Goal: Task Accomplishment & Management: Complete application form

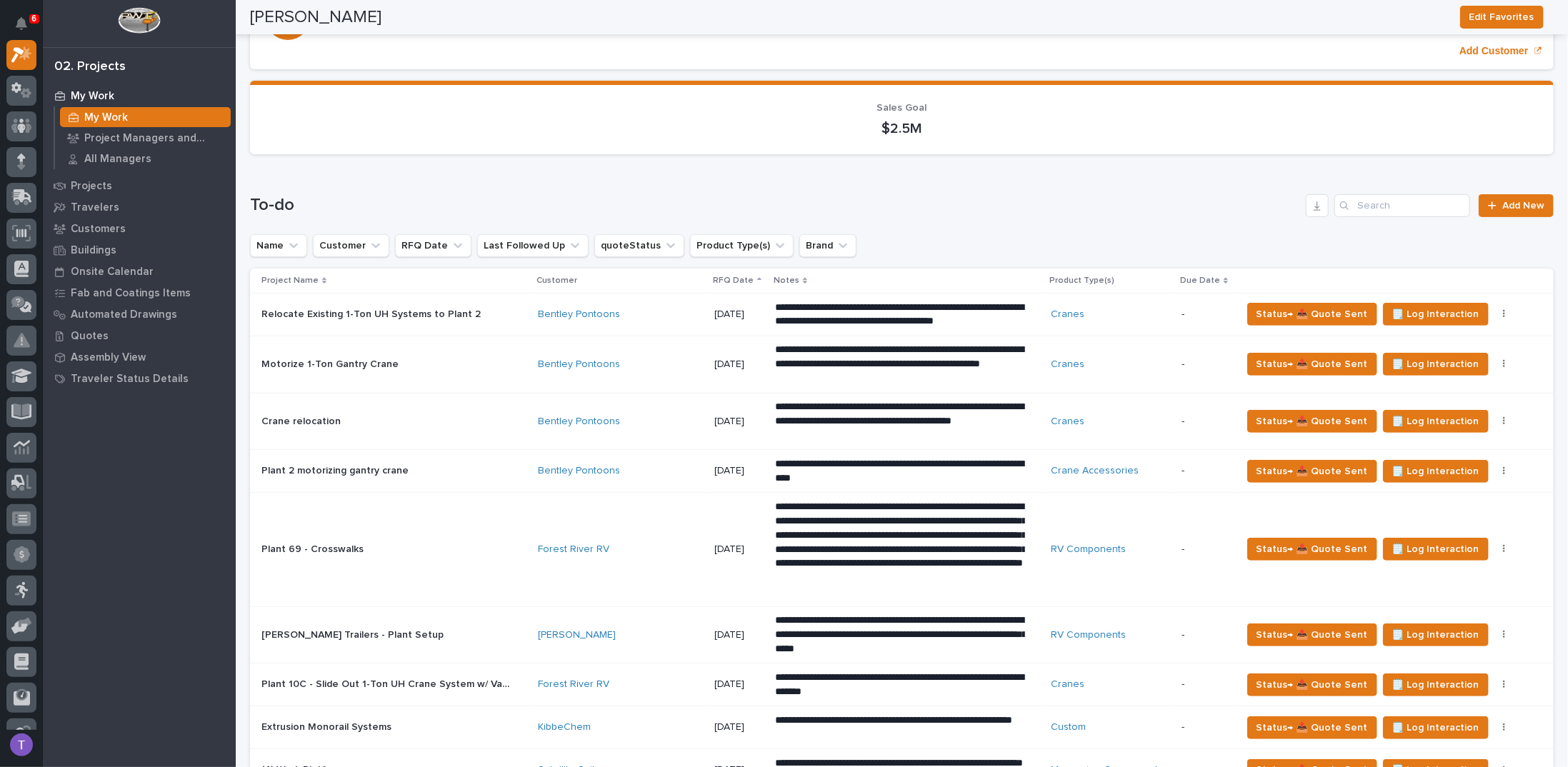
scroll to position [143, 0]
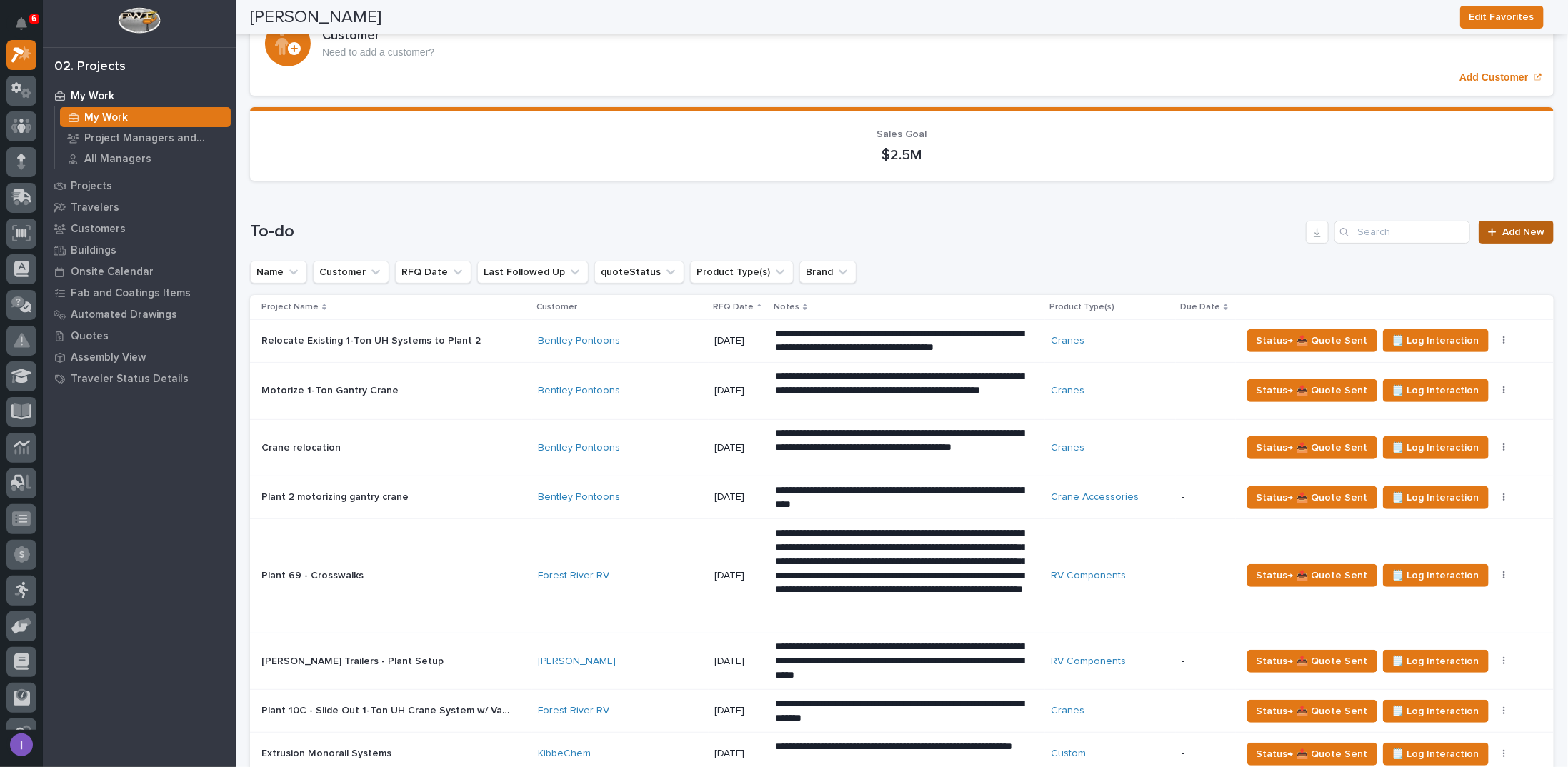
click at [1509, 227] on span "Add New" at bounding box center [1523, 232] width 42 height 10
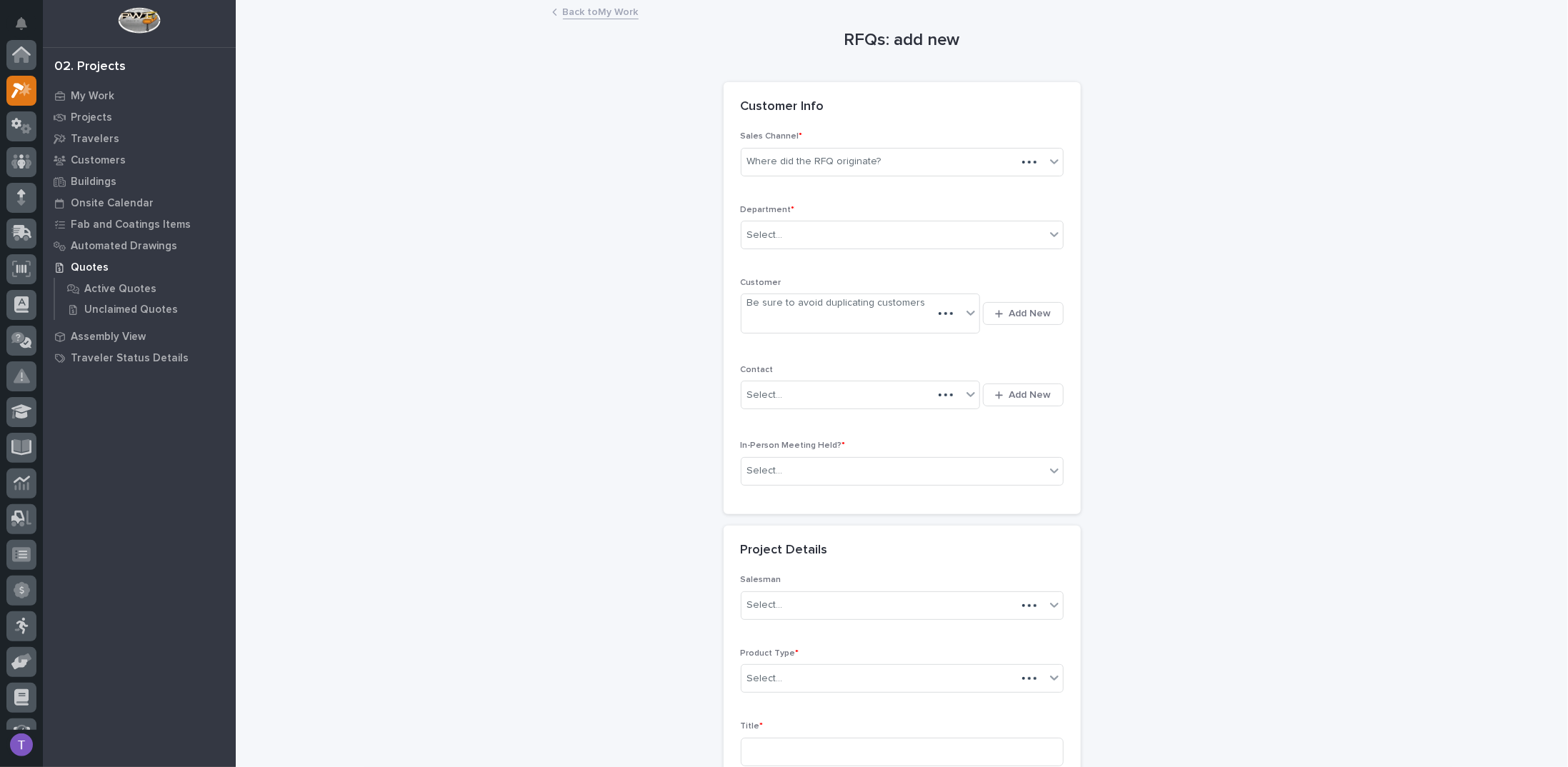
scroll to position [36, 0]
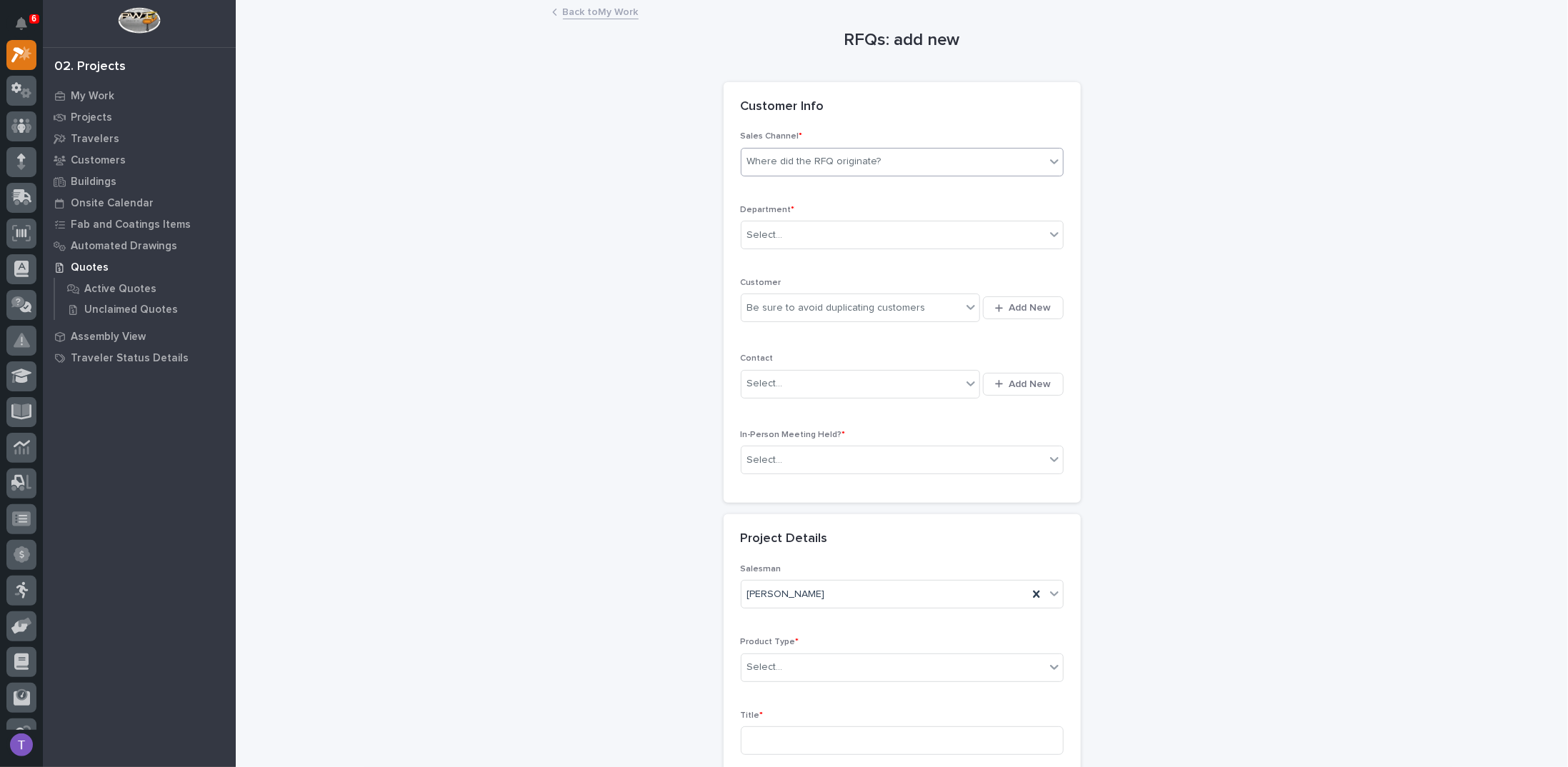
click at [784, 163] on div "Where did the RFQ originate?" at bounding box center [814, 162] width 135 height 15
click at [752, 210] on div "PWI" at bounding box center [896, 213] width 321 height 25
click at [758, 232] on div "Select..." at bounding box center [765, 235] width 36 height 15
click at [764, 278] on span "Regional Sales" at bounding box center [779, 285] width 75 height 16
click at [761, 301] on div "Be sure to avoid duplicating customers" at bounding box center [836, 308] width 178 height 15
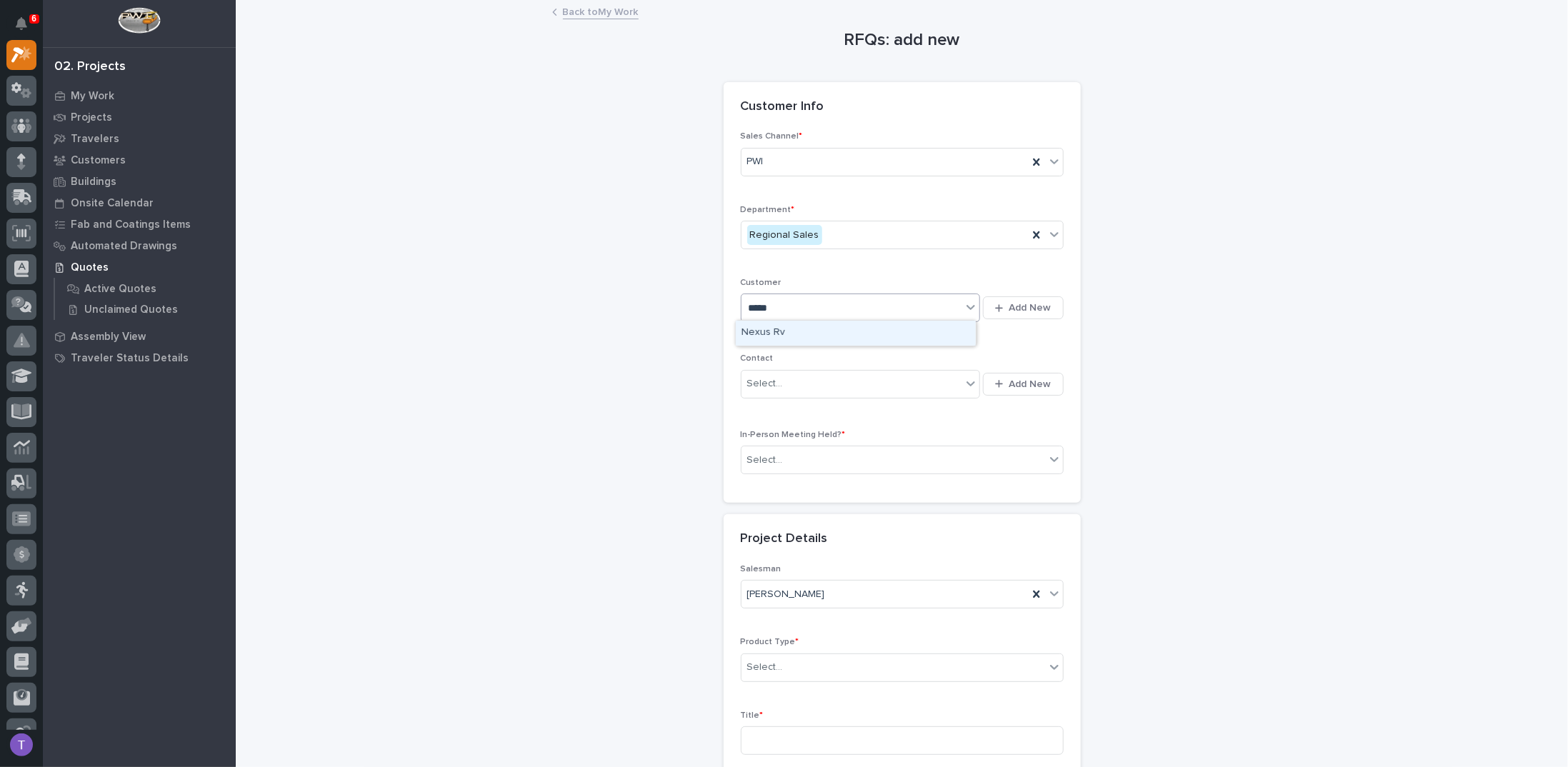
type input "*****"
click at [674, 325] on div "RFQs: add new Loading... Saving… Loading... Saving… Loading... Saving… Customer…" at bounding box center [902, 498] width 1304 height 993
click at [778, 304] on div "Be sure to avoid duplicating customers" at bounding box center [836, 308] width 178 height 15
click at [573, 303] on div "RFQs: add new Loading... Saving… Loading... Saving… Loading... Saving… Customer…" at bounding box center [902, 498] width 1304 height 993
click at [784, 306] on div "Be sure to avoid duplicating customers" at bounding box center [836, 308] width 178 height 15
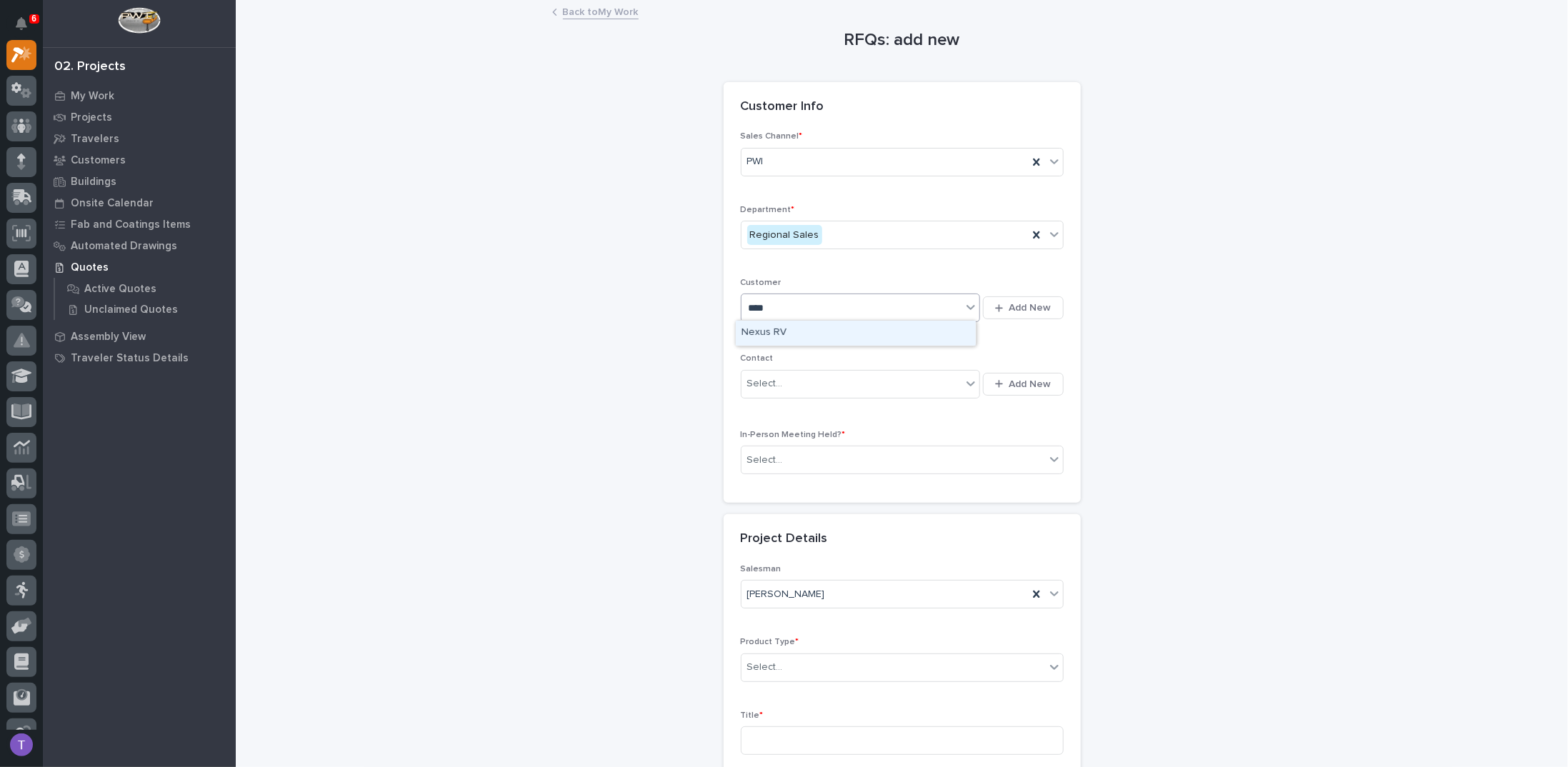
type input "*****"
click at [760, 330] on div "Nexus Rv" at bounding box center [855, 333] width 240 height 25
click at [760, 381] on div "Select..." at bounding box center [765, 384] width 36 height 15
type input "**********"
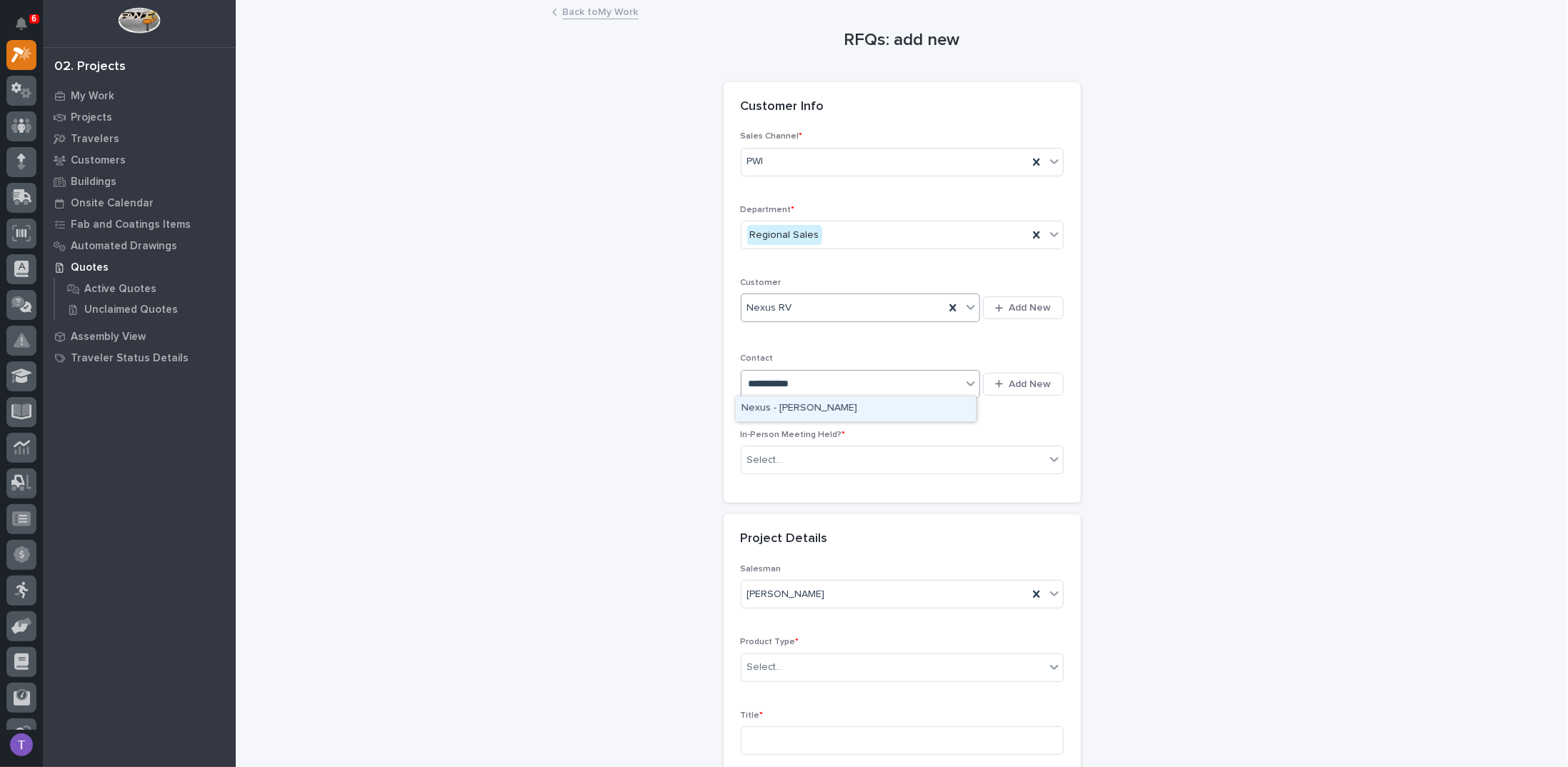
click at [765, 405] on div "Nexus - Rick Potter" at bounding box center [855, 409] width 240 height 25
click at [762, 460] on div "Select..." at bounding box center [765, 460] width 36 height 15
click at [749, 484] on span "Yes" at bounding box center [752, 482] width 22 height 16
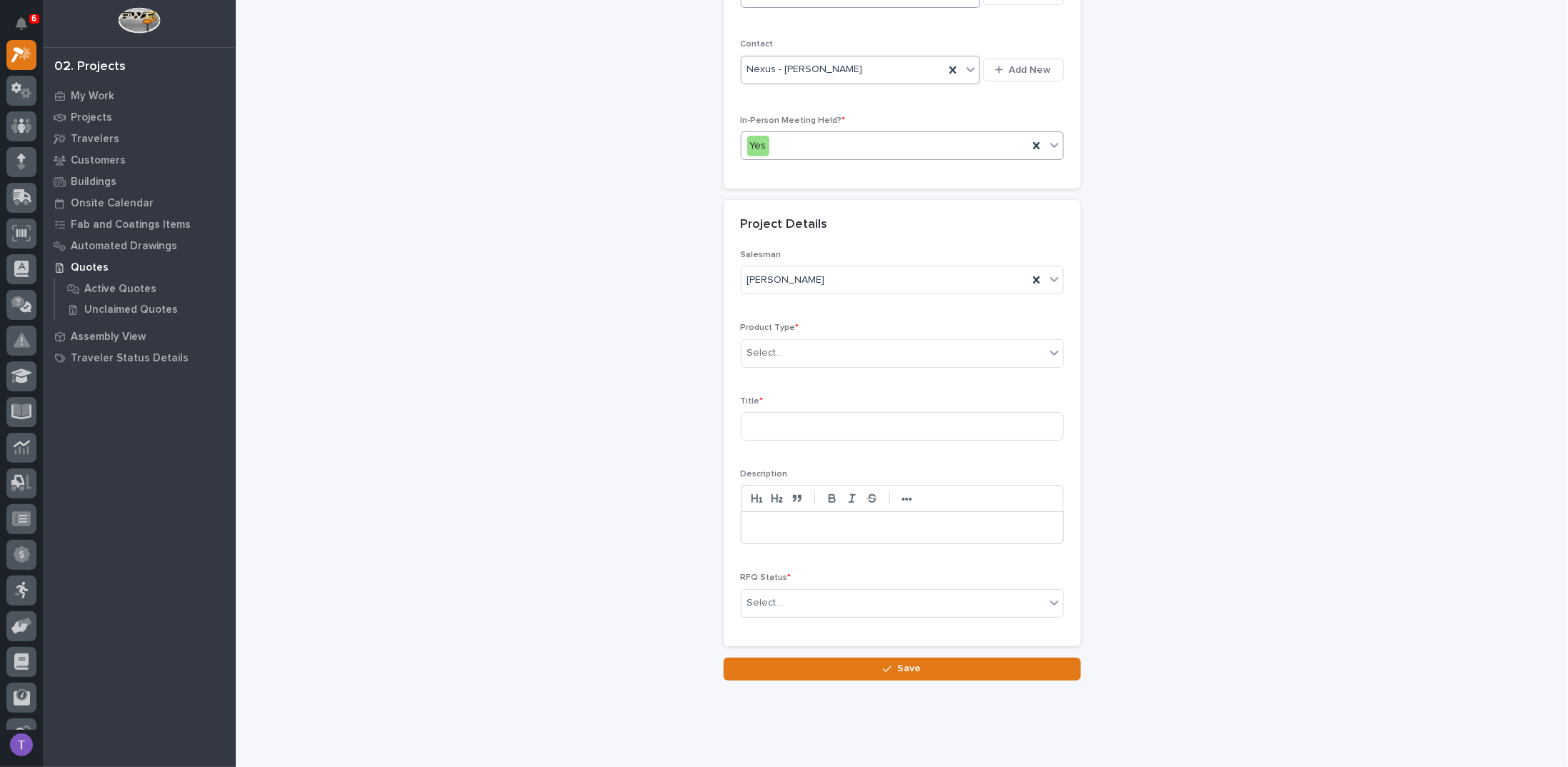
scroll to position [333, 0]
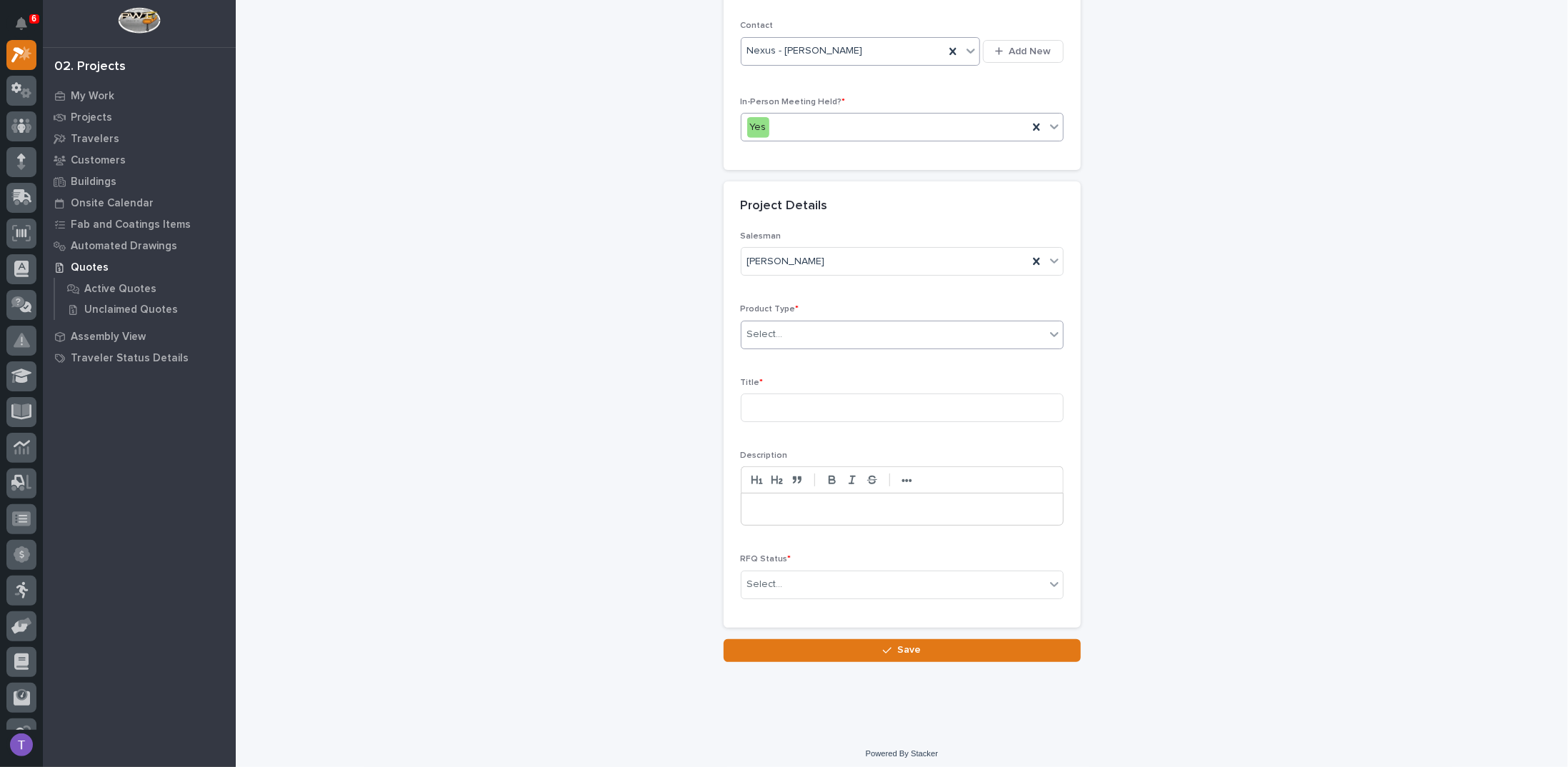
click at [770, 330] on div "Select..." at bounding box center [765, 334] width 36 height 15
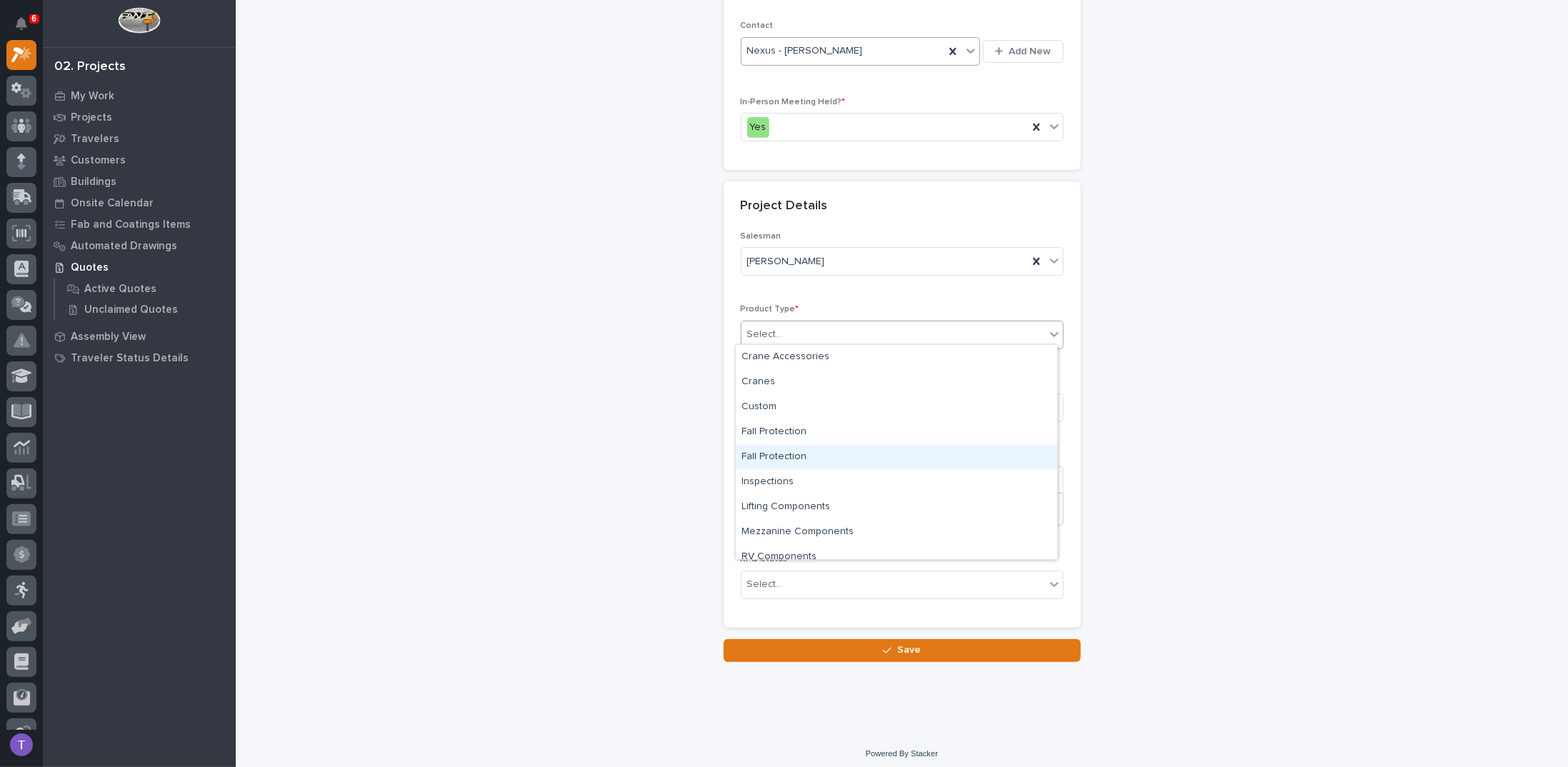
click at [771, 457] on div "Fall Protection" at bounding box center [896, 457] width 321 height 25
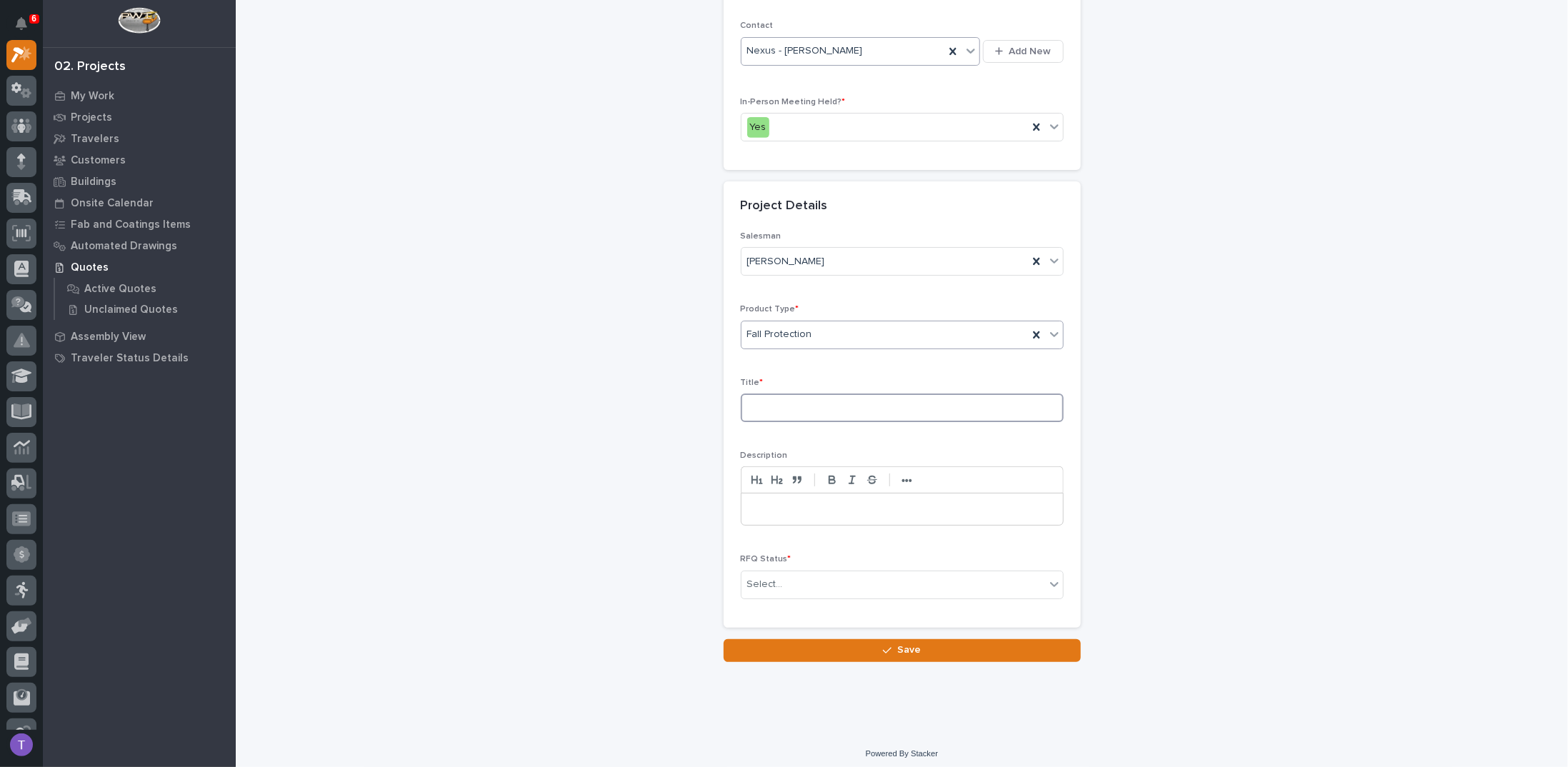
click at [764, 400] on input at bounding box center [902, 408] width 323 height 29
type input "Plant 1 - (2) Fall Protection Systems"
click at [752, 505] on p at bounding box center [902, 509] width 300 height 14
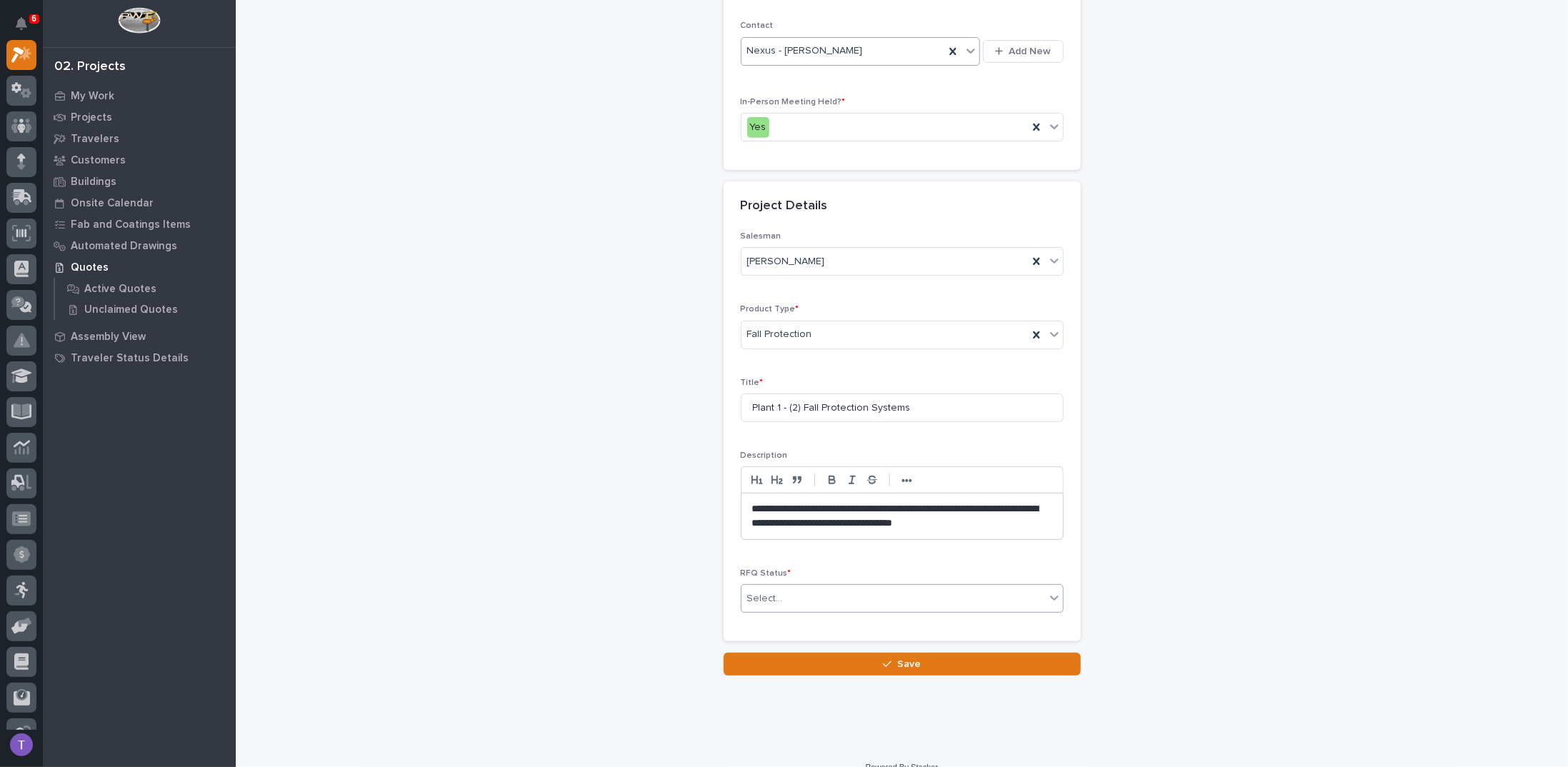
click at [757, 591] on div "Select..." at bounding box center [765, 599] width 36 height 15
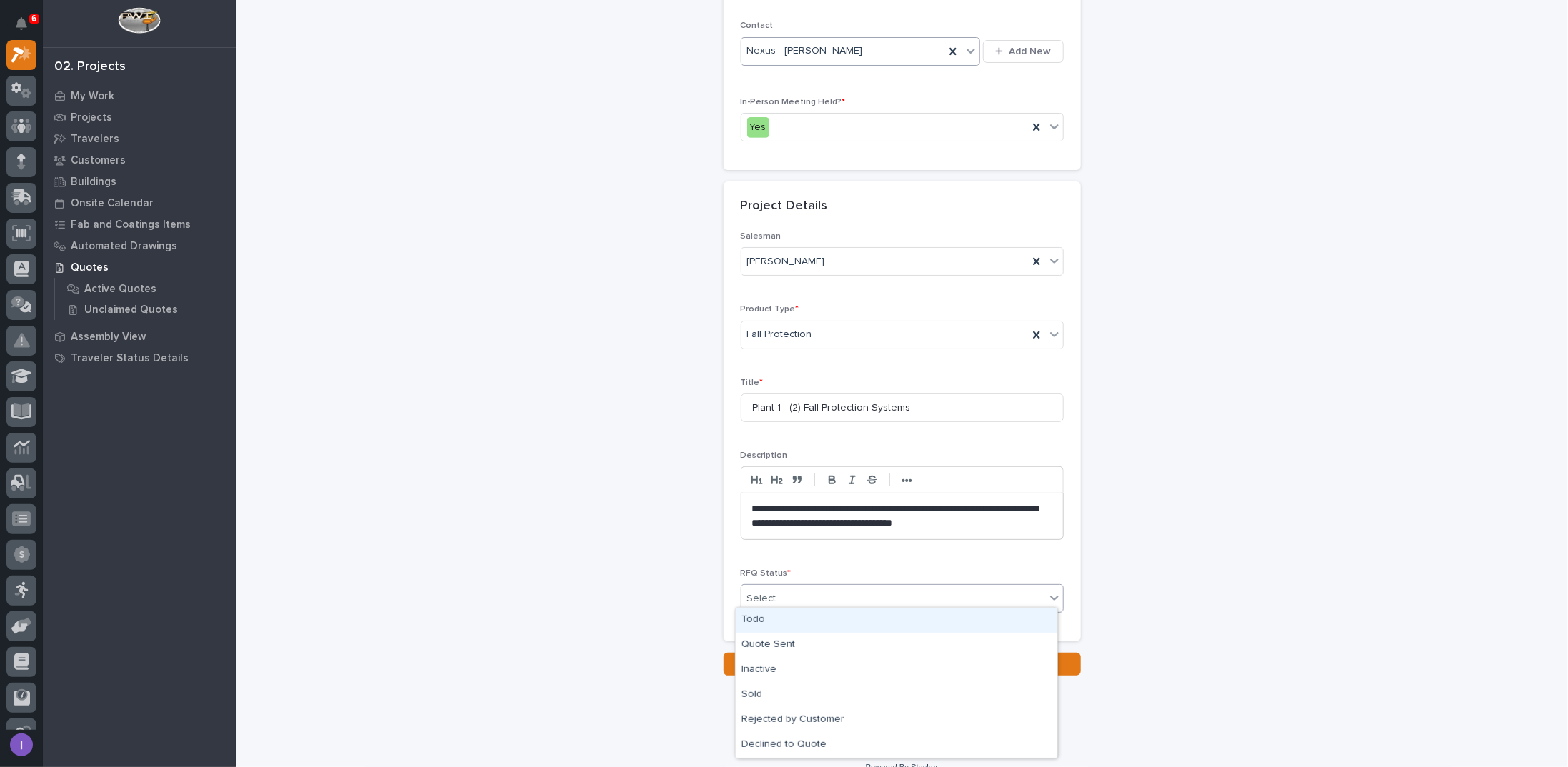
click at [753, 617] on div "Todo" at bounding box center [896, 620] width 321 height 25
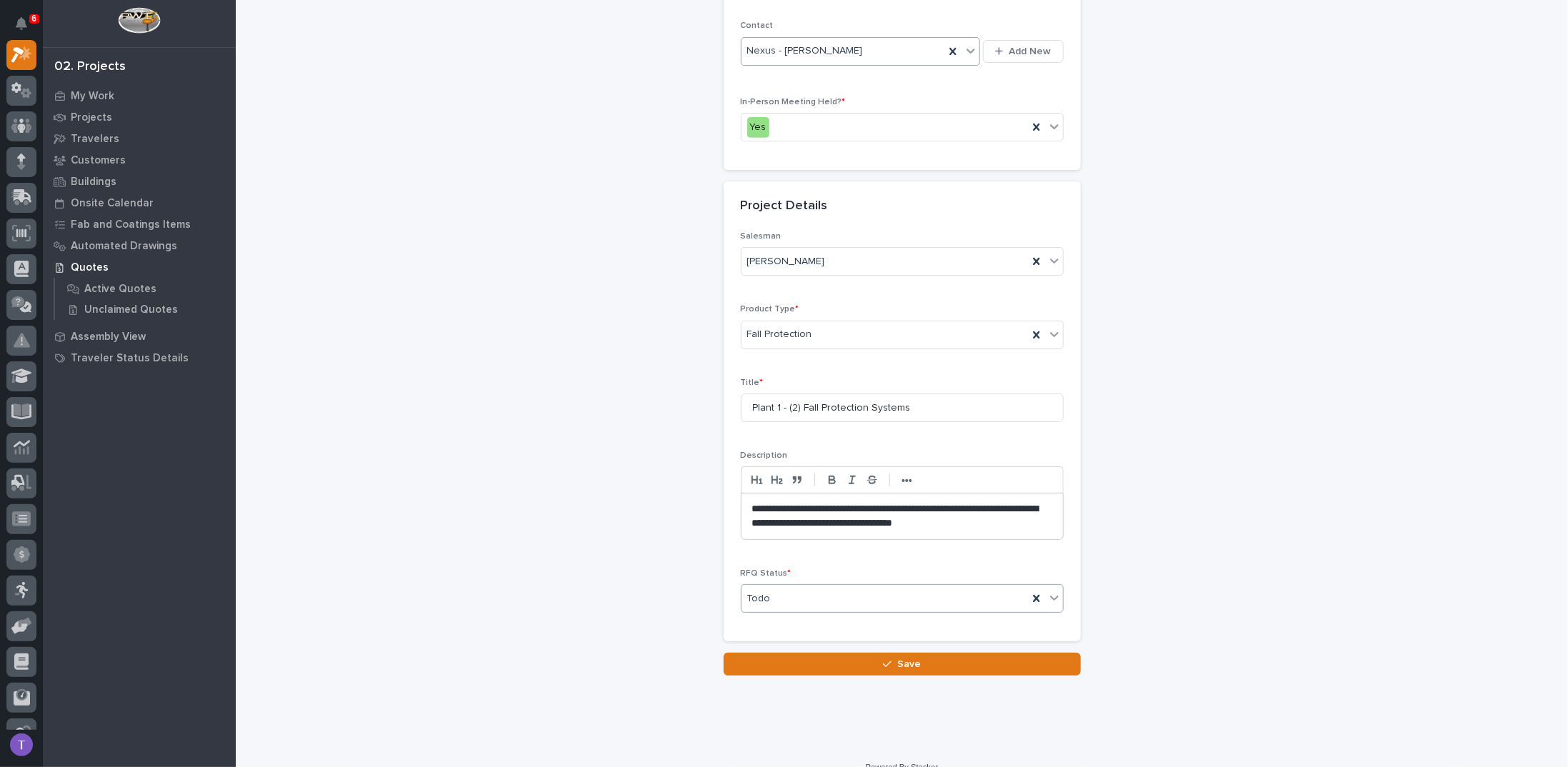
click at [883, 659] on icon "button" at bounding box center [887, 664] width 8 height 10
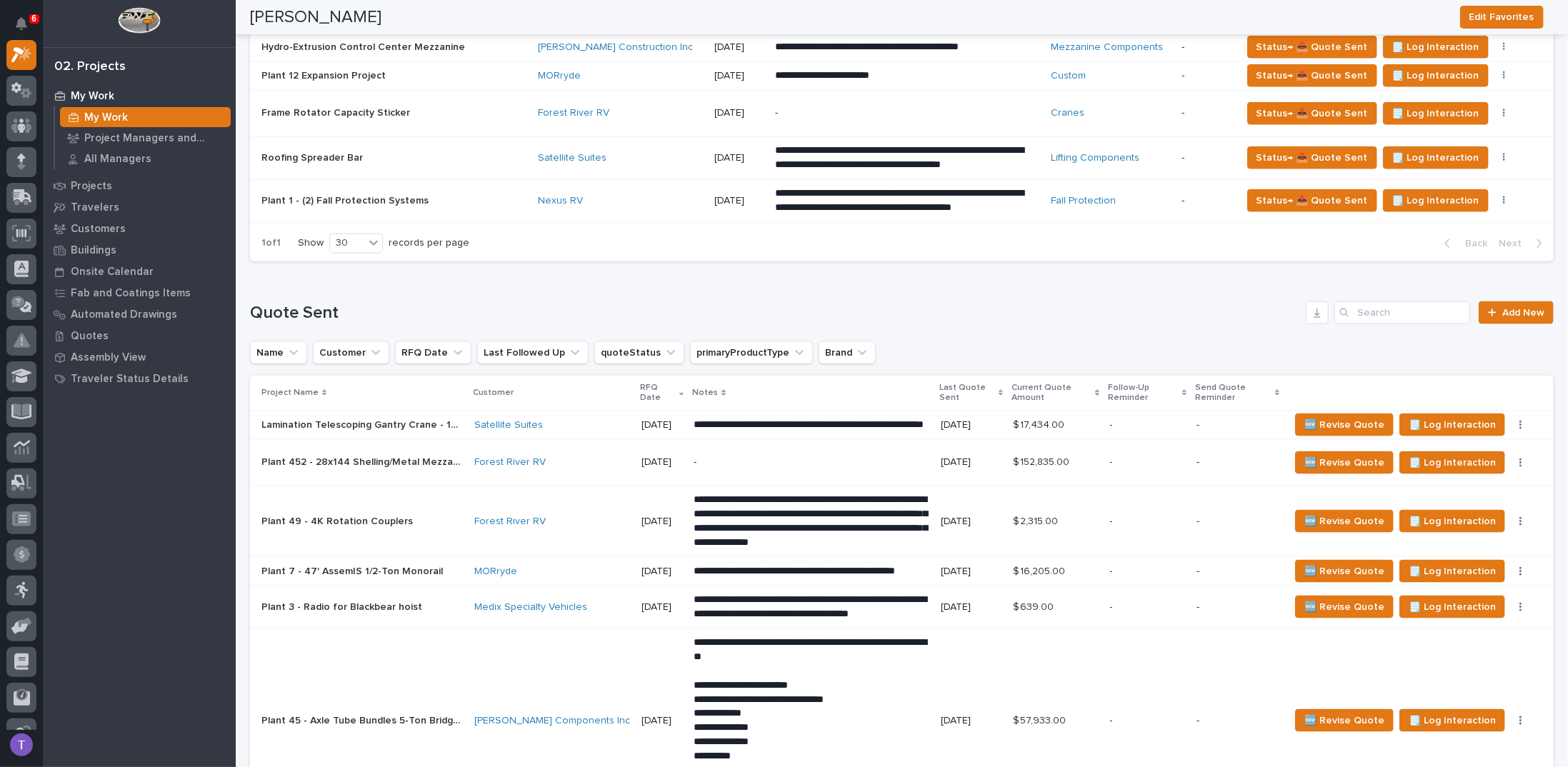
scroll to position [714, 0]
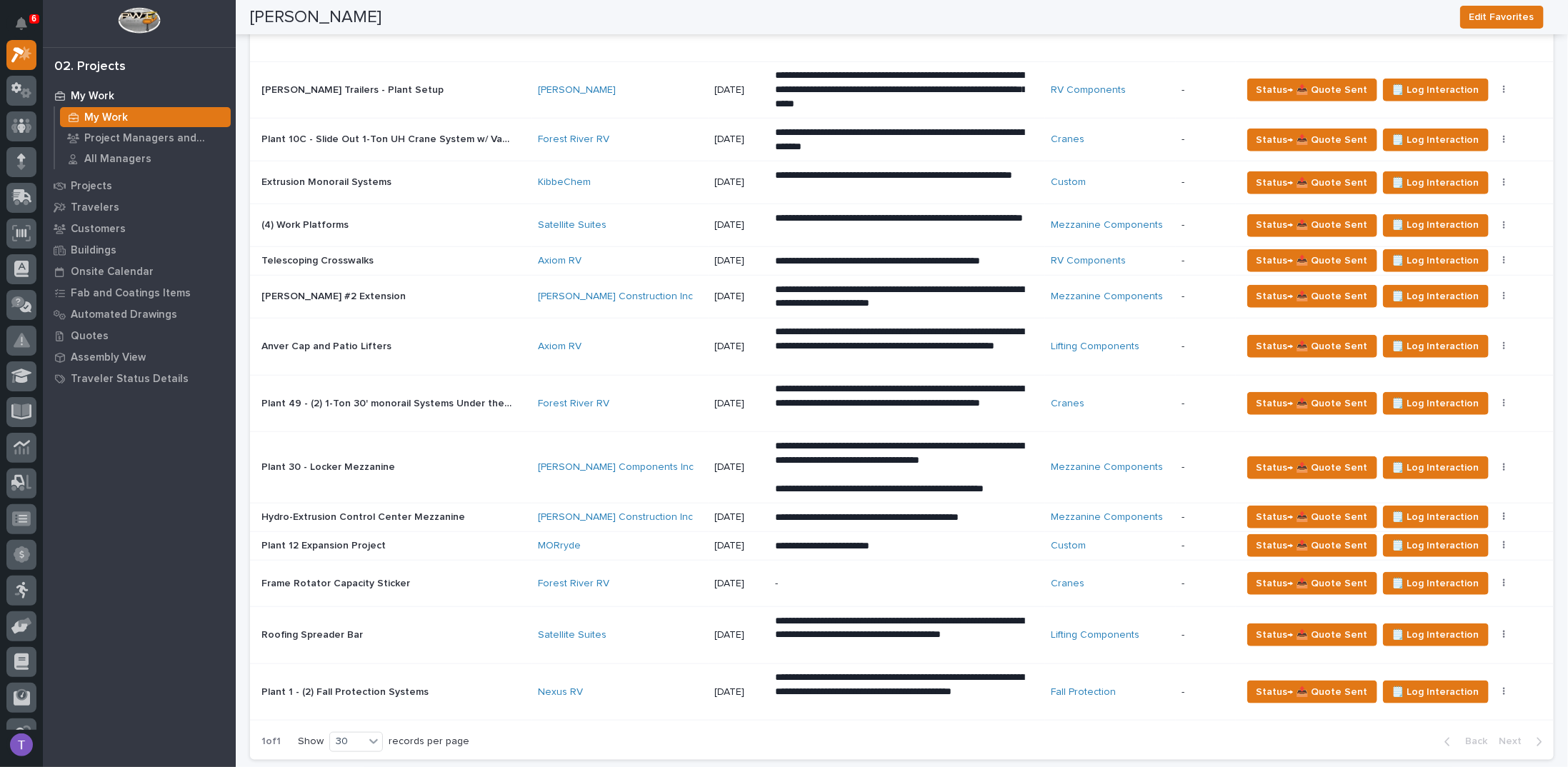
click at [339, 252] on p "Telescoping Crosswalks" at bounding box center [319, 259] width 115 height 15
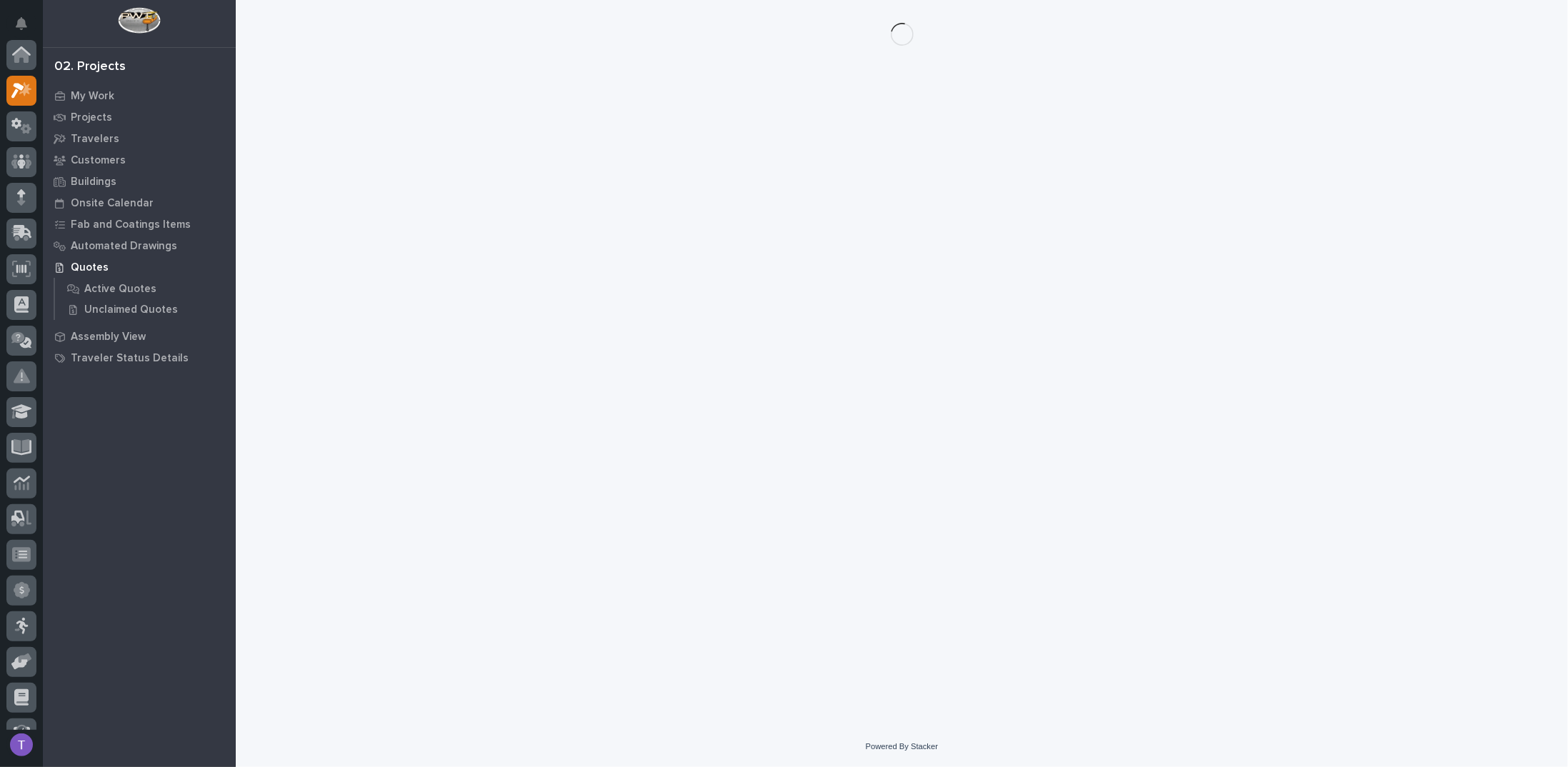
scroll to position [36, 0]
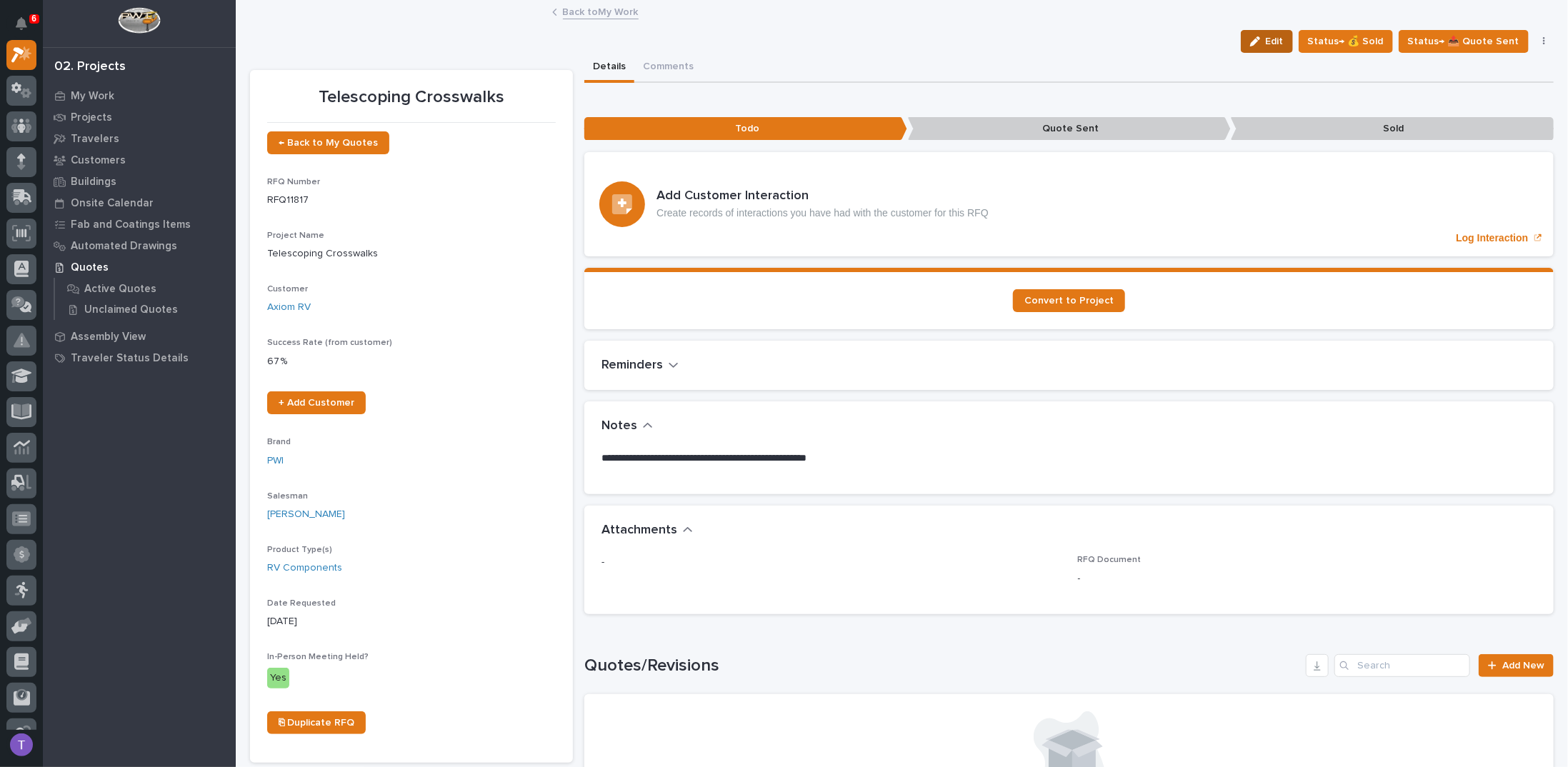
click at [1272, 41] on span "Edit" at bounding box center [1275, 41] width 18 height 13
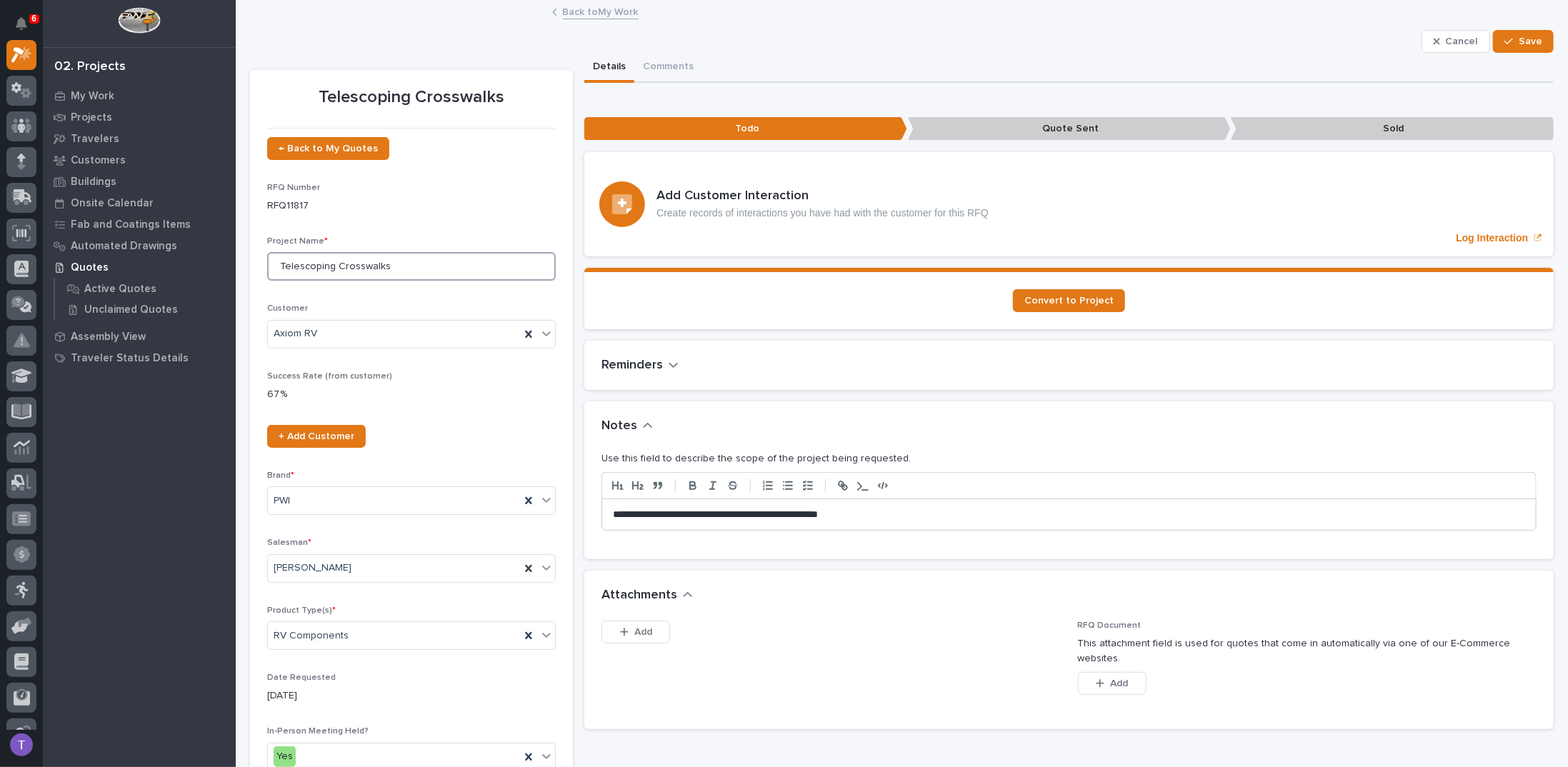
click at [301, 265] on input "Telescoping Crosswalks" at bounding box center [410, 266] width 288 height 29
type input "(4) Standard Crosswalks"
click at [1518, 45] on span "Save" at bounding box center [1530, 41] width 24 height 13
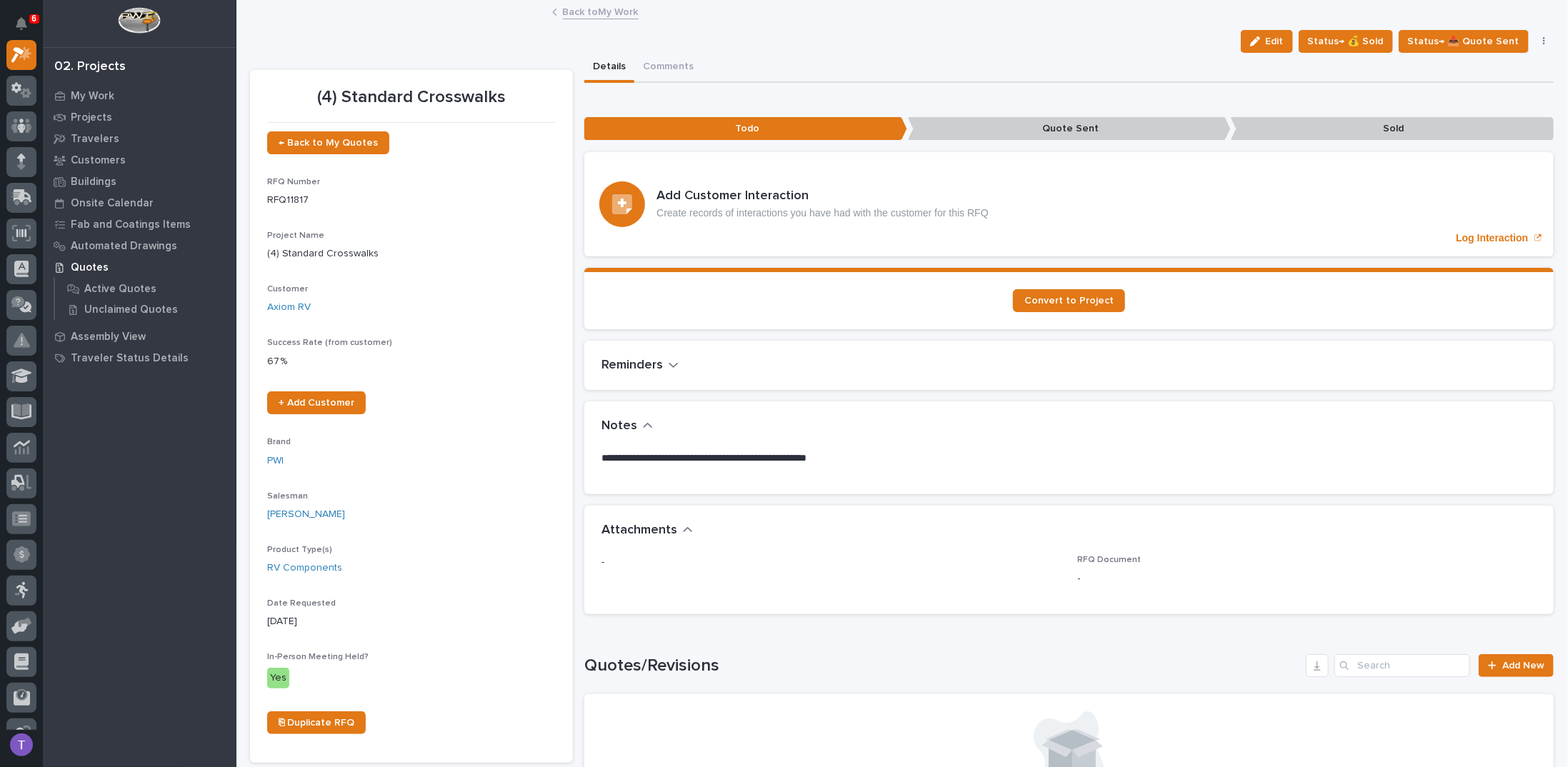
click at [571, 12] on link "Back to My Work" at bounding box center [601, 11] width 76 height 17
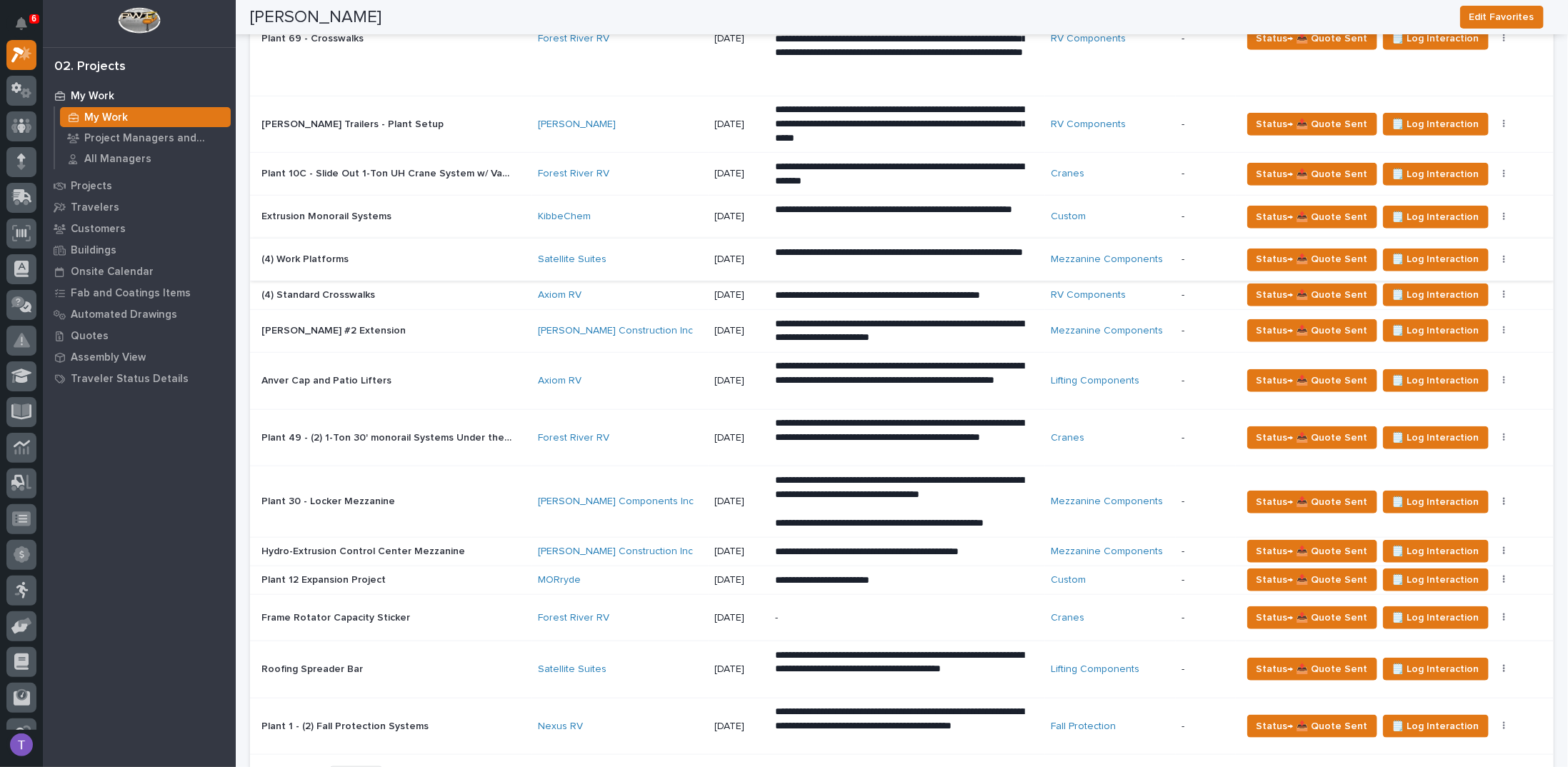
scroll to position [714, 0]
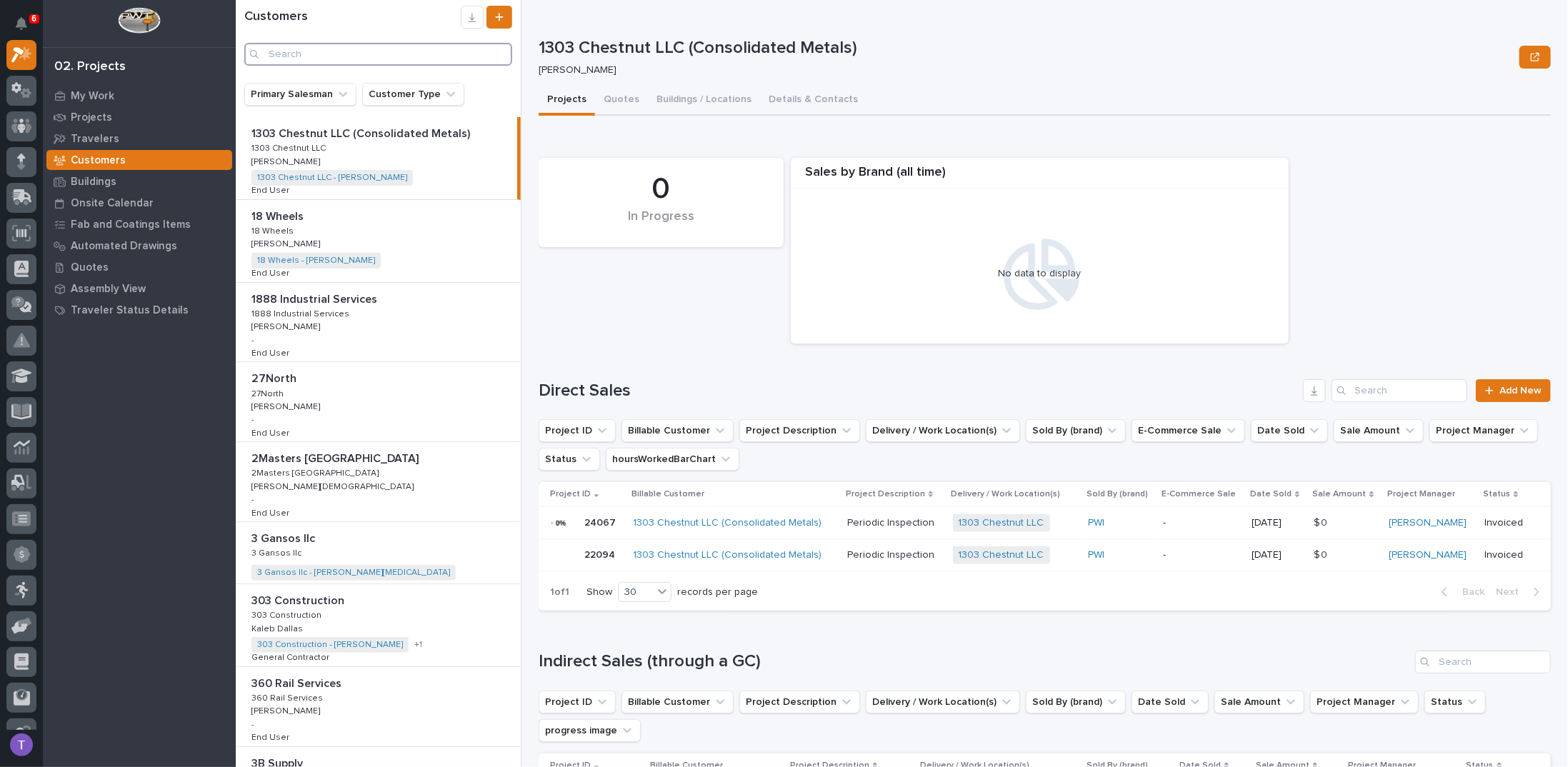
click at [315, 57] on input "Search" at bounding box center [378, 54] width 268 height 23
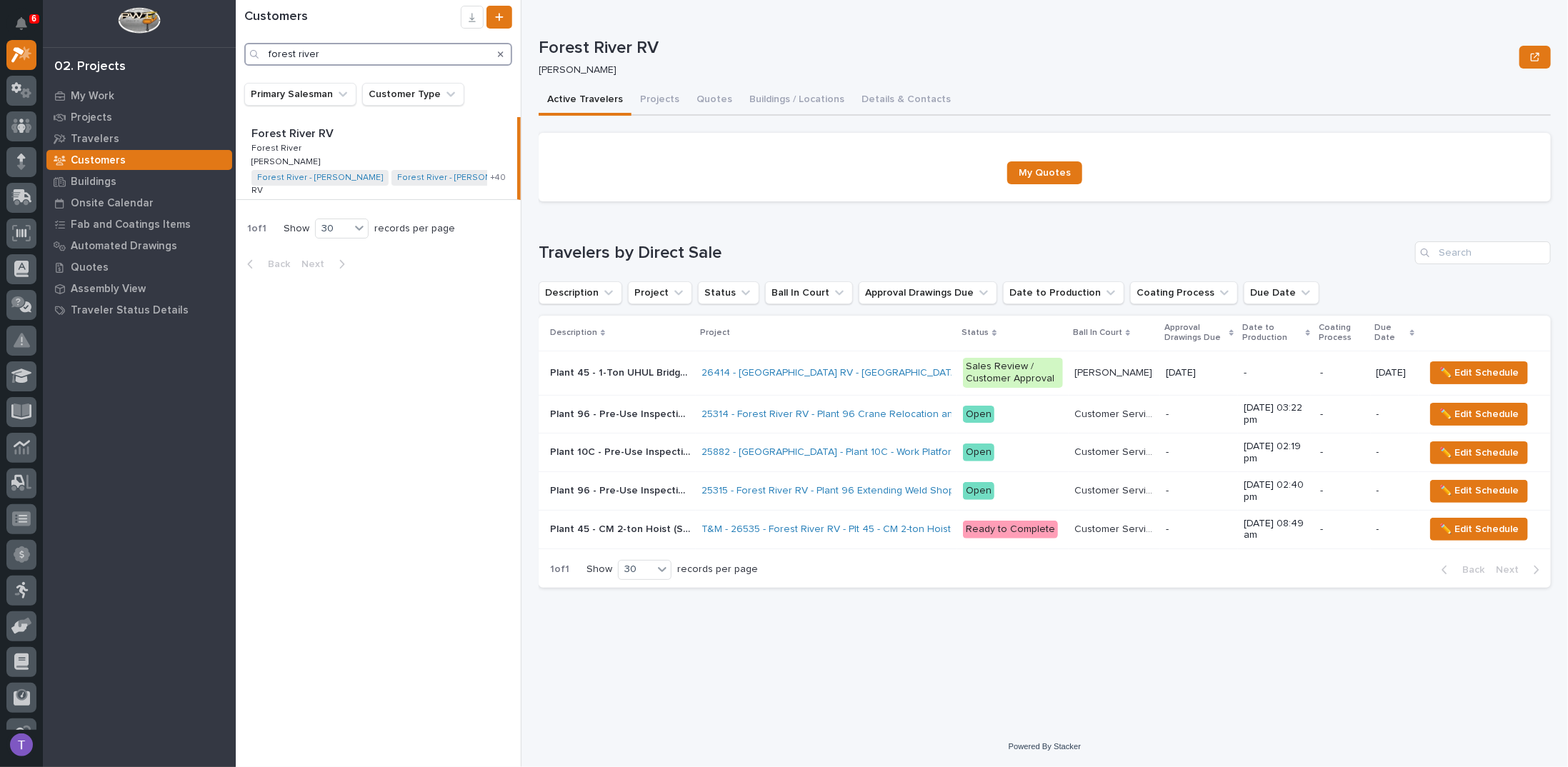
type input "forest river"
click at [277, 131] on p "Forest River RV" at bounding box center [293, 133] width 85 height 17
click at [807, 99] on button "Buildings / Locations" at bounding box center [797, 101] width 112 height 30
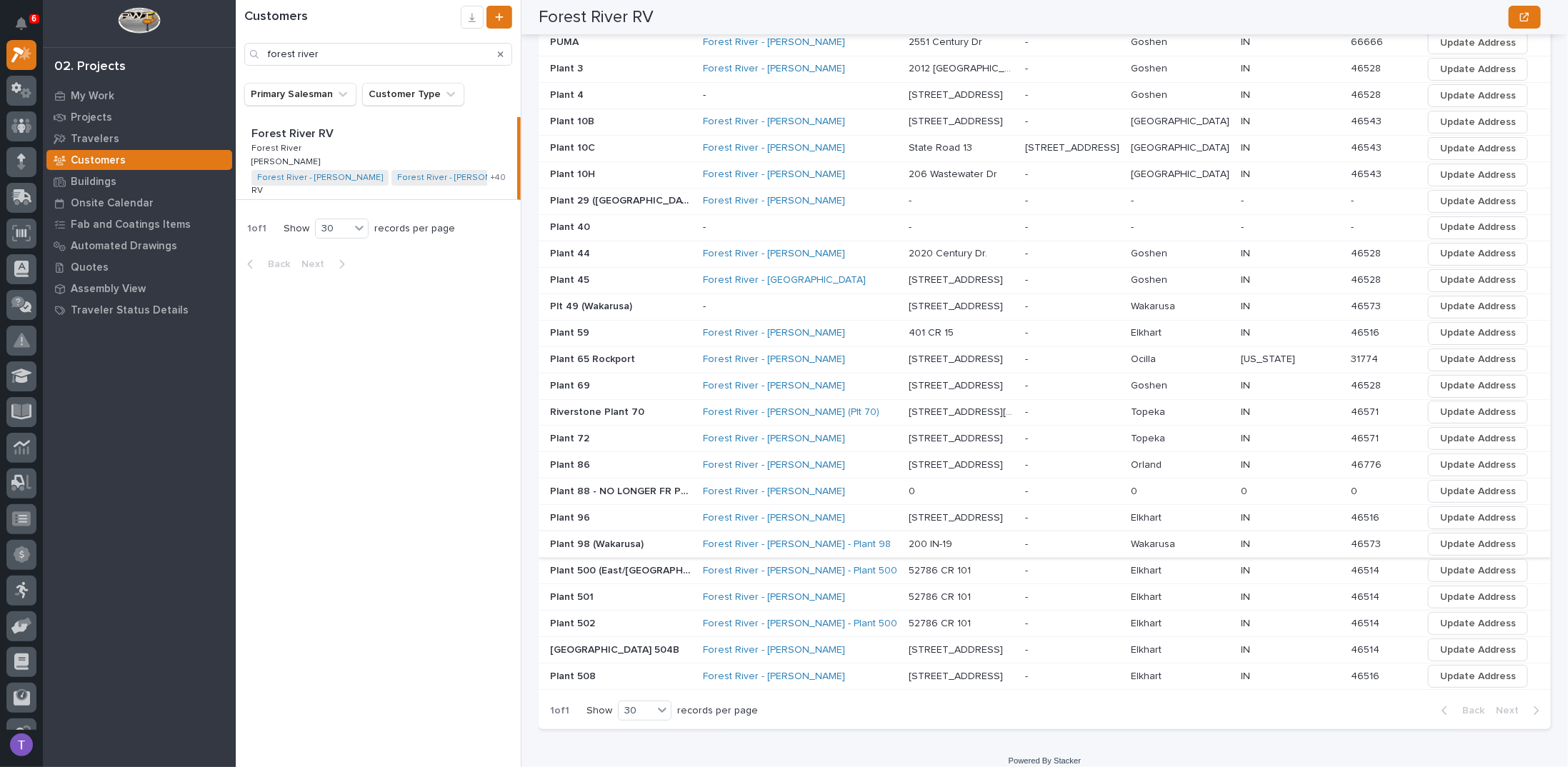
scroll to position [634, 0]
click at [605, 346] on p "Plant 65 Rockport" at bounding box center [594, 353] width 88 height 15
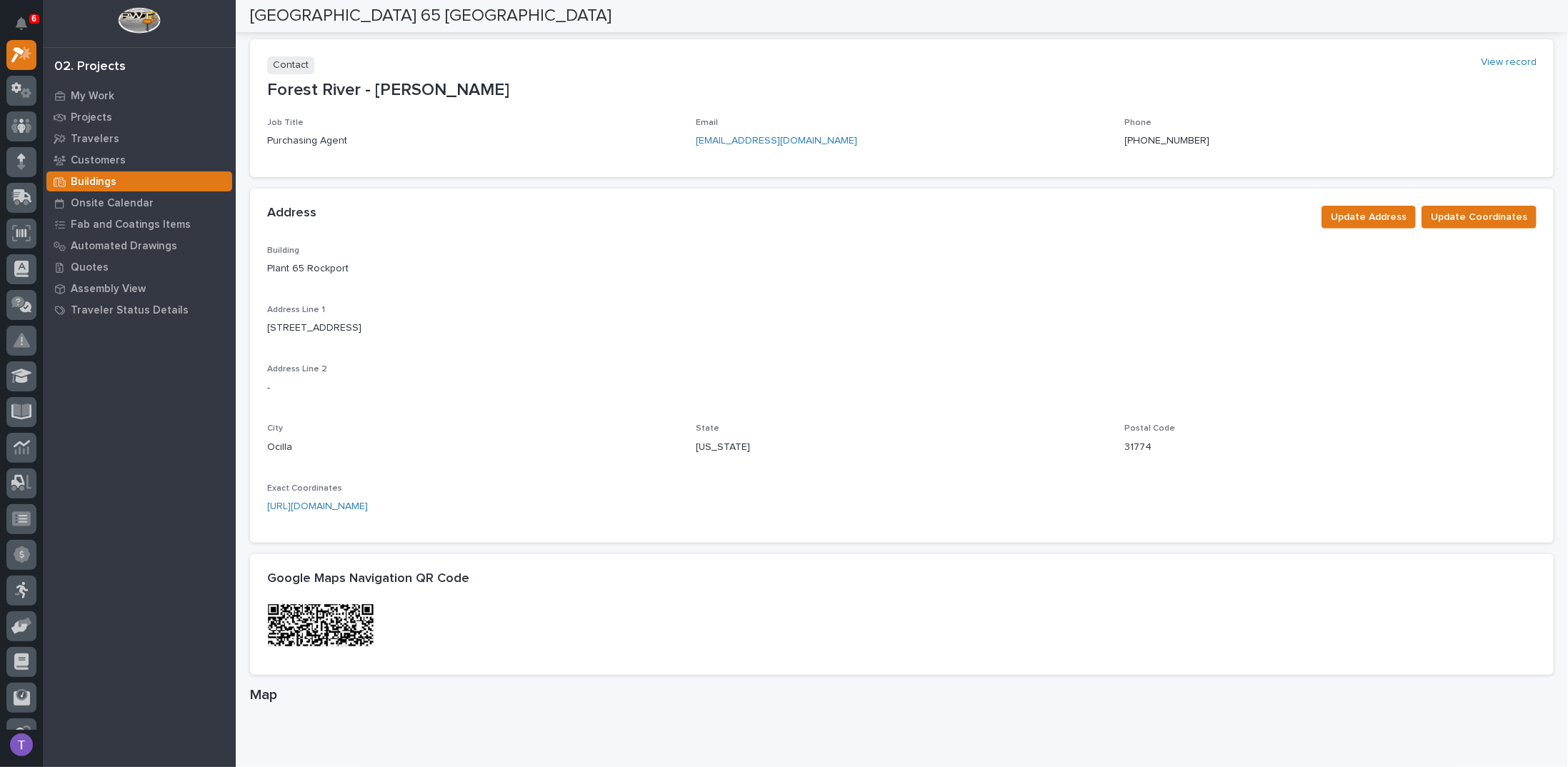
scroll to position [214, 0]
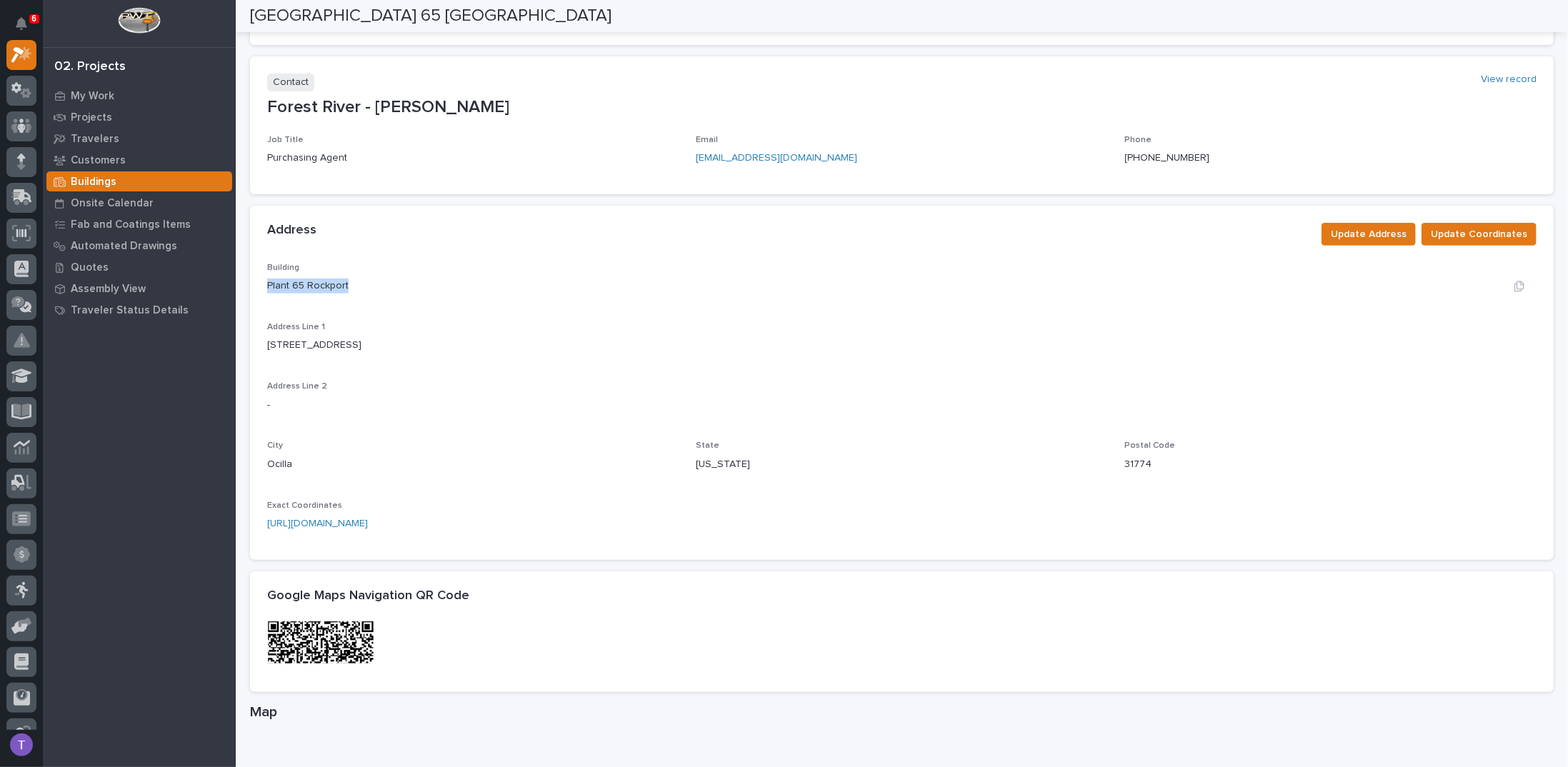
drag, startPoint x: 269, startPoint y: 283, endPoint x: 372, endPoint y: 291, distance: 103.3
click at [372, 291] on div "Plant 65 Rockport" at bounding box center [901, 286] width 1269 height 15
copy p "Plant 65 Rockport"
drag, startPoint x: 267, startPoint y: 343, endPoint x: 358, endPoint y: 346, distance: 91.0
click at [358, 346] on div "202 Industrial Drive" at bounding box center [901, 345] width 1269 height 15
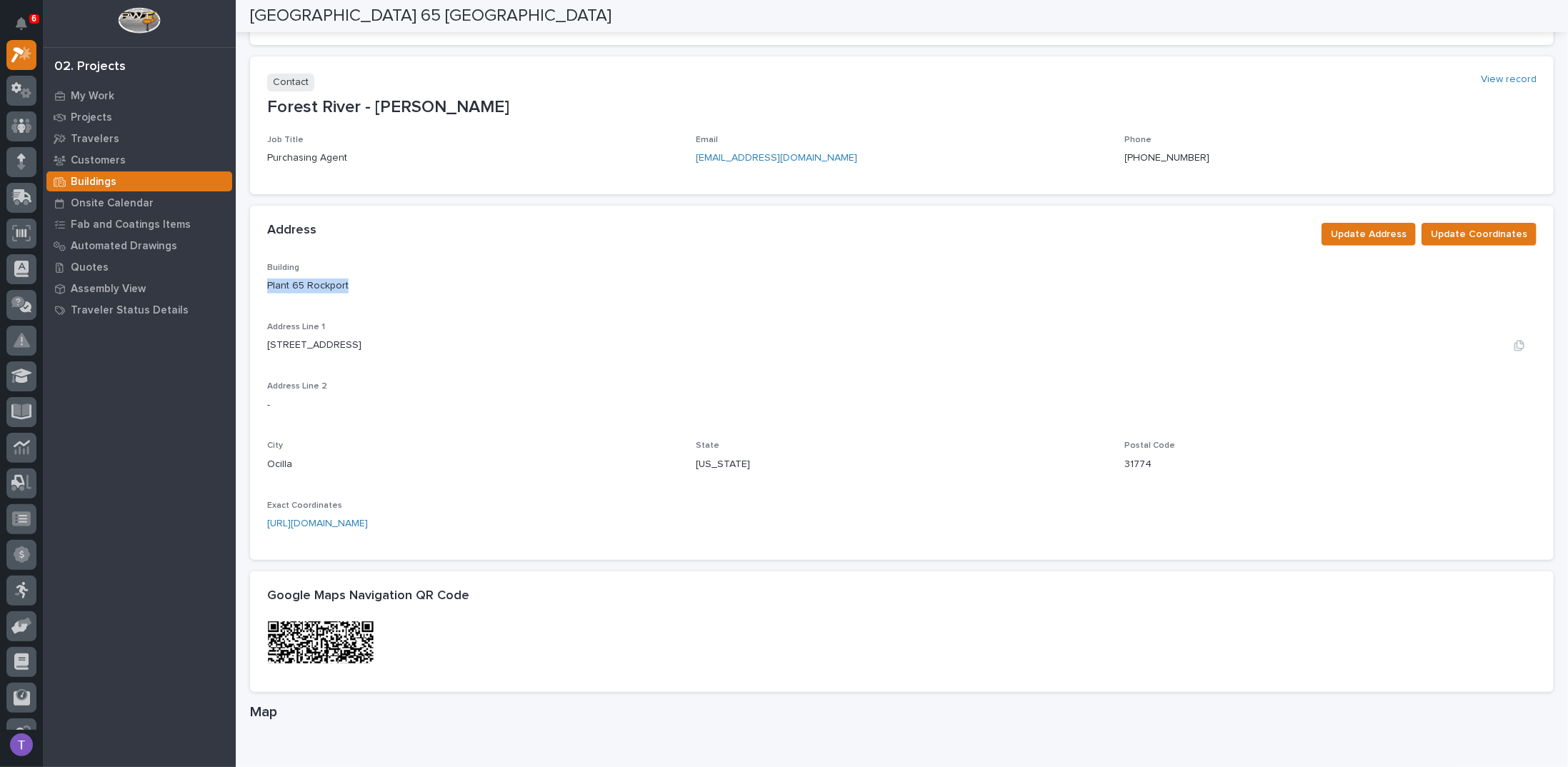
copy p "202 Industrial Drive"
click at [277, 463] on p "Ocilla" at bounding box center [279, 465] width 25 height 15
copy p "Ocilla"
click at [367, 528] on link "https://www.google.com/maps/place/202+Industrial+Dr,+Ocilla,+GA+31774/@31.63495…" at bounding box center [317, 523] width 101 height 10
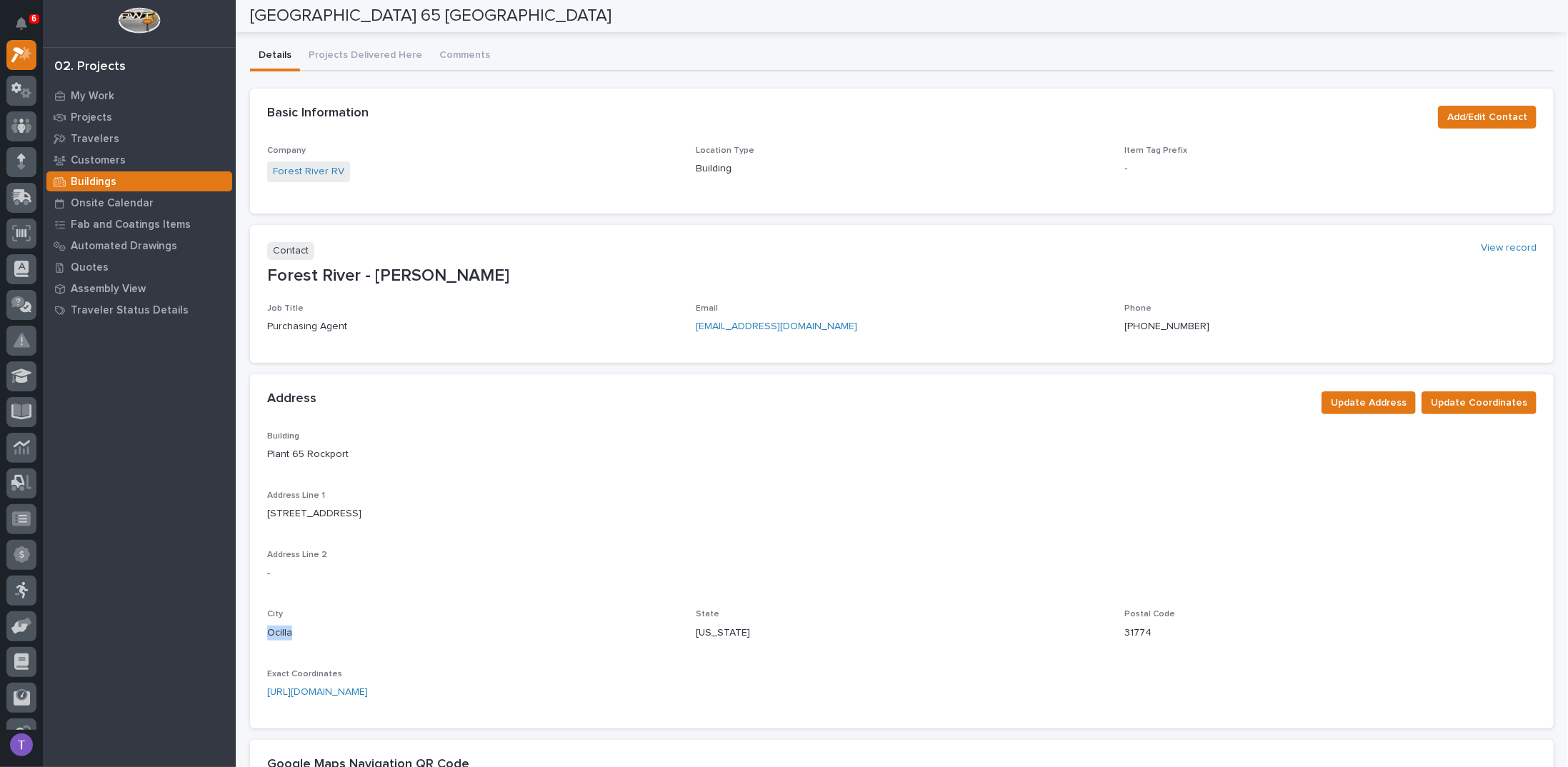
scroll to position [0, 0]
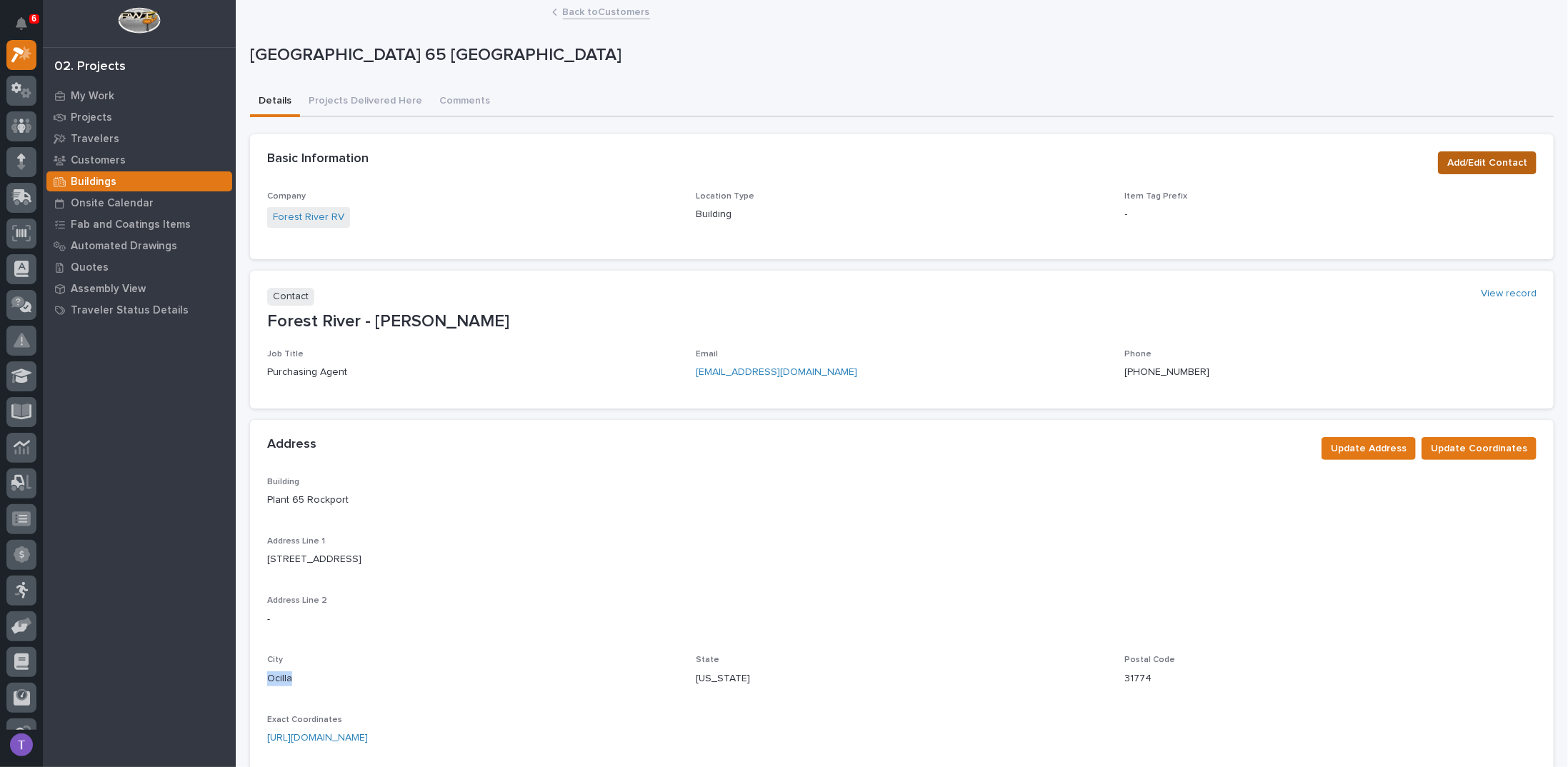
click at [1473, 163] on span "Add/Edit Contact" at bounding box center [1486, 163] width 80 height 17
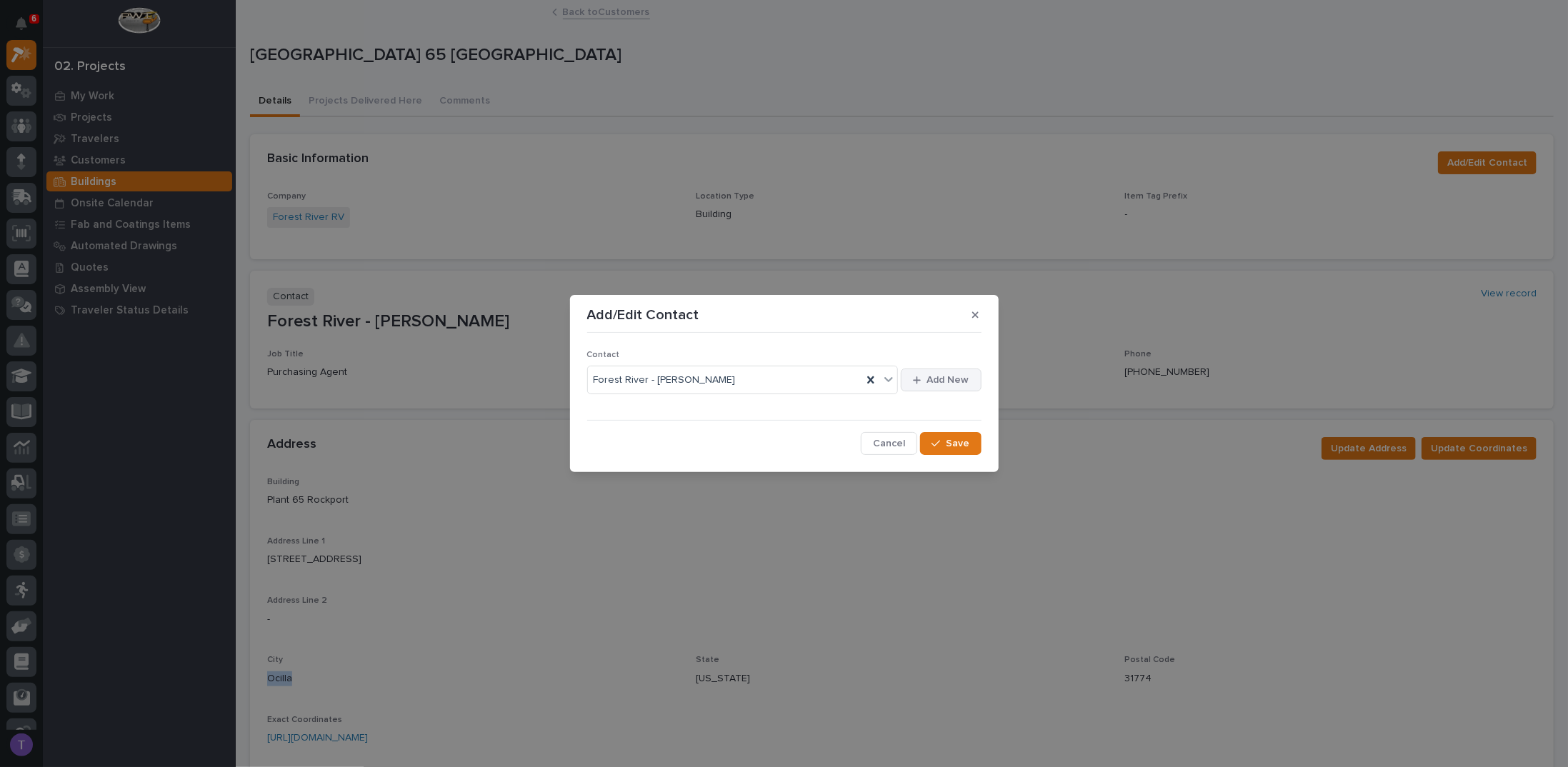
click at [945, 378] on span "Add New" at bounding box center [948, 380] width 42 height 13
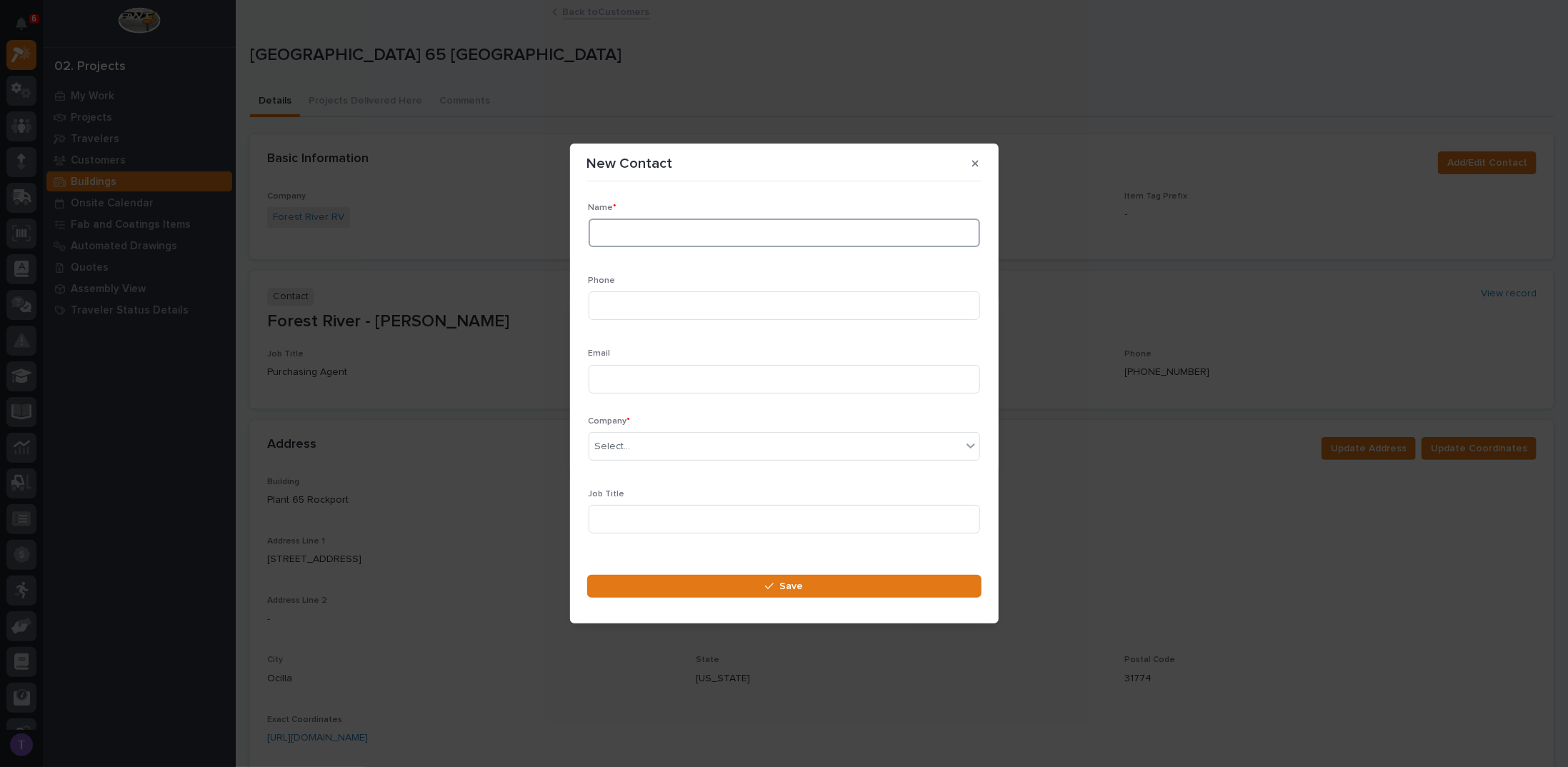
click at [635, 222] on input at bounding box center [784, 233] width 391 height 29
type input "Dean Howell"
type input "229-392-7454"
type input "dhowell@forestriverinc.com"
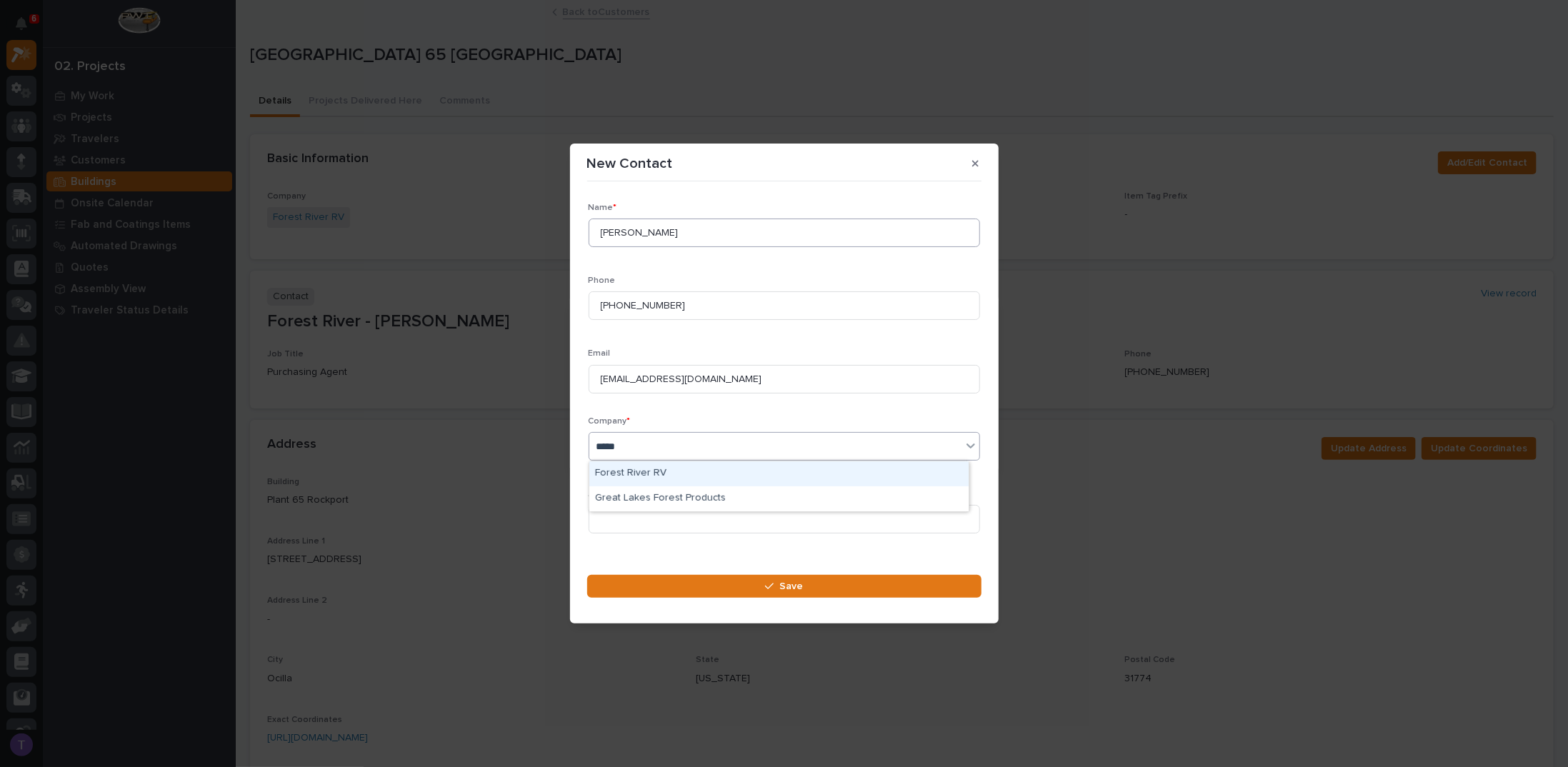
type input "******"
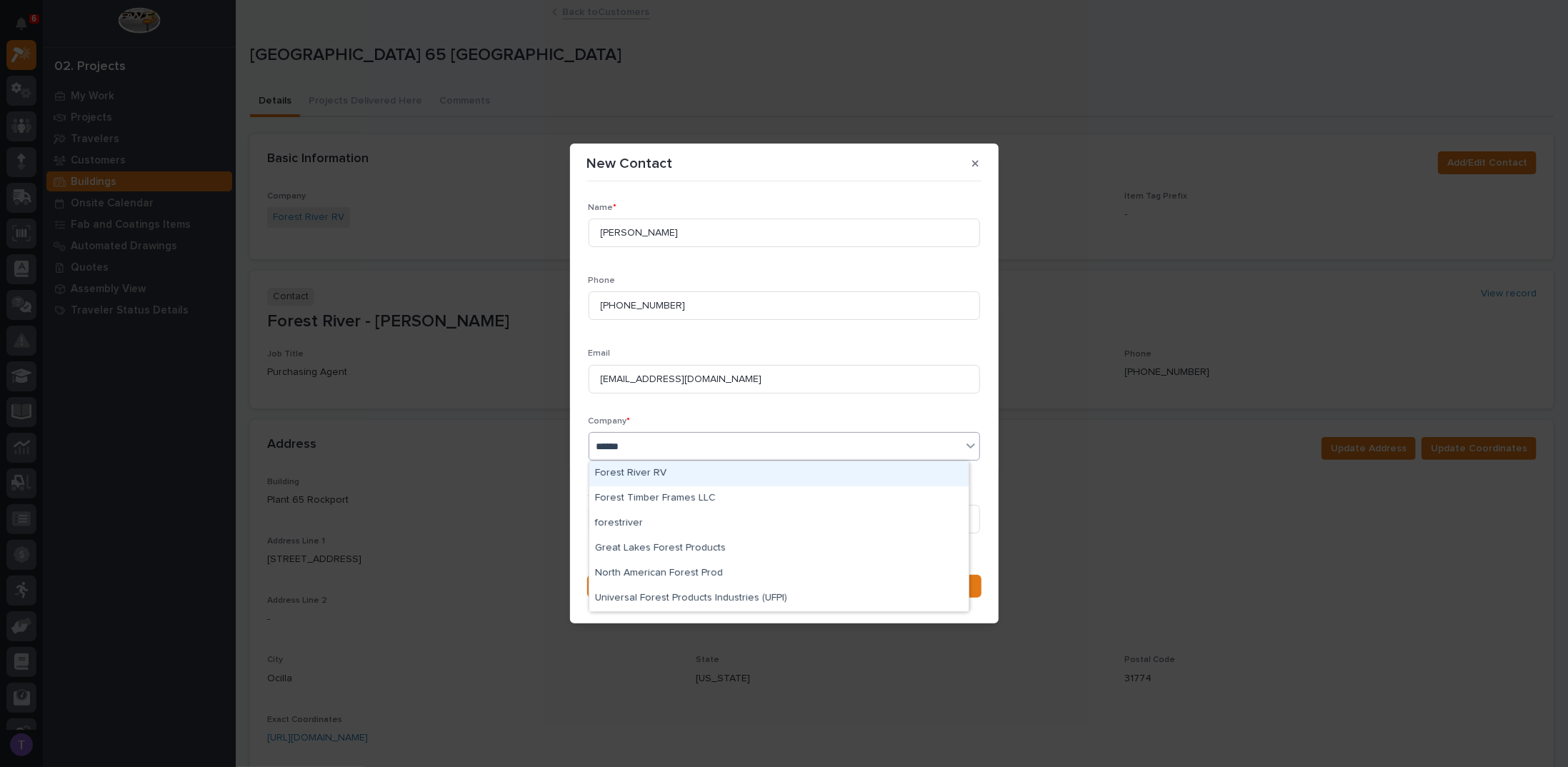
click at [627, 468] on div "Forest River RV" at bounding box center [779, 474] width 379 height 25
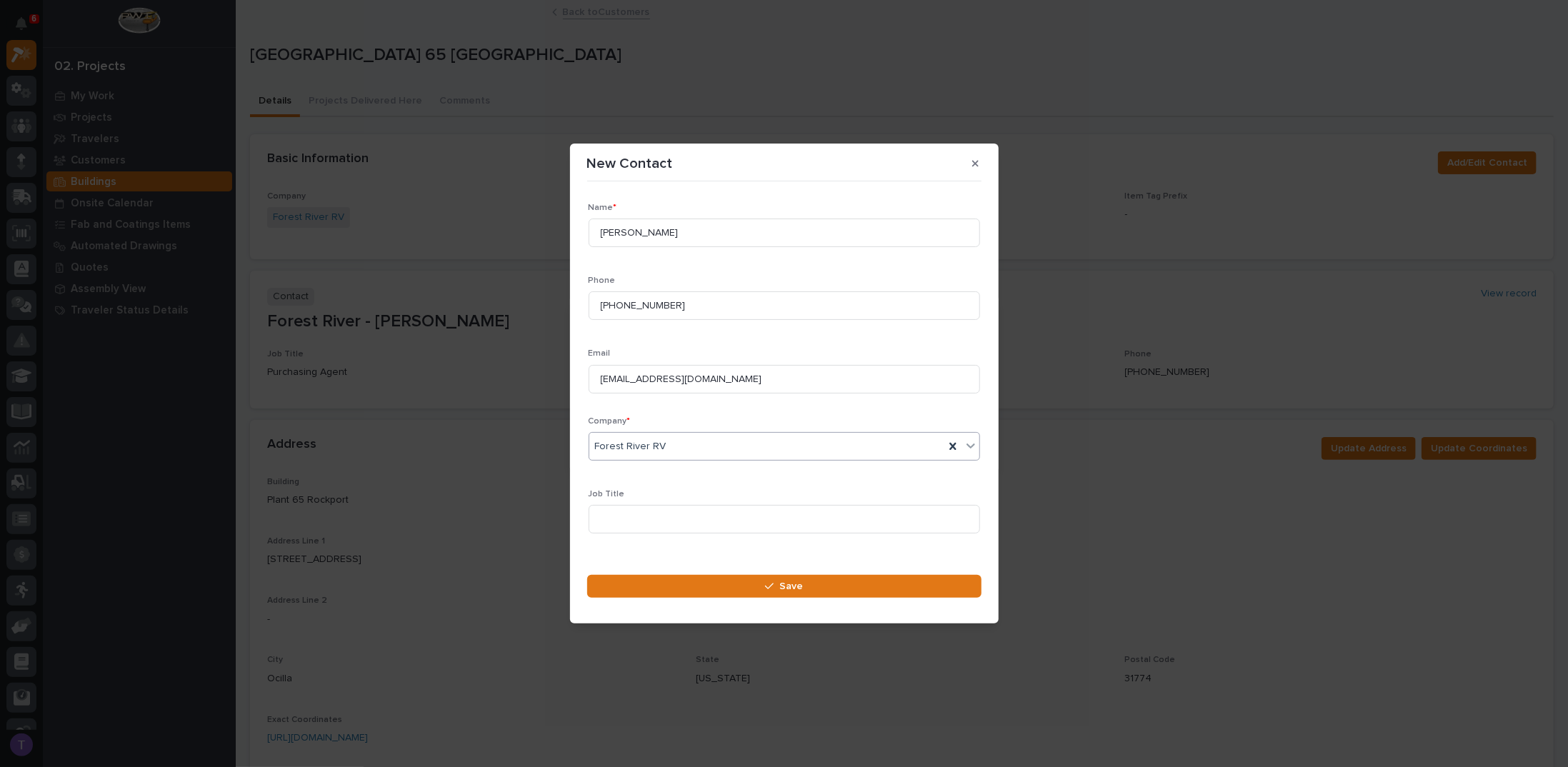
click at [673, 445] on div "Forest River RV" at bounding box center [767, 447] width 355 height 24
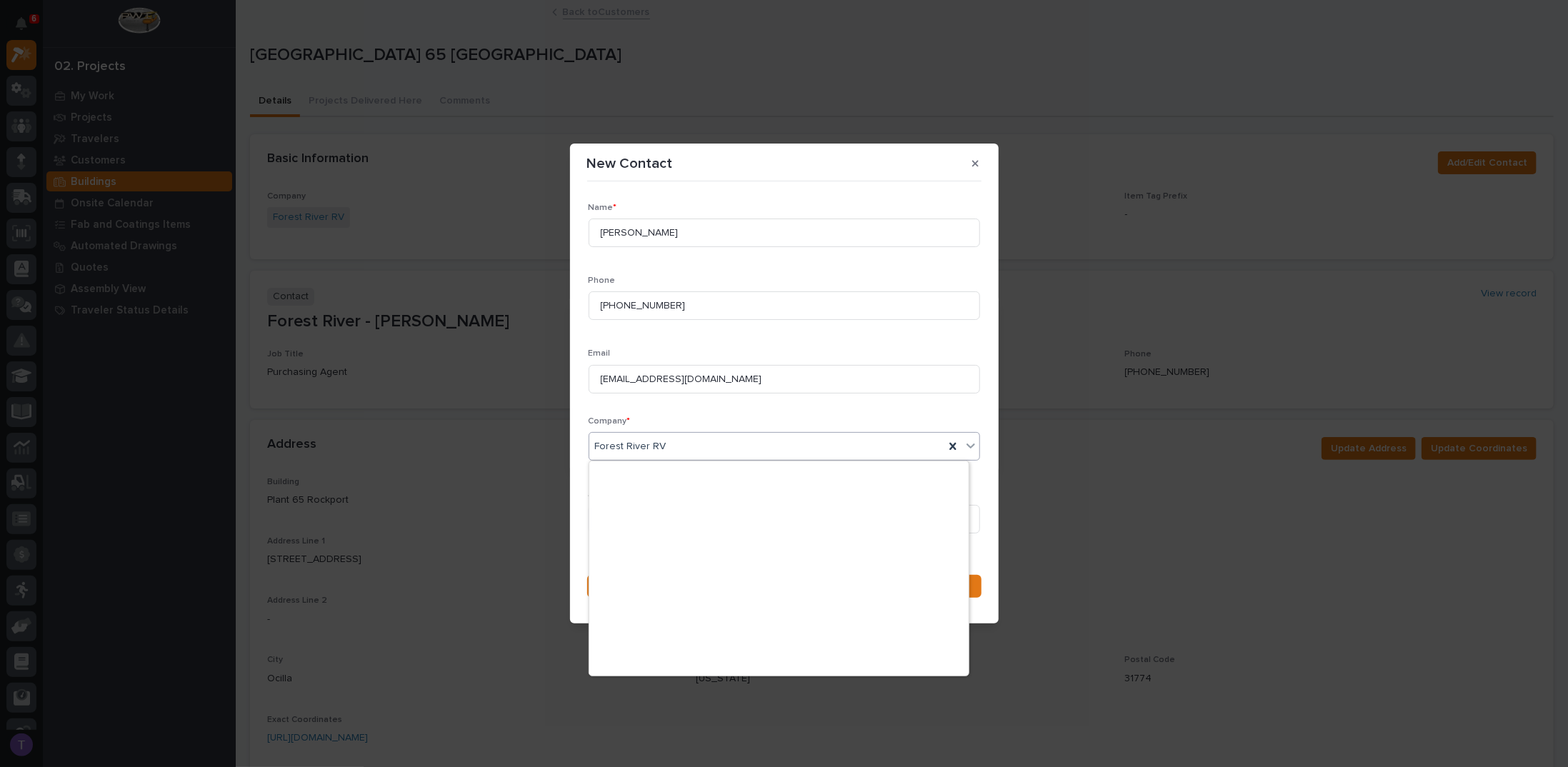
scroll to position [7948, 0]
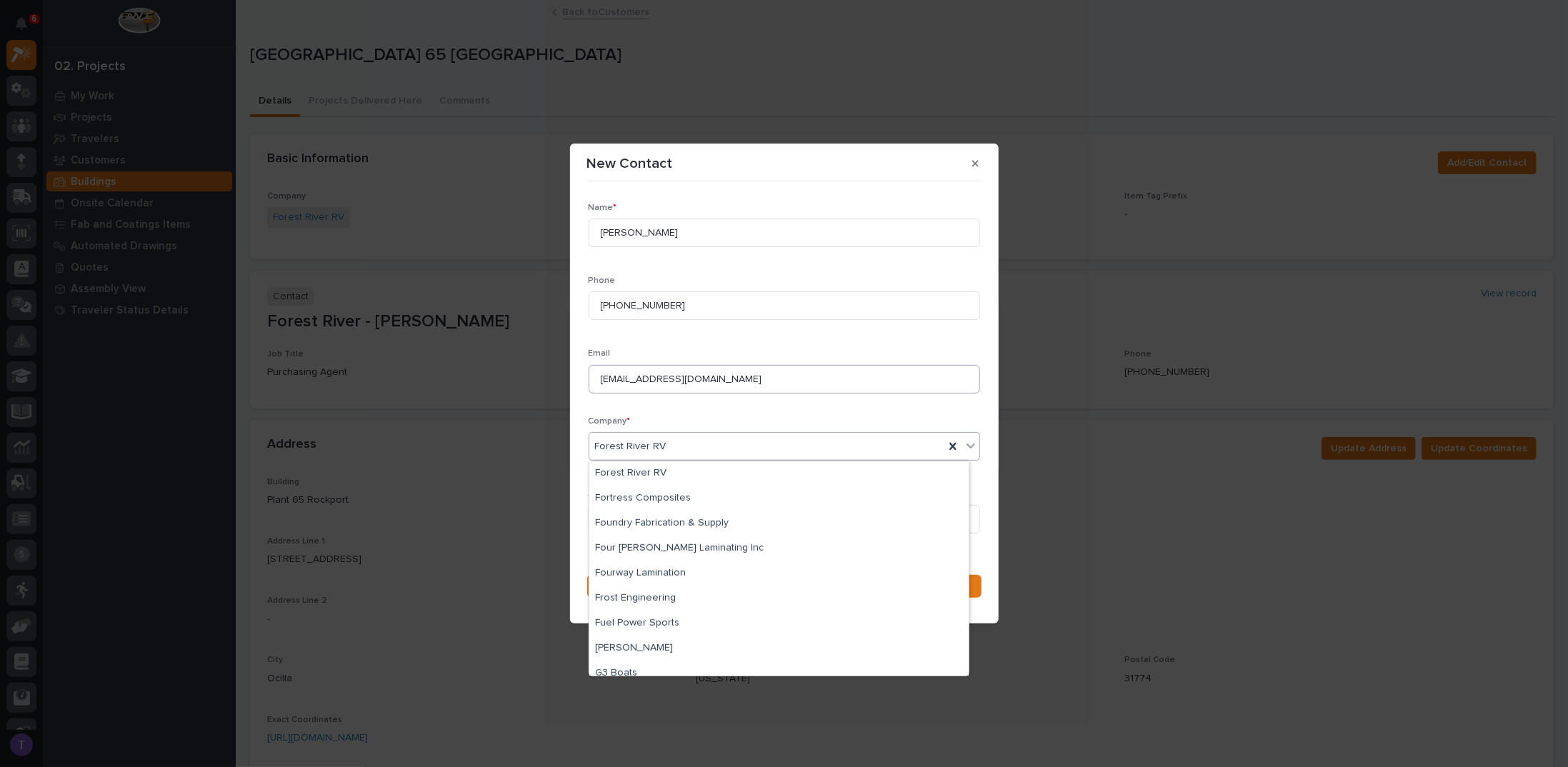
type input "*"
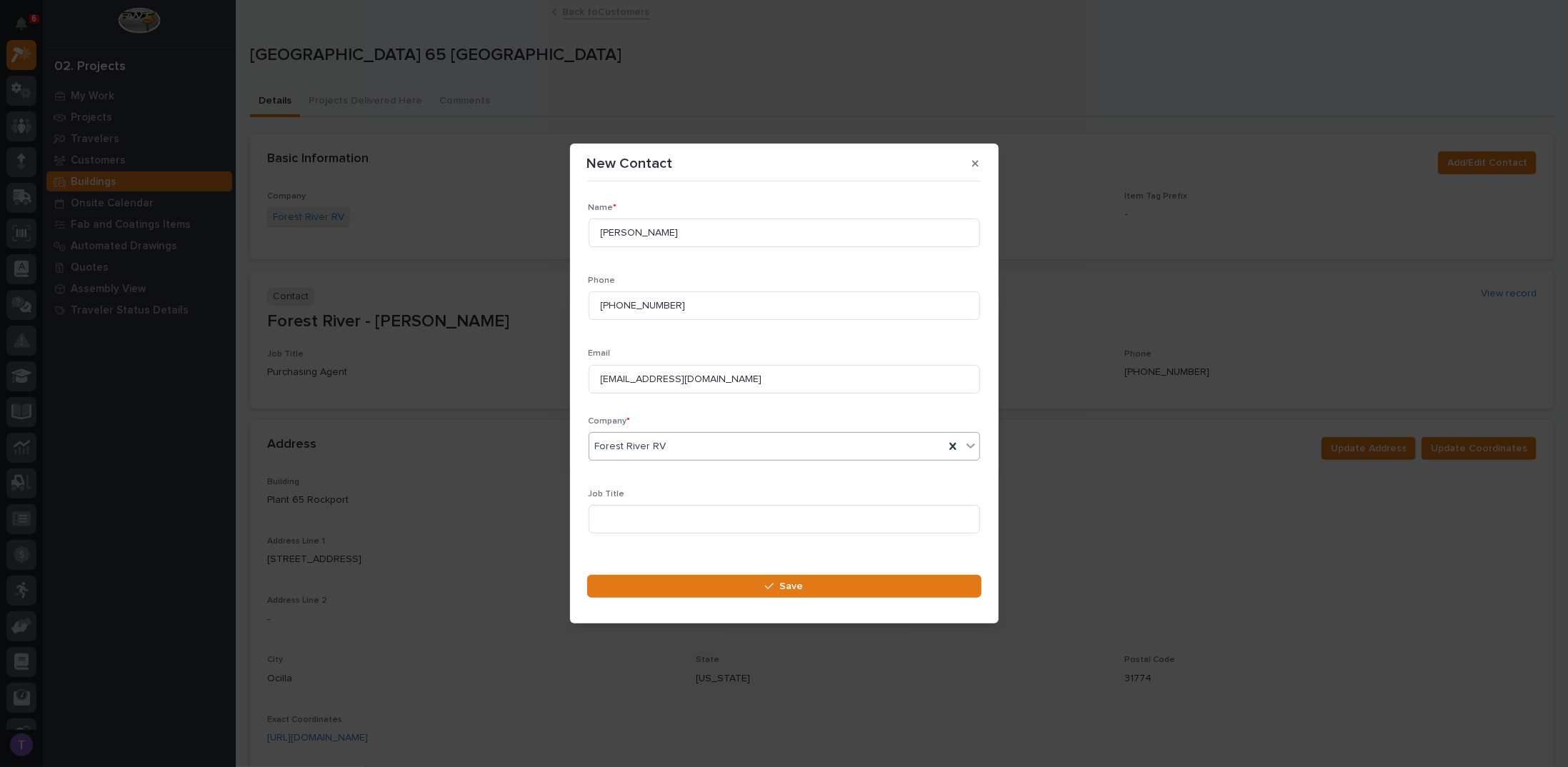
click at [651, 443] on span "Forest River RV" at bounding box center [630, 447] width 71 height 15
type input "**********"
click at [636, 473] on div "Forest River RV" at bounding box center [779, 474] width 379 height 25
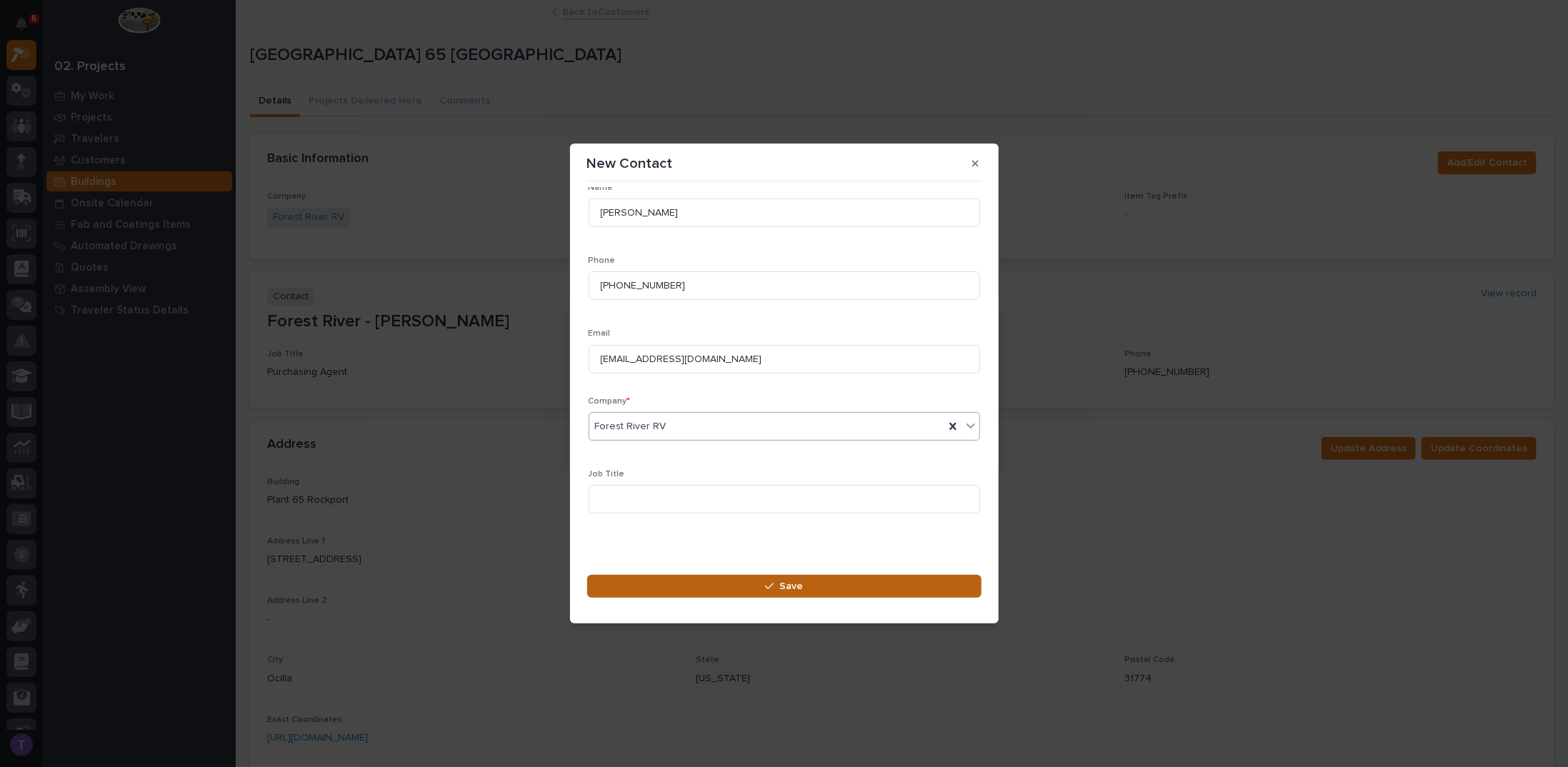
click at [796, 582] on span "Save" at bounding box center [791, 586] width 24 height 13
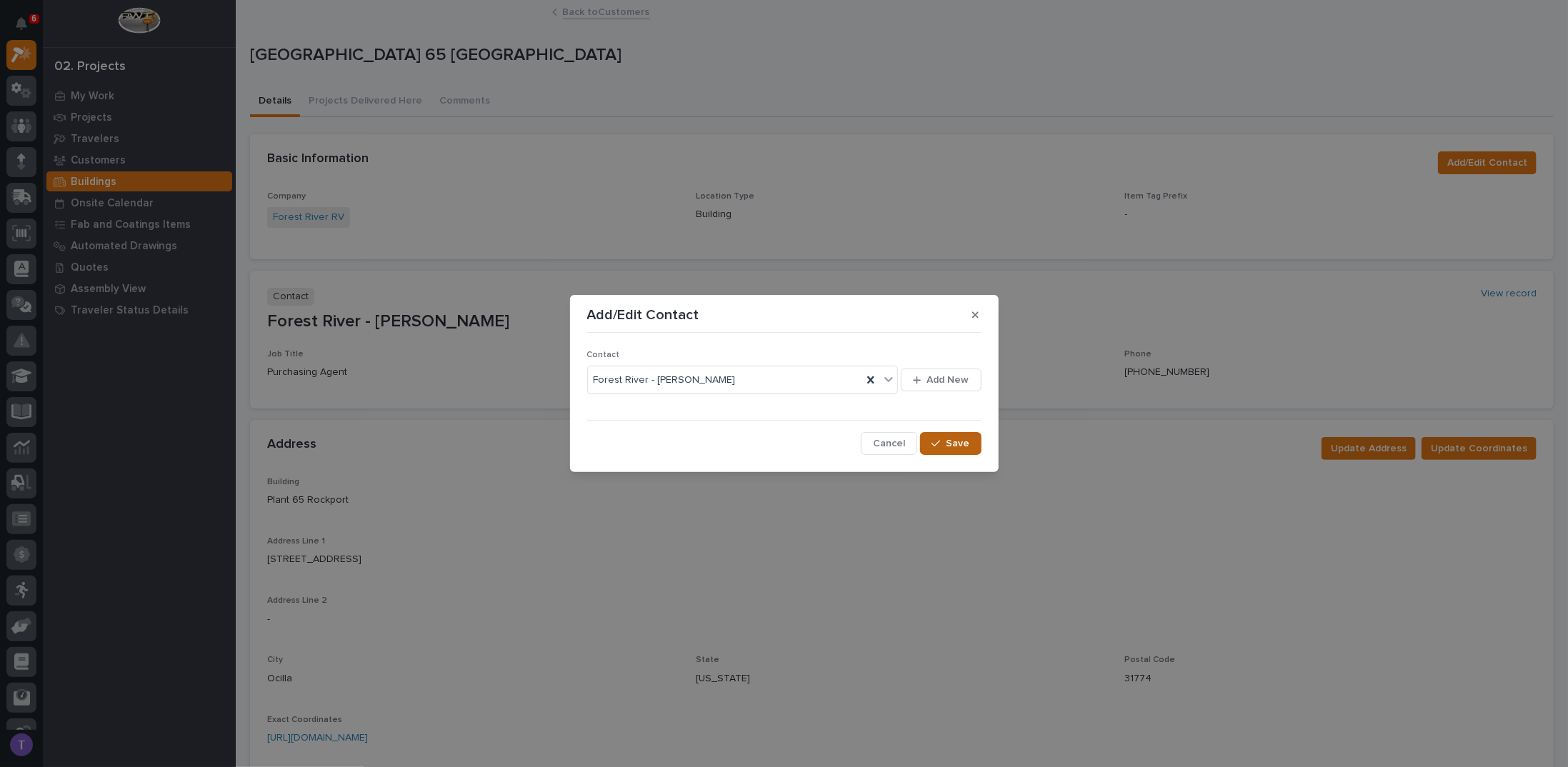
click at [955, 439] on span "Save" at bounding box center [958, 443] width 24 height 13
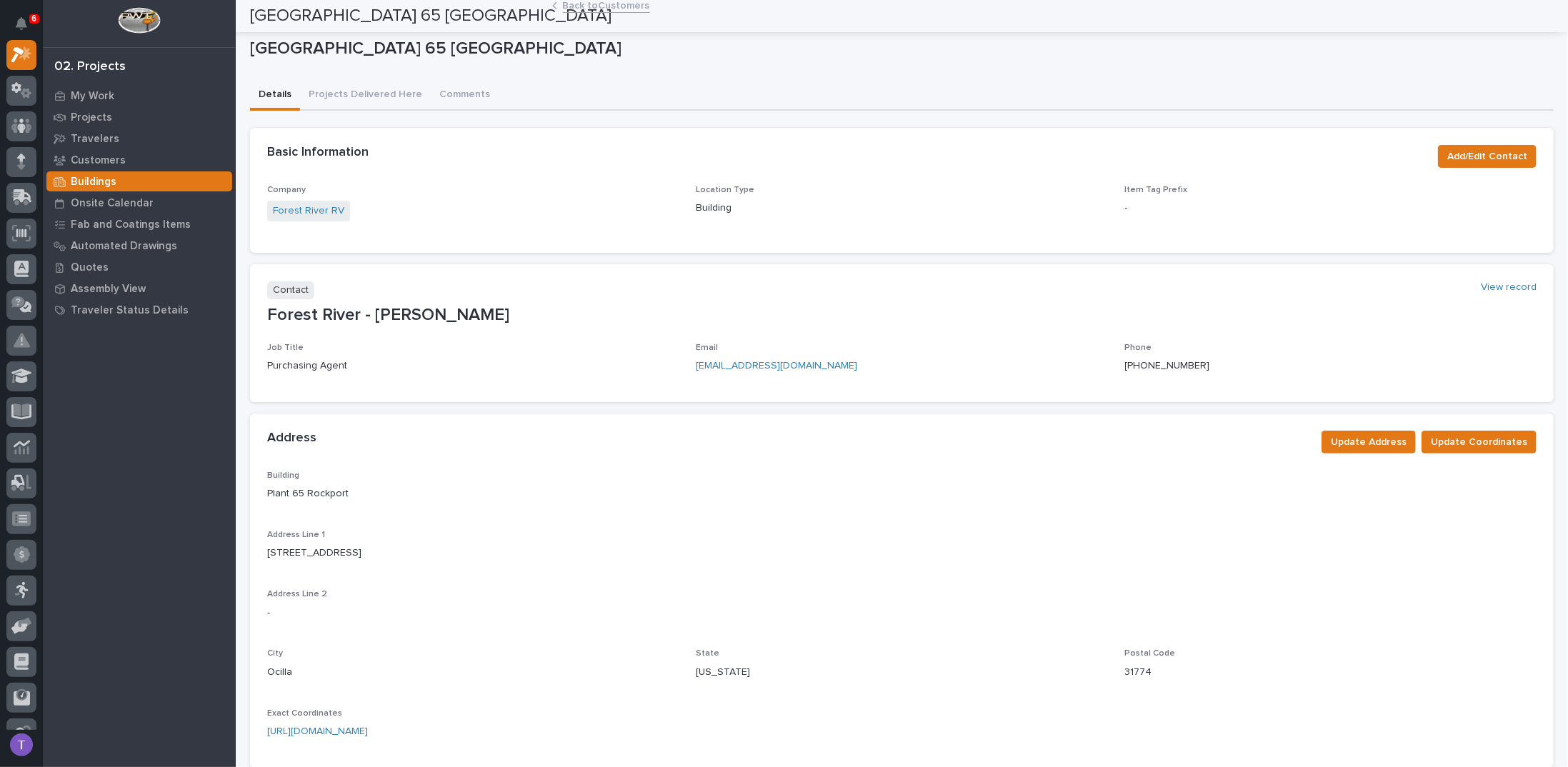
scroll to position [0, 0]
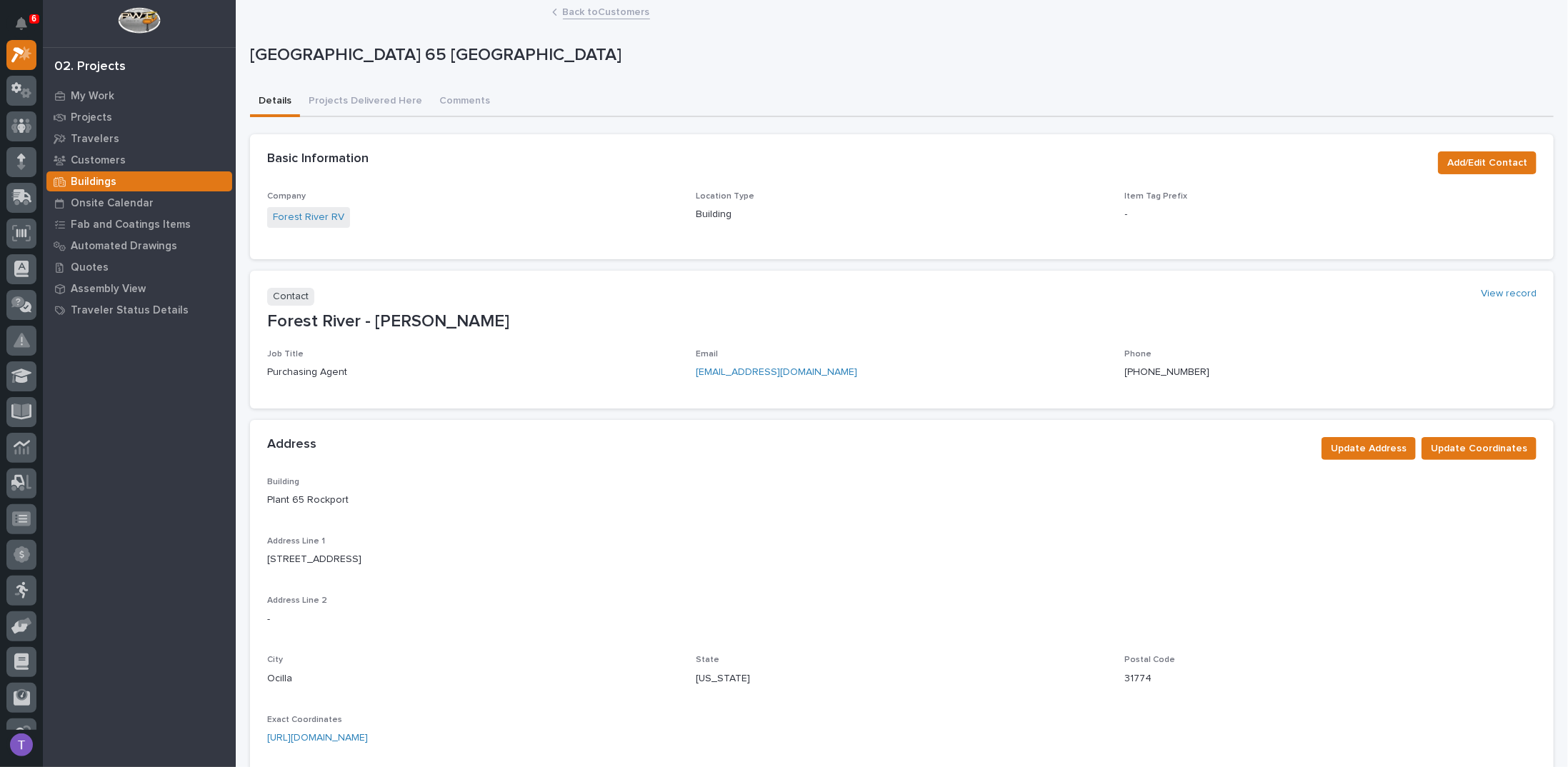
click at [563, 8] on link "Back to Customers" at bounding box center [607, 11] width 88 height 17
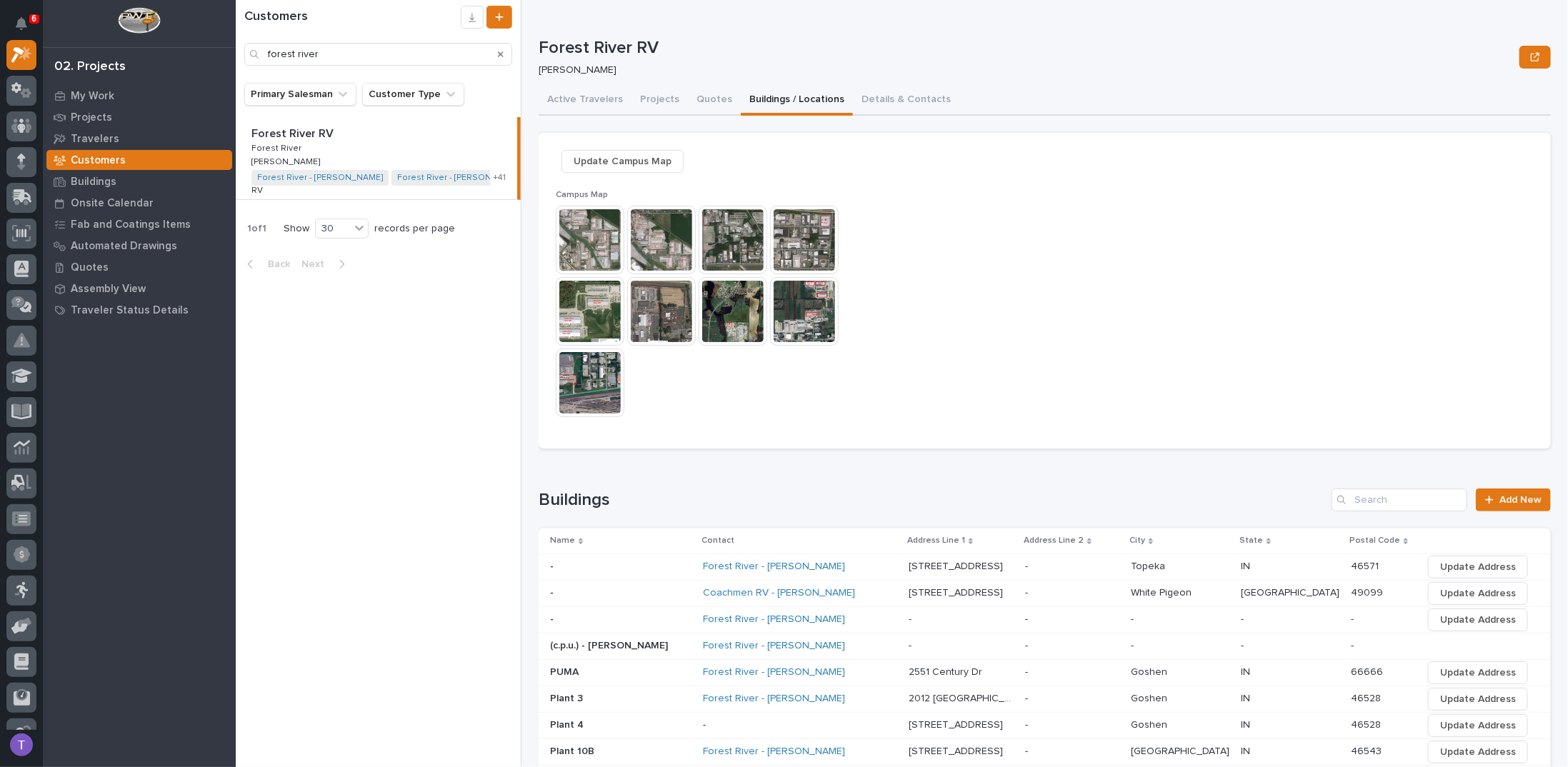
click at [502, 54] on icon "Search" at bounding box center [500, 54] width 6 height 8
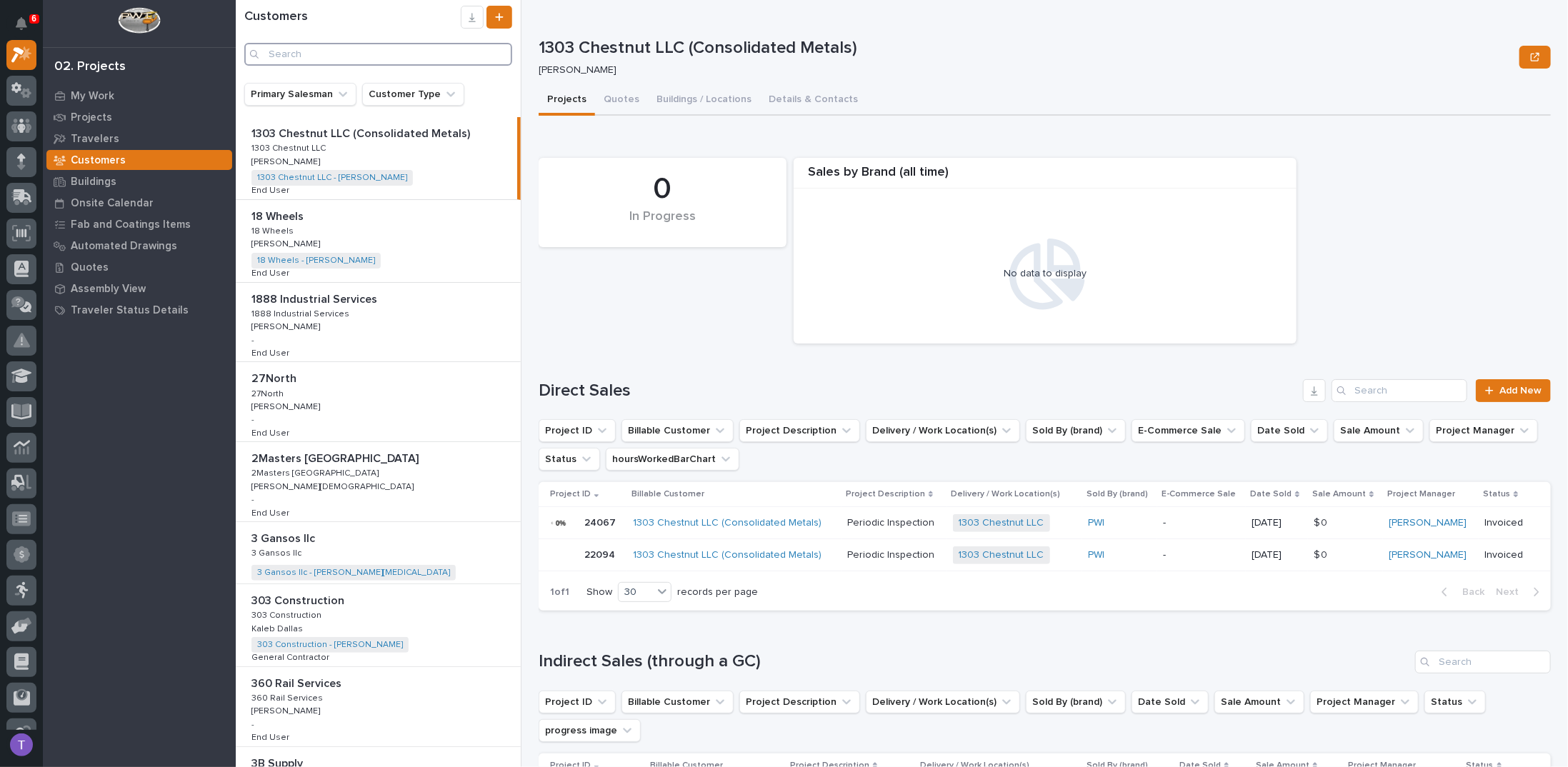
click at [312, 54] on input "Search" at bounding box center [378, 54] width 268 height 23
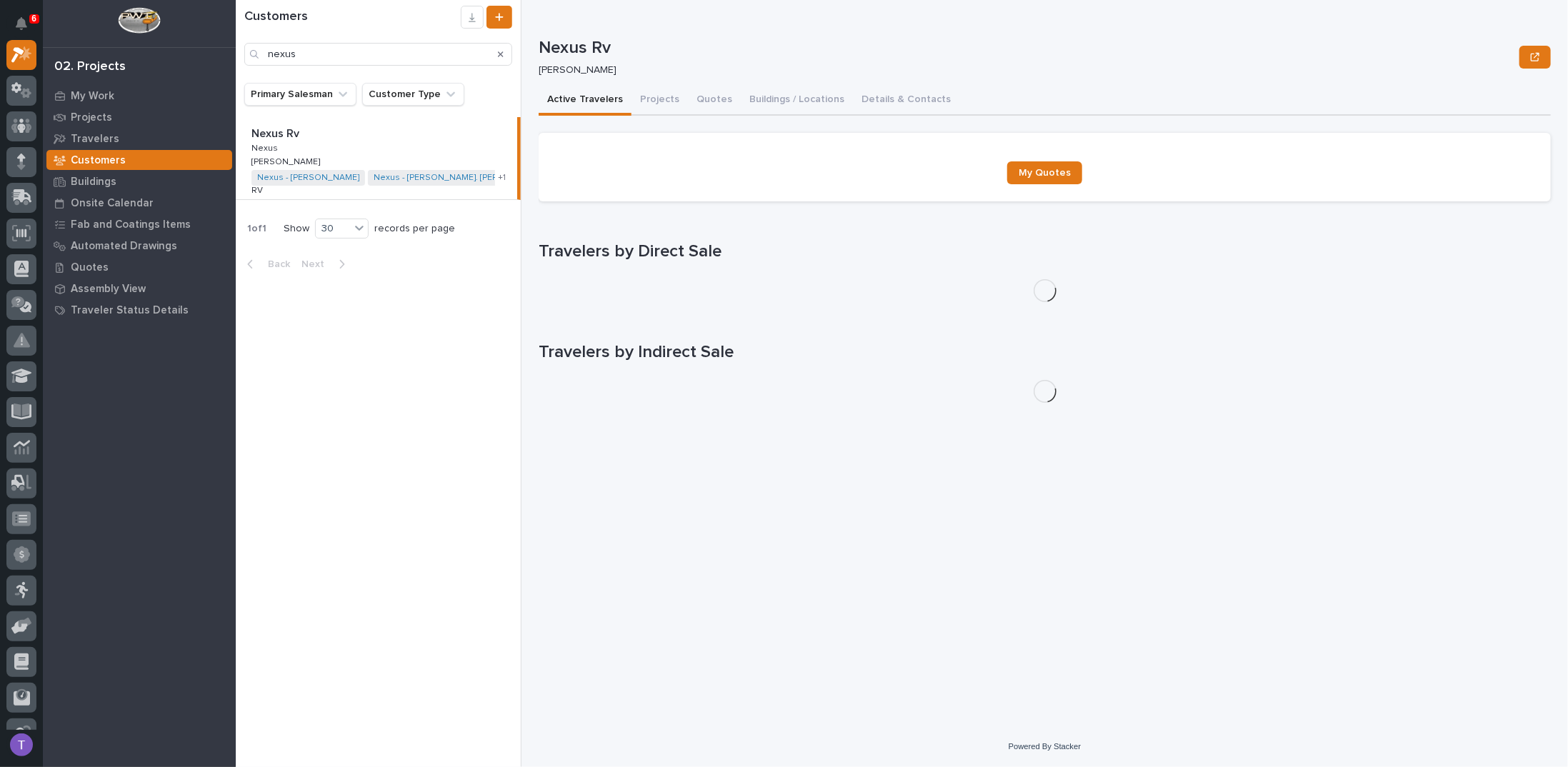
click at [272, 134] on p "Nexus Rv" at bounding box center [276, 133] width 50 height 17
type input "nexus"
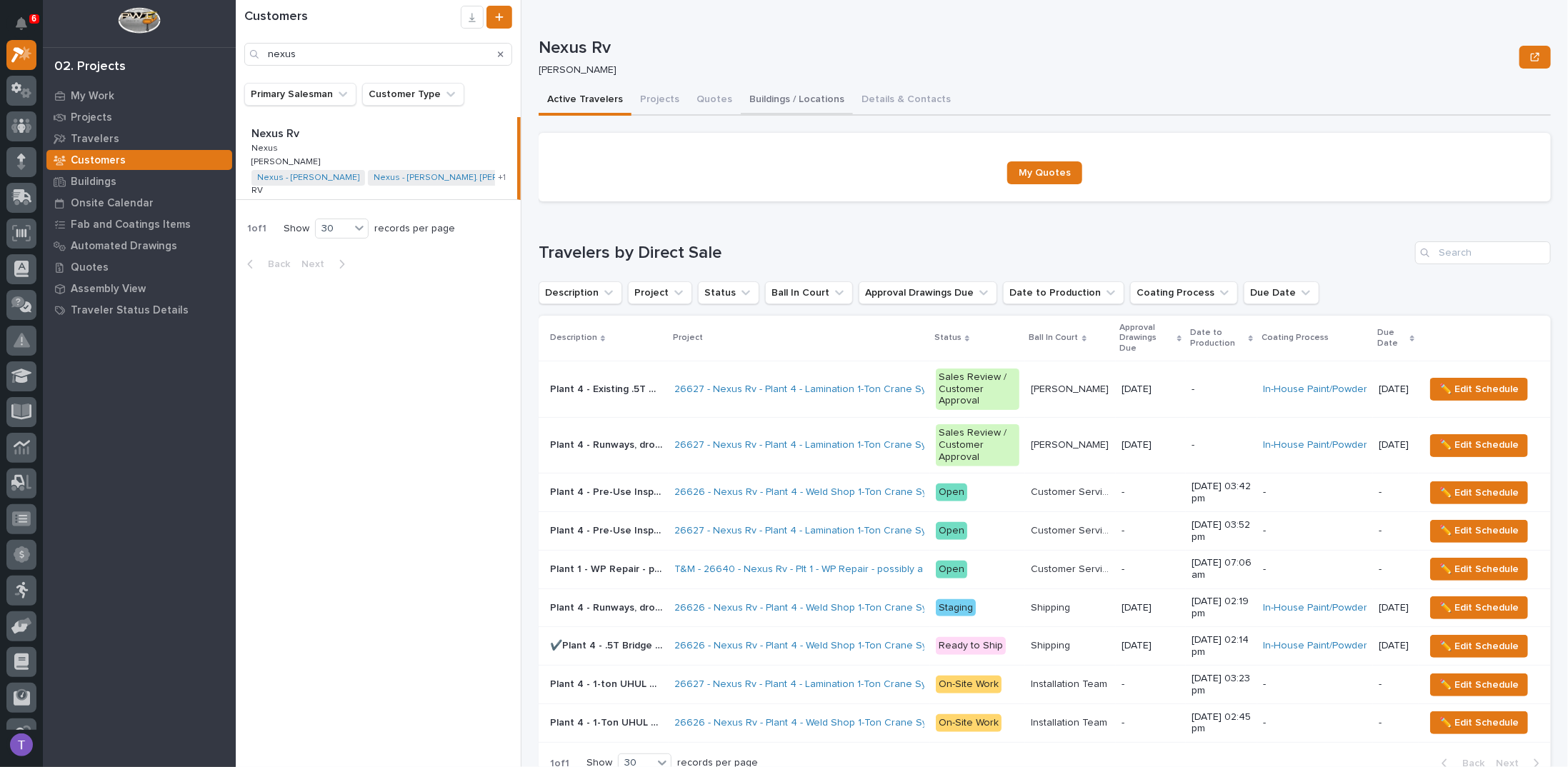
click at [767, 98] on button "Buildings / Locations" at bounding box center [797, 101] width 112 height 30
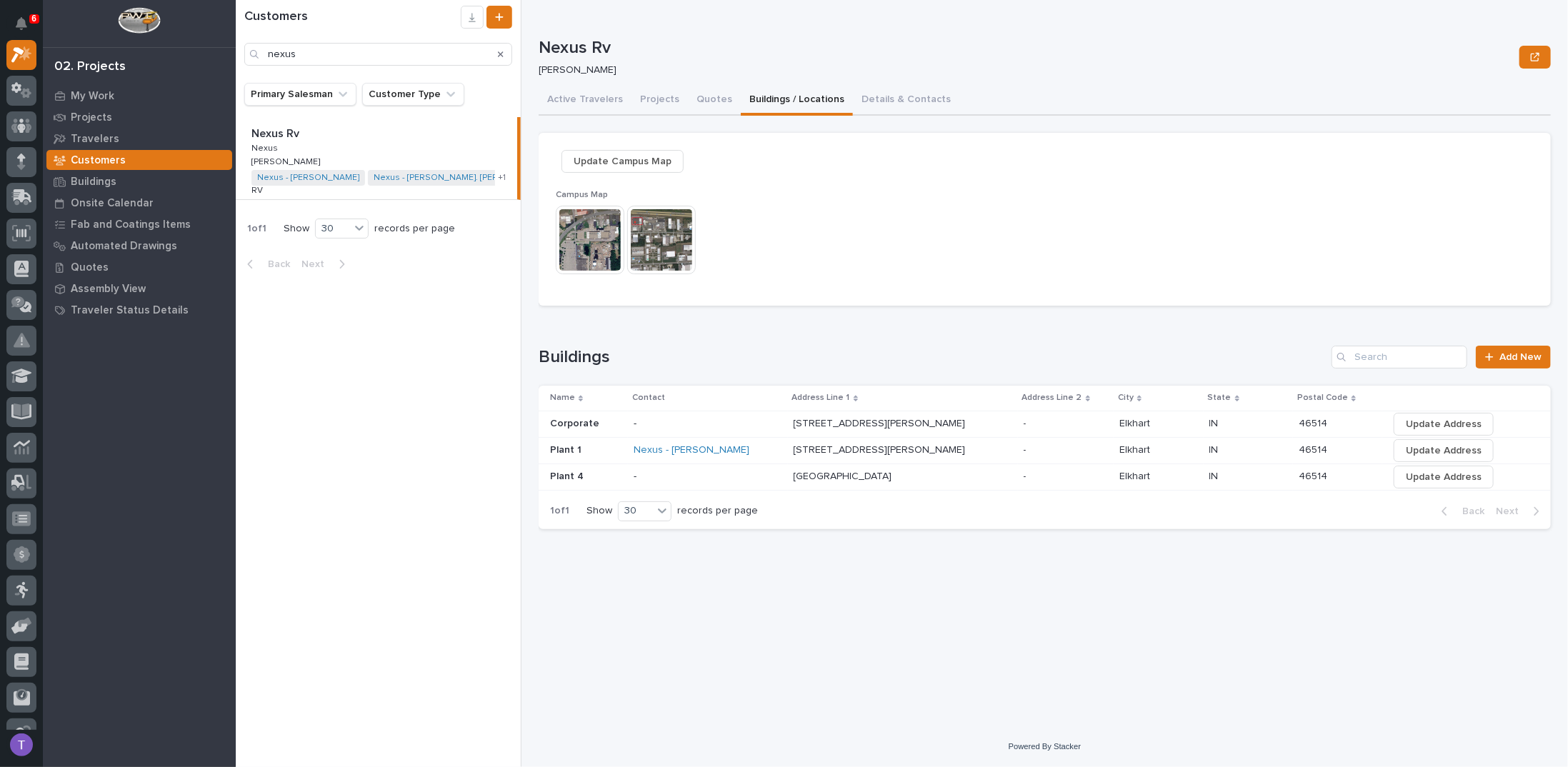
click at [589, 232] on img at bounding box center [590, 239] width 69 height 69
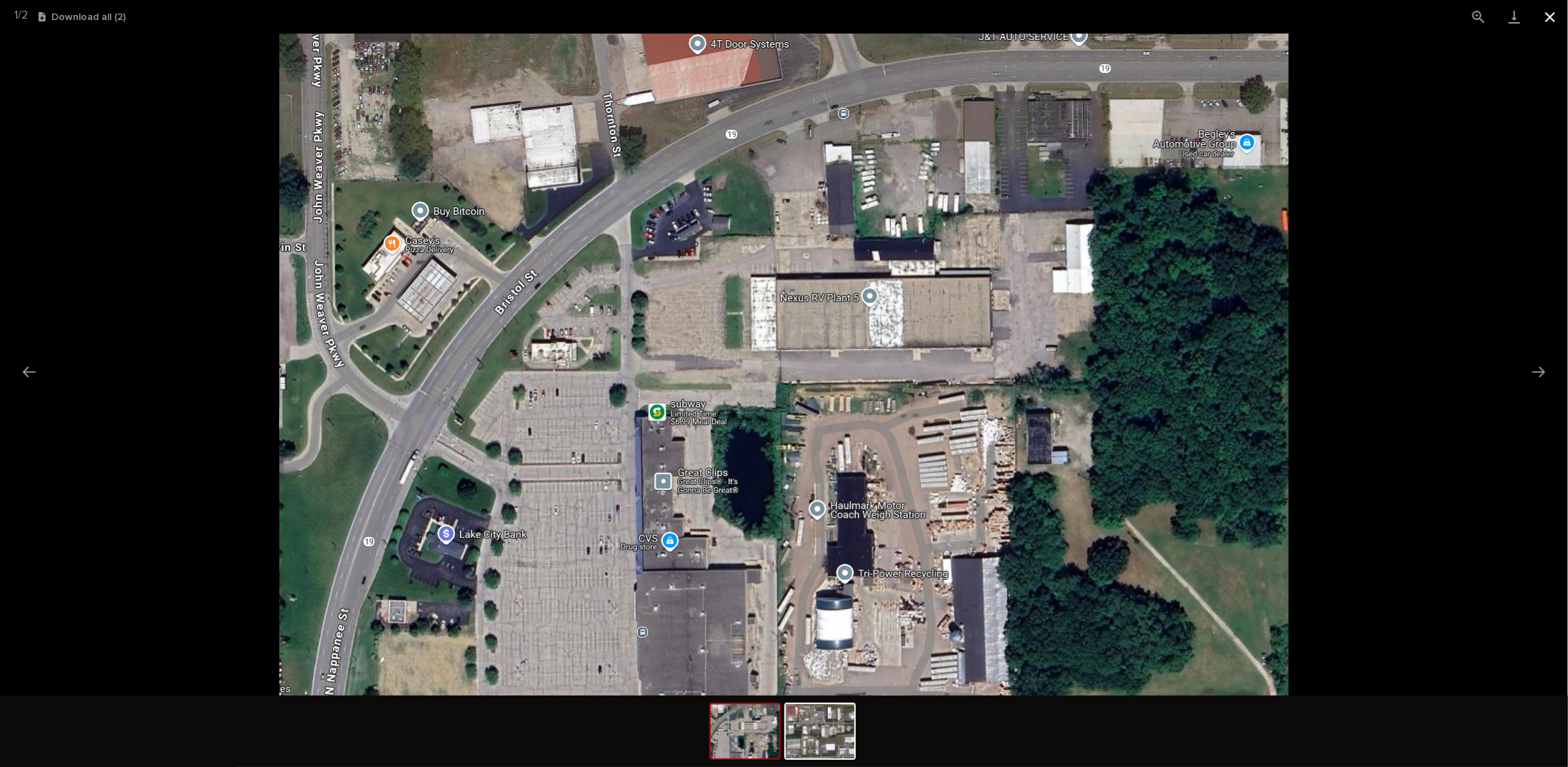
click at [1551, 13] on button "Close gallery" at bounding box center [1549, 17] width 36 height 34
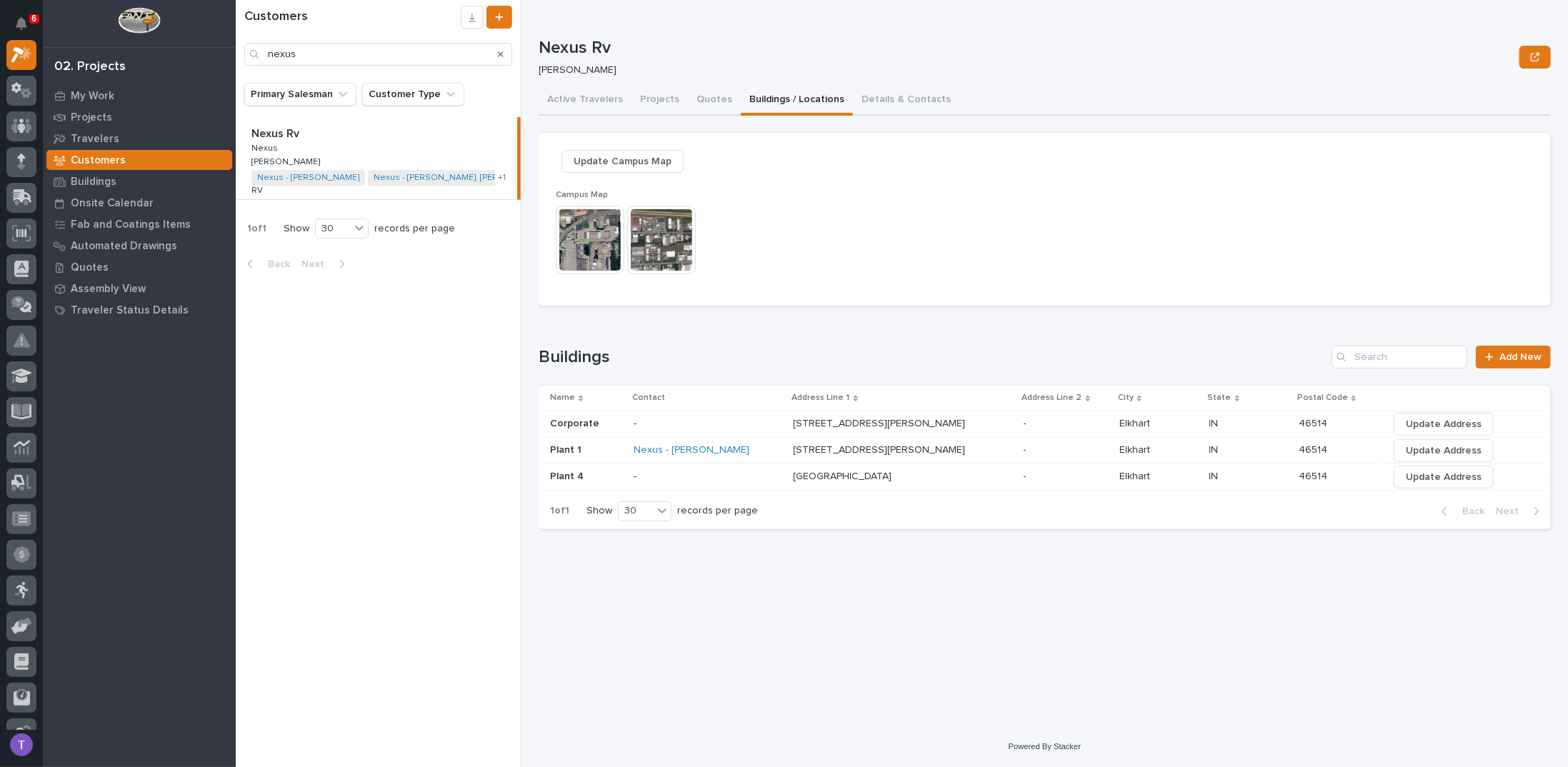
click at [661, 235] on img at bounding box center [661, 239] width 69 height 69
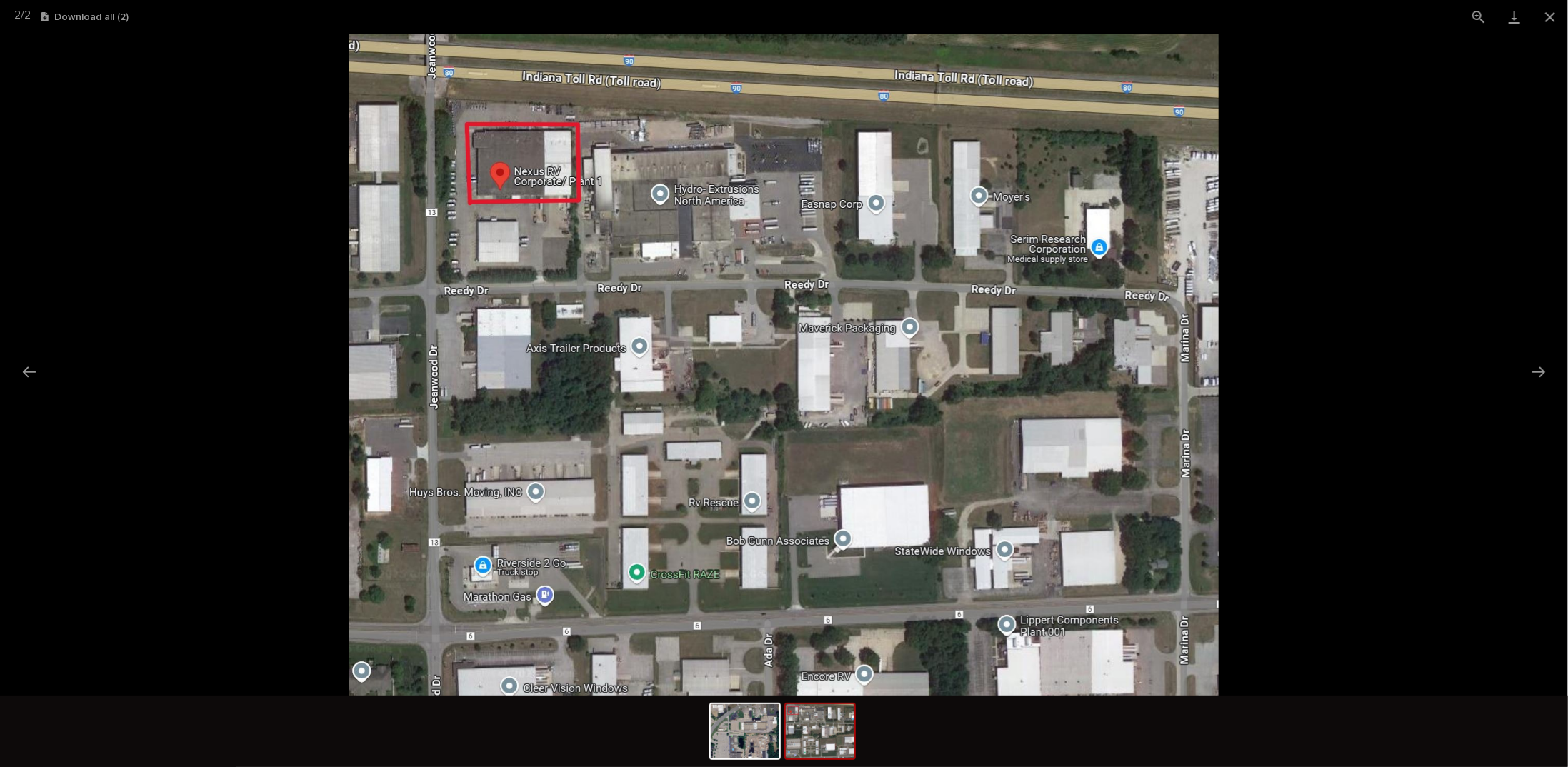
click at [503, 245] on img at bounding box center [784, 365] width 870 height 662
click at [1547, 15] on button "Close gallery" at bounding box center [1549, 17] width 36 height 34
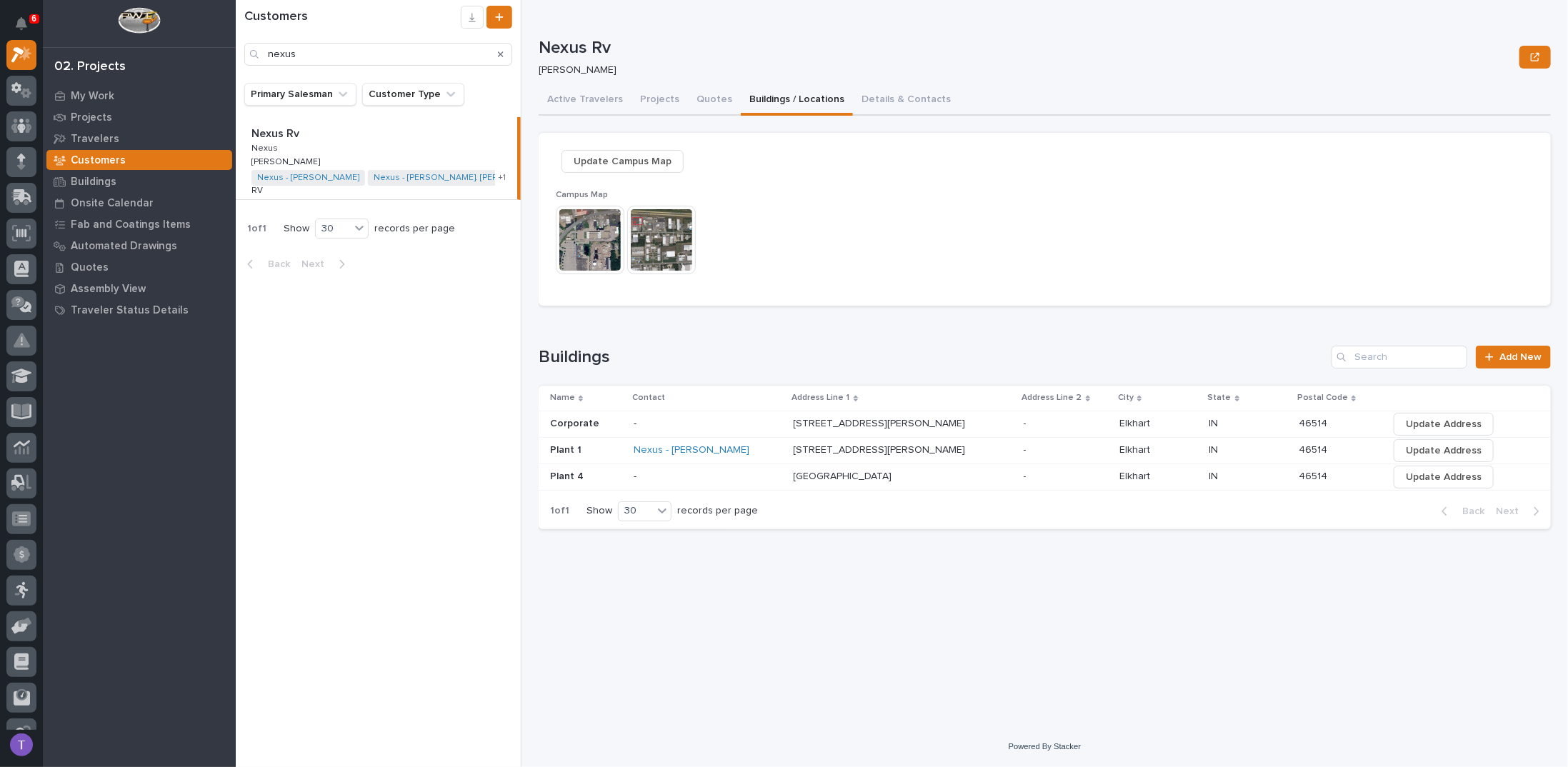
click at [281, 133] on p "Nexus Rv" at bounding box center [276, 133] width 50 height 17
click at [875, 99] on button "Details & Contacts" at bounding box center [906, 101] width 107 height 30
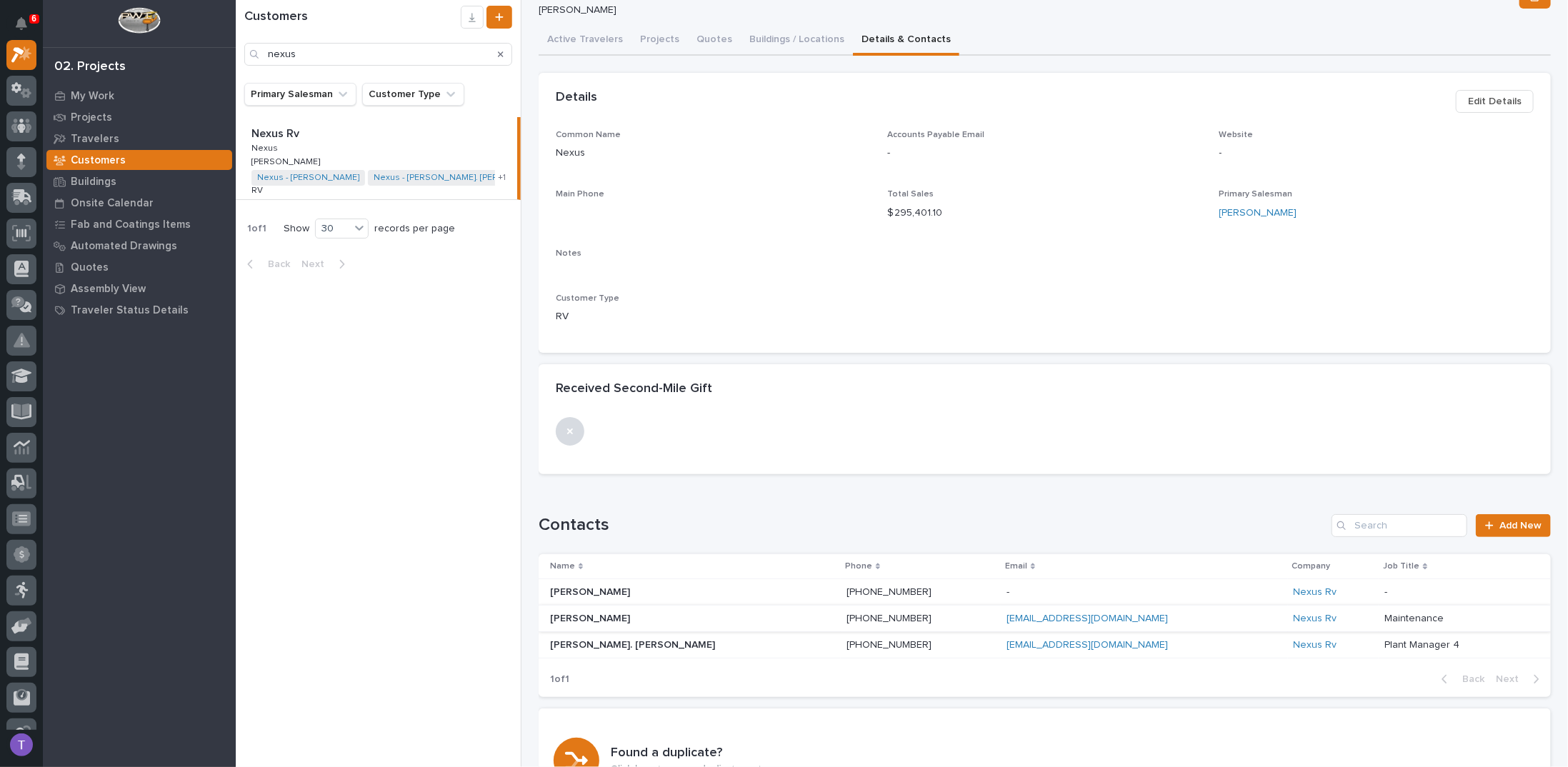
scroll to position [155, 0]
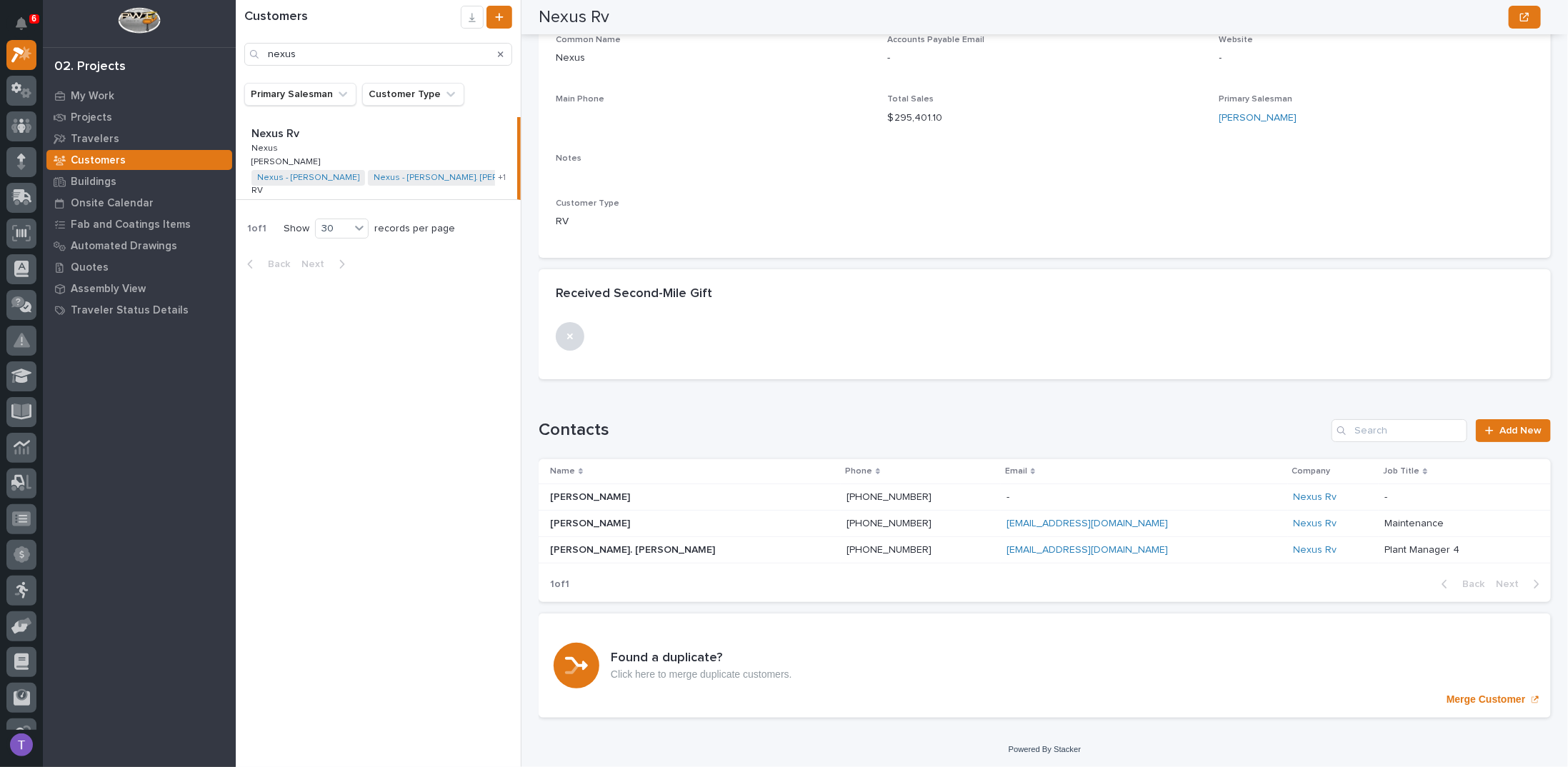
click at [572, 490] on p "Rick Potter" at bounding box center [591, 496] width 83 height 15
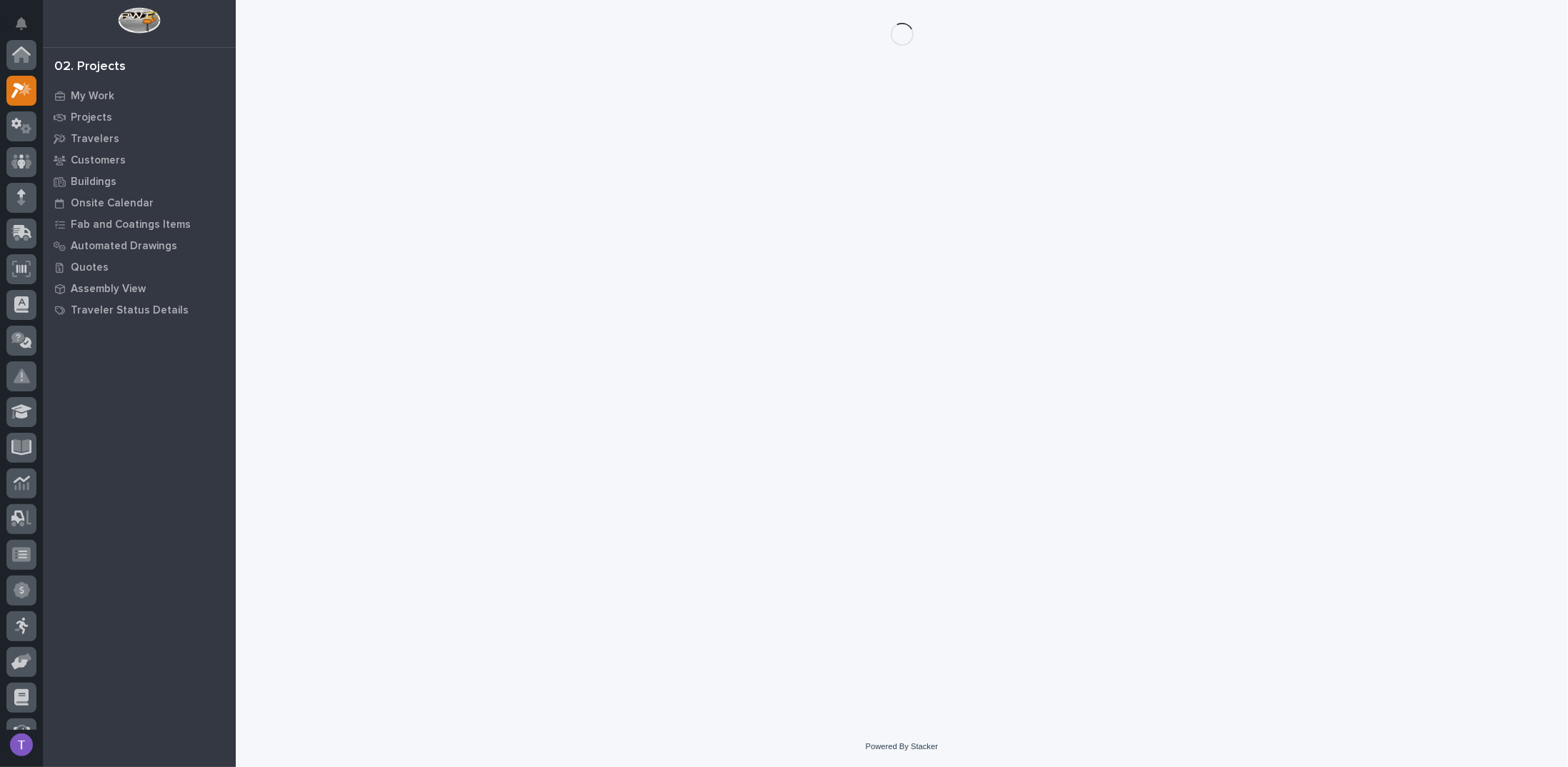
scroll to position [36, 0]
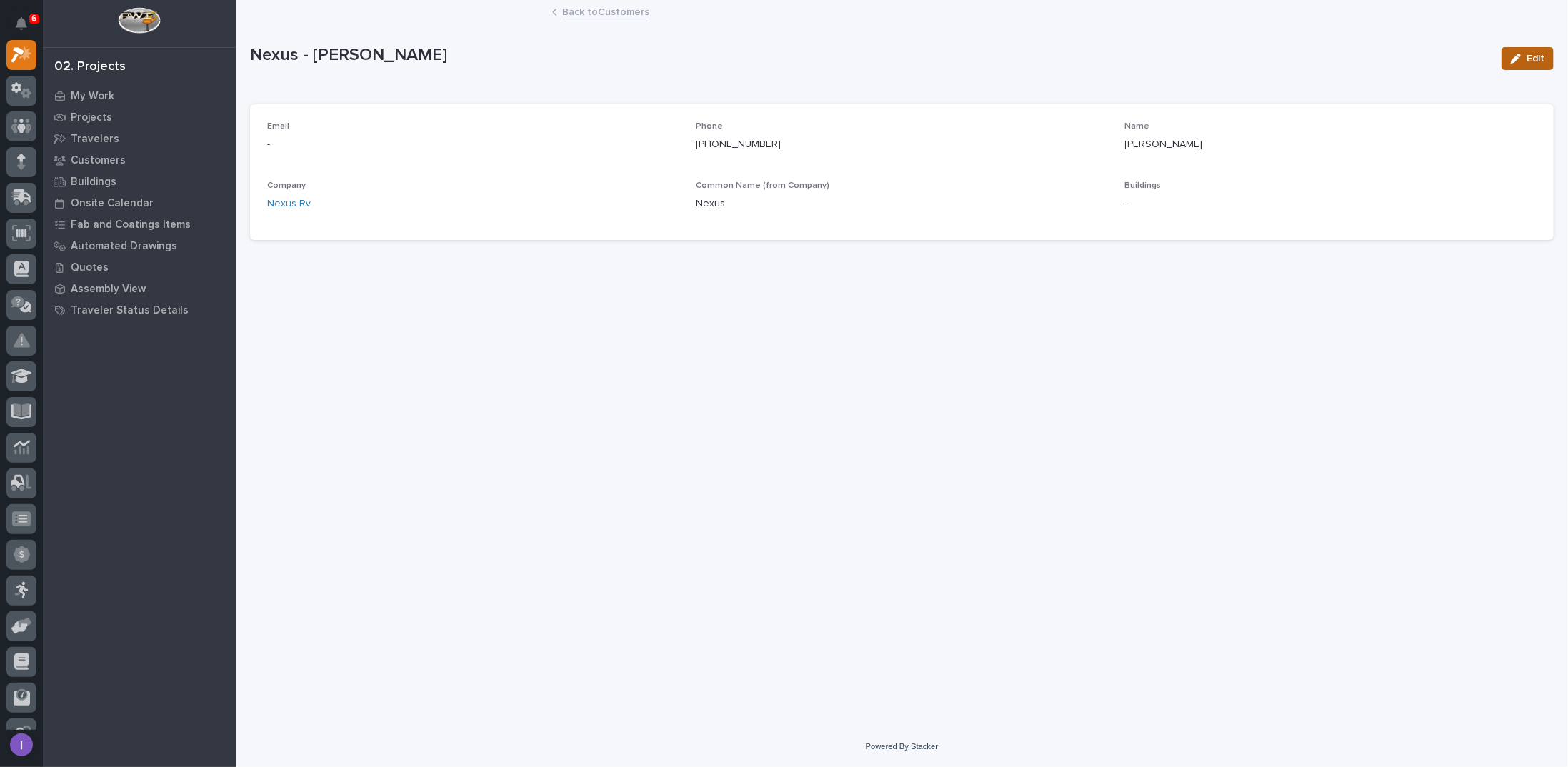
click at [1537, 53] on span "Edit" at bounding box center [1535, 59] width 18 height 13
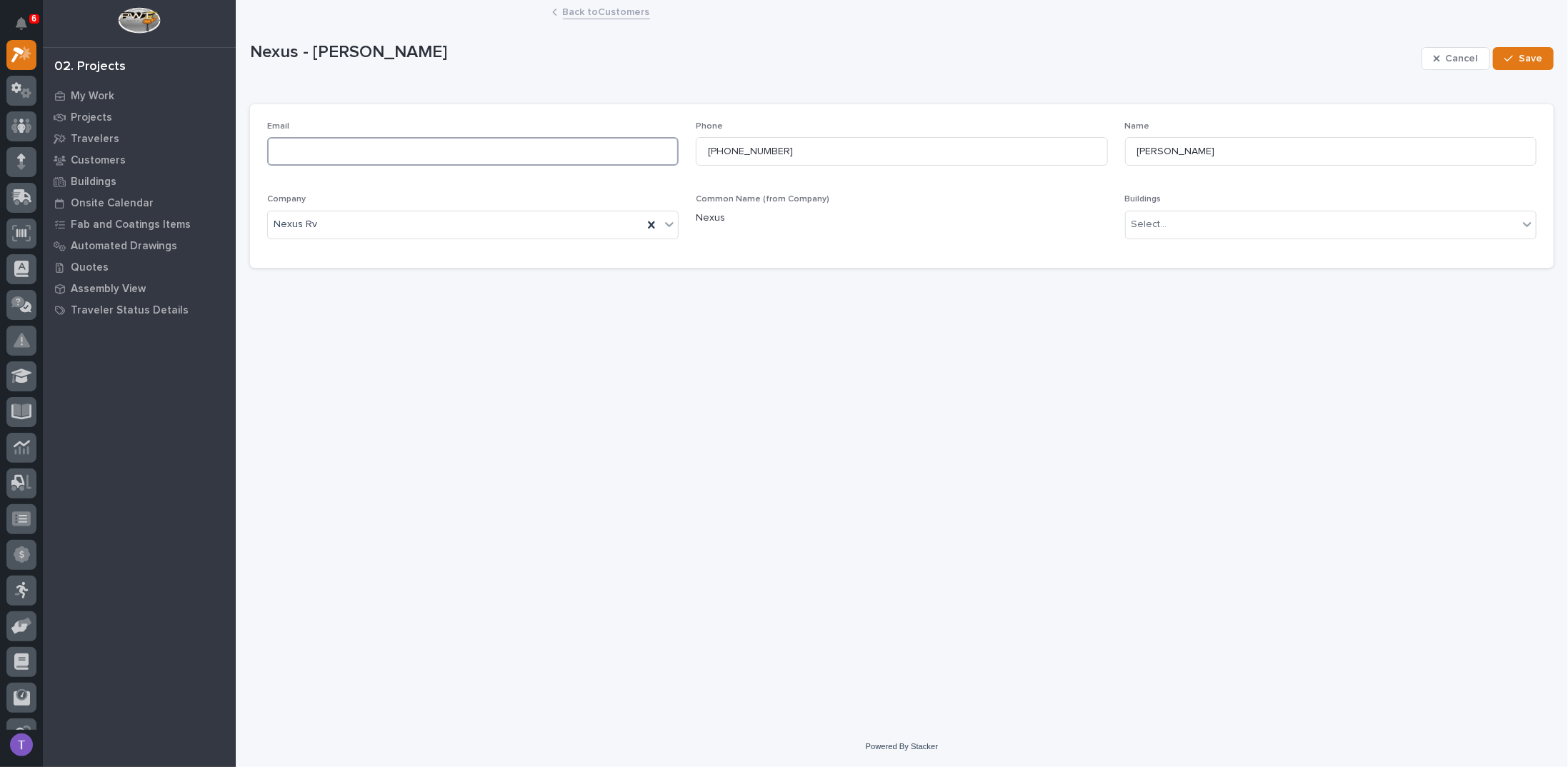
click at [346, 154] on input at bounding box center [472, 151] width 411 height 29
type input "f"
type input "rpotter@nexusrv.com"
click at [1152, 224] on div "Select..." at bounding box center [1149, 225] width 36 height 15
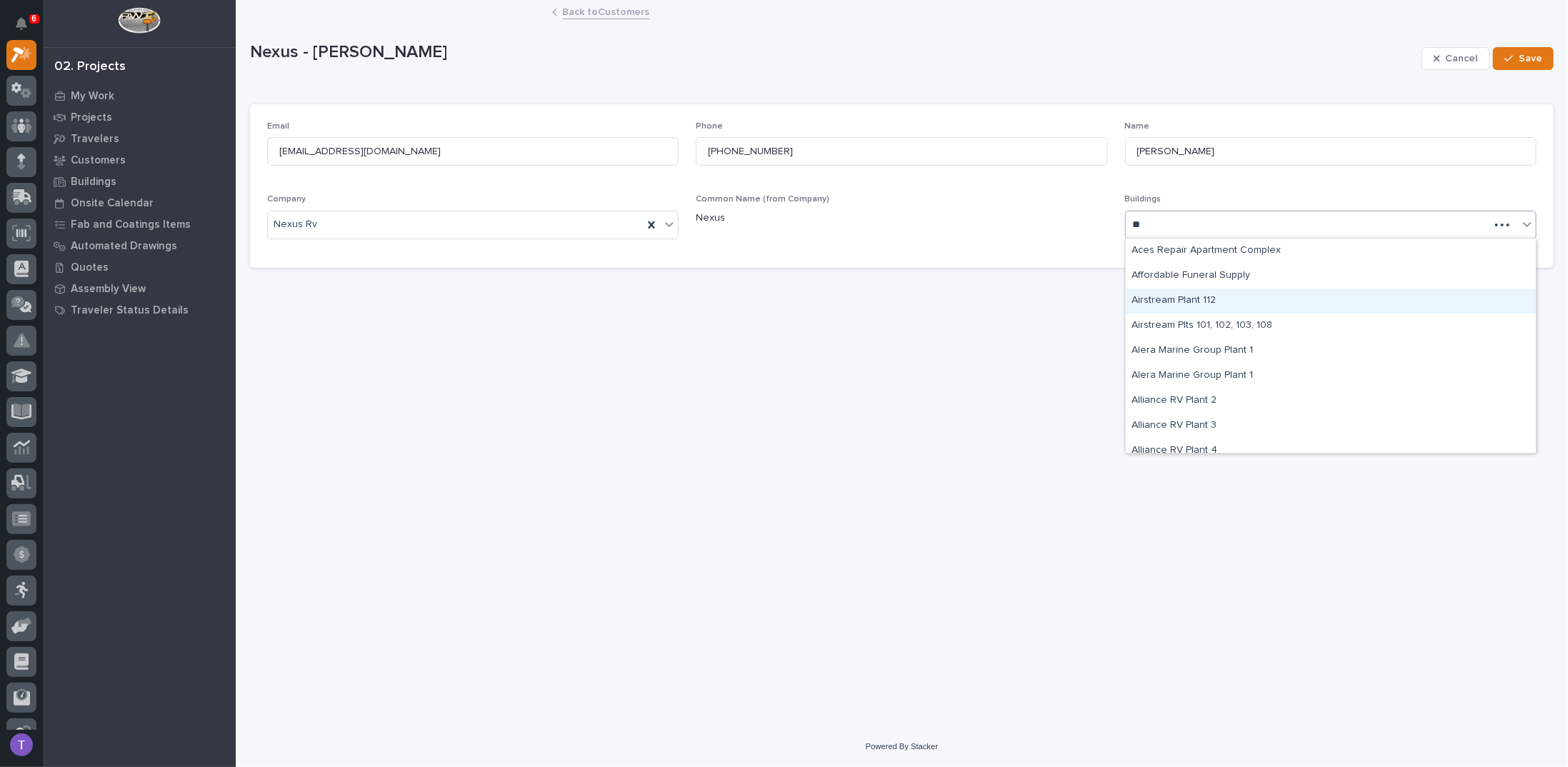
type input "*"
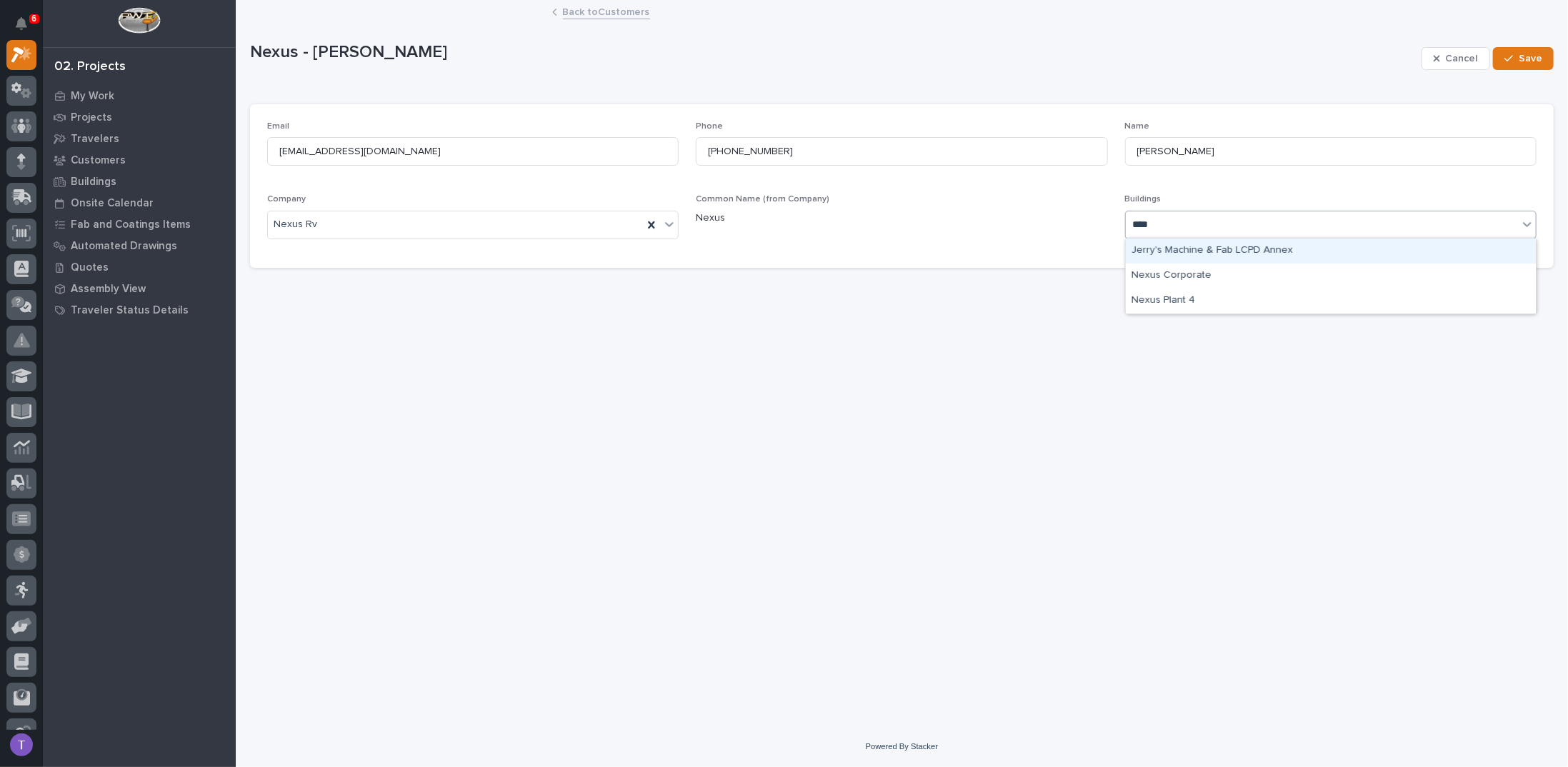
type input "*****"
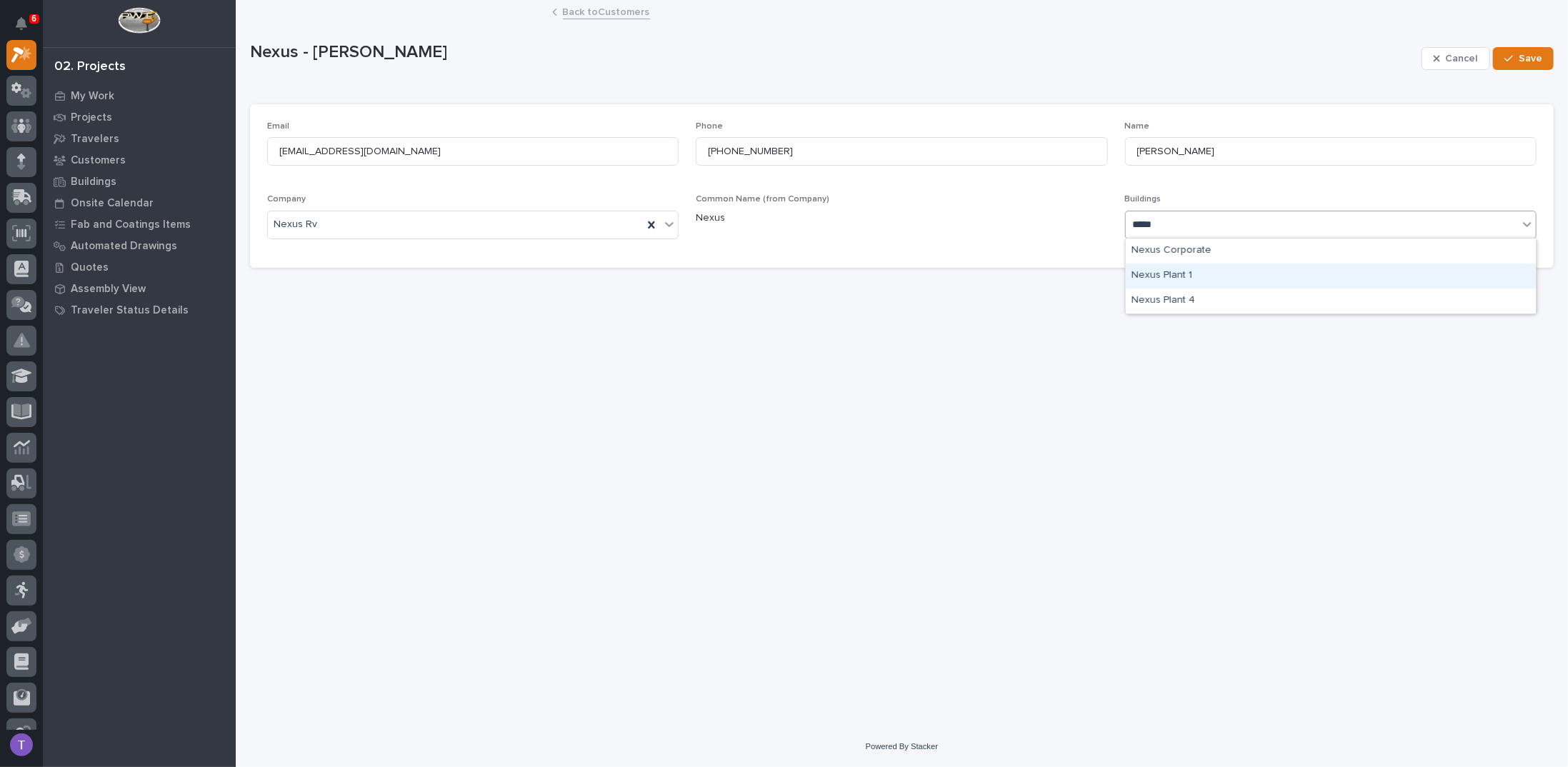
click at [1163, 274] on div "Nexus Plant 1" at bounding box center [1330, 276] width 410 height 25
click at [1528, 52] on span "Save" at bounding box center [1530, 59] width 24 height 13
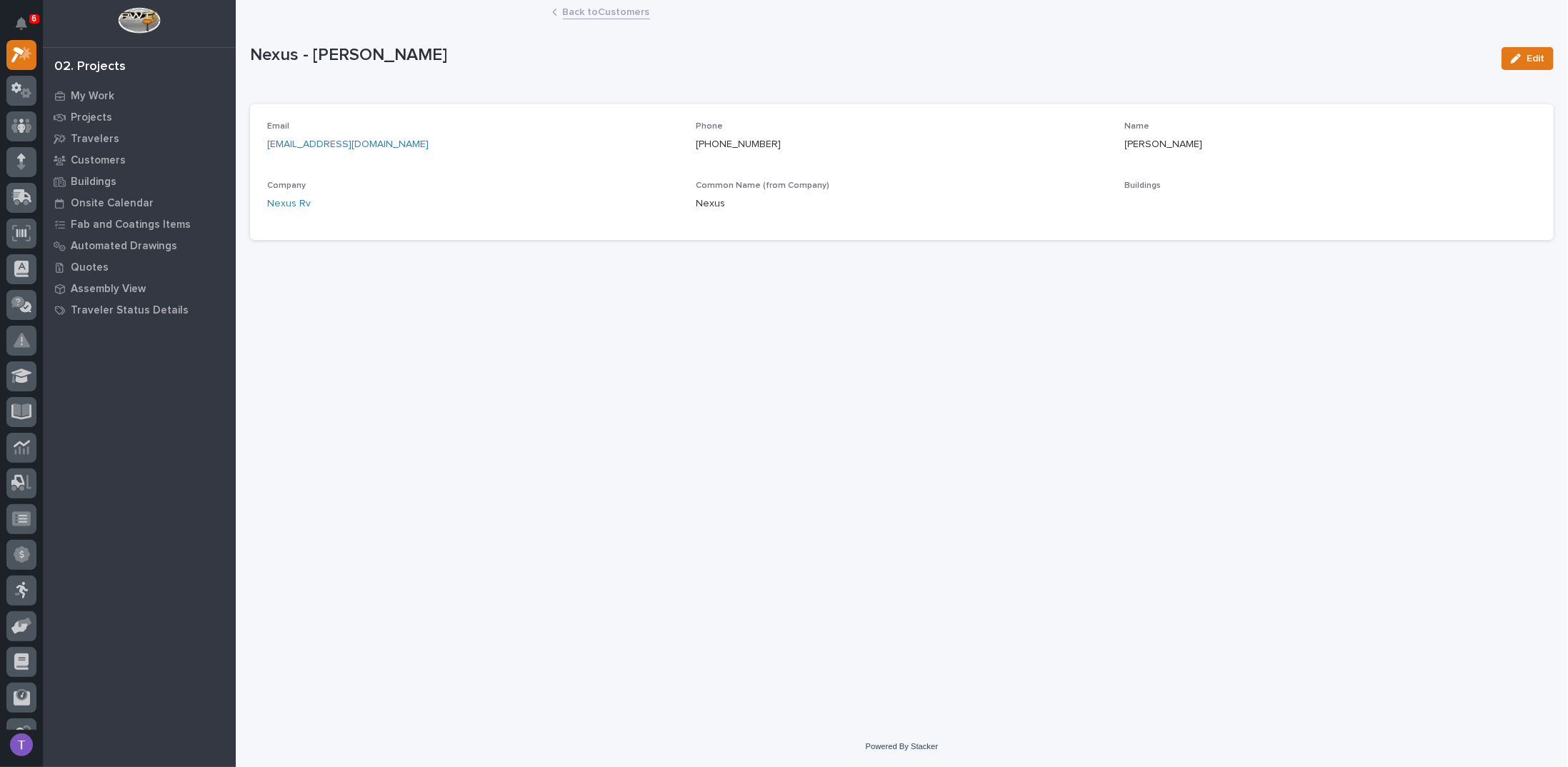
click at [578, 6] on link "Back to Customers" at bounding box center [607, 11] width 88 height 17
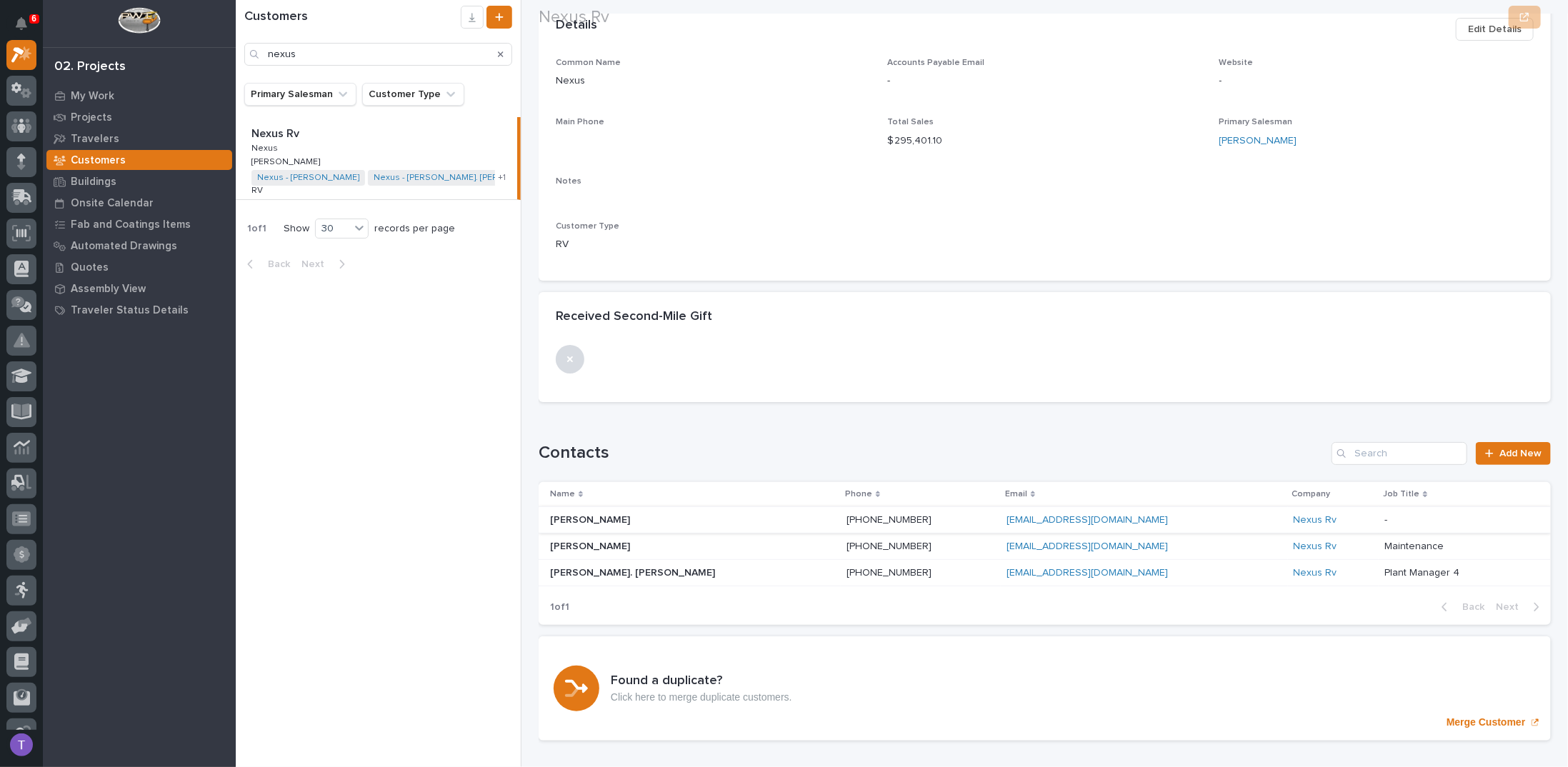
scroll to position [155, 0]
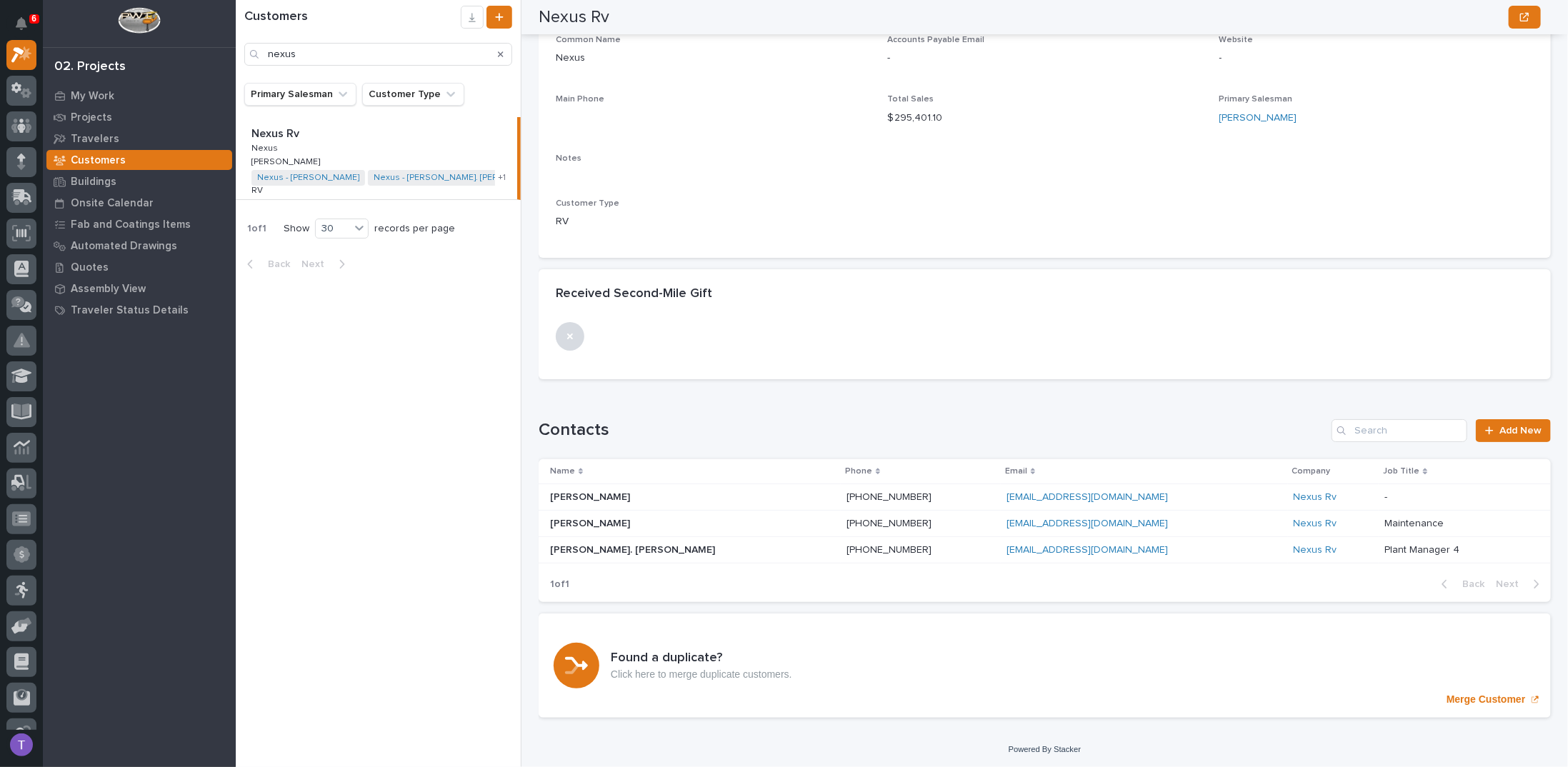
click at [583, 495] on p "Rick Potter" at bounding box center [591, 496] width 83 height 15
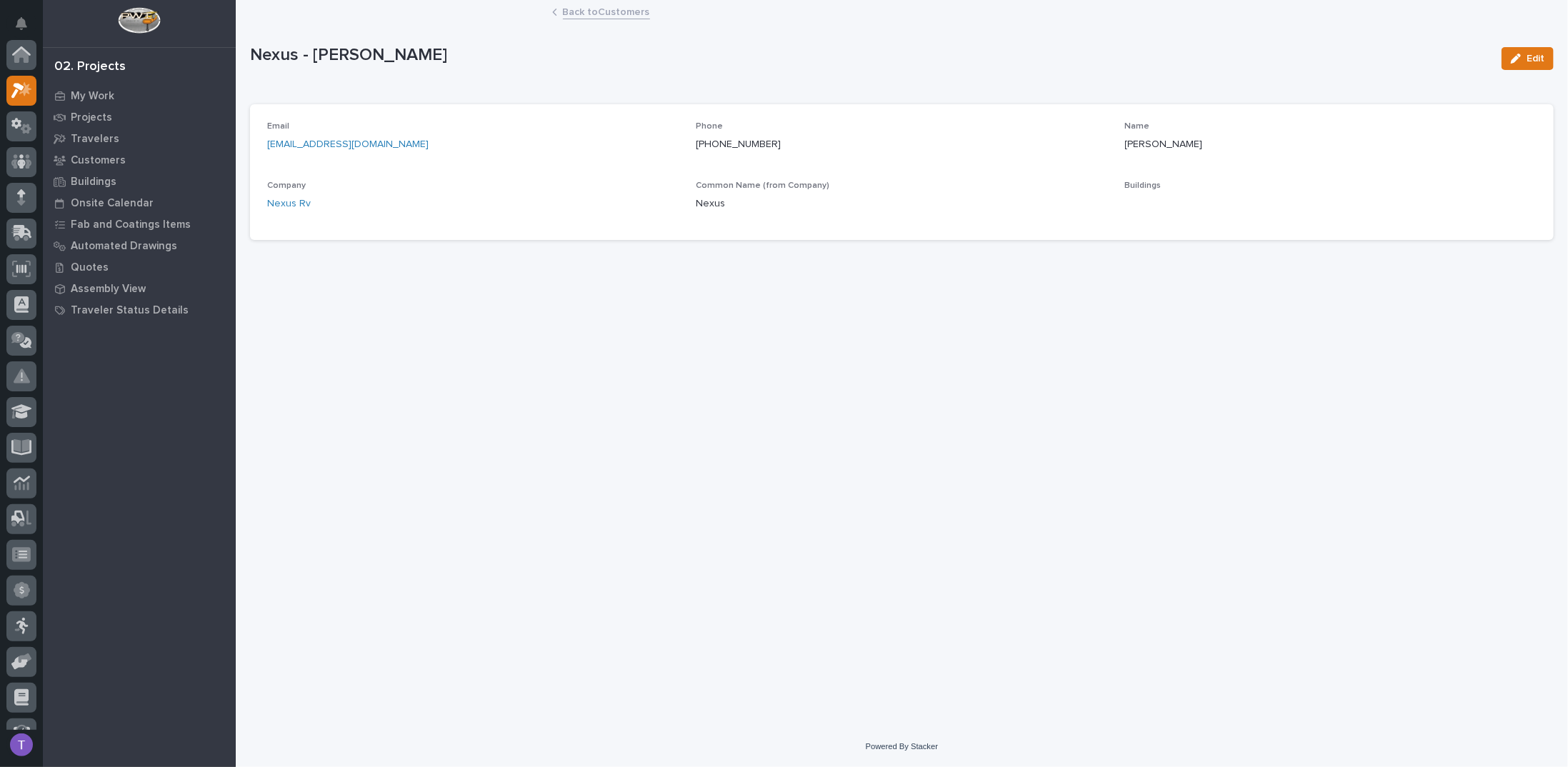
scroll to position [36, 0]
click at [574, 12] on link "Back to Customers" at bounding box center [607, 11] width 88 height 17
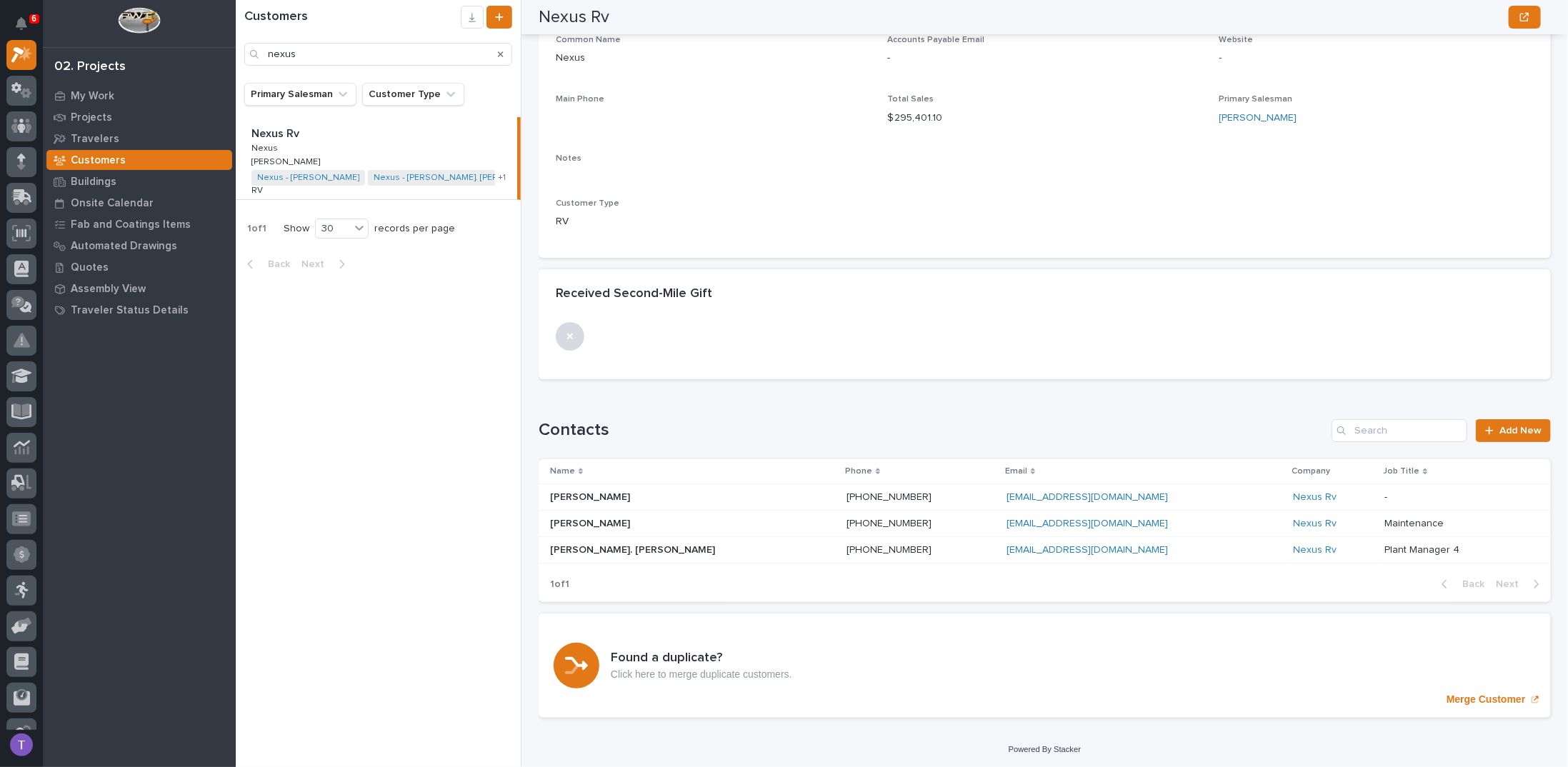
scroll to position [83, 0]
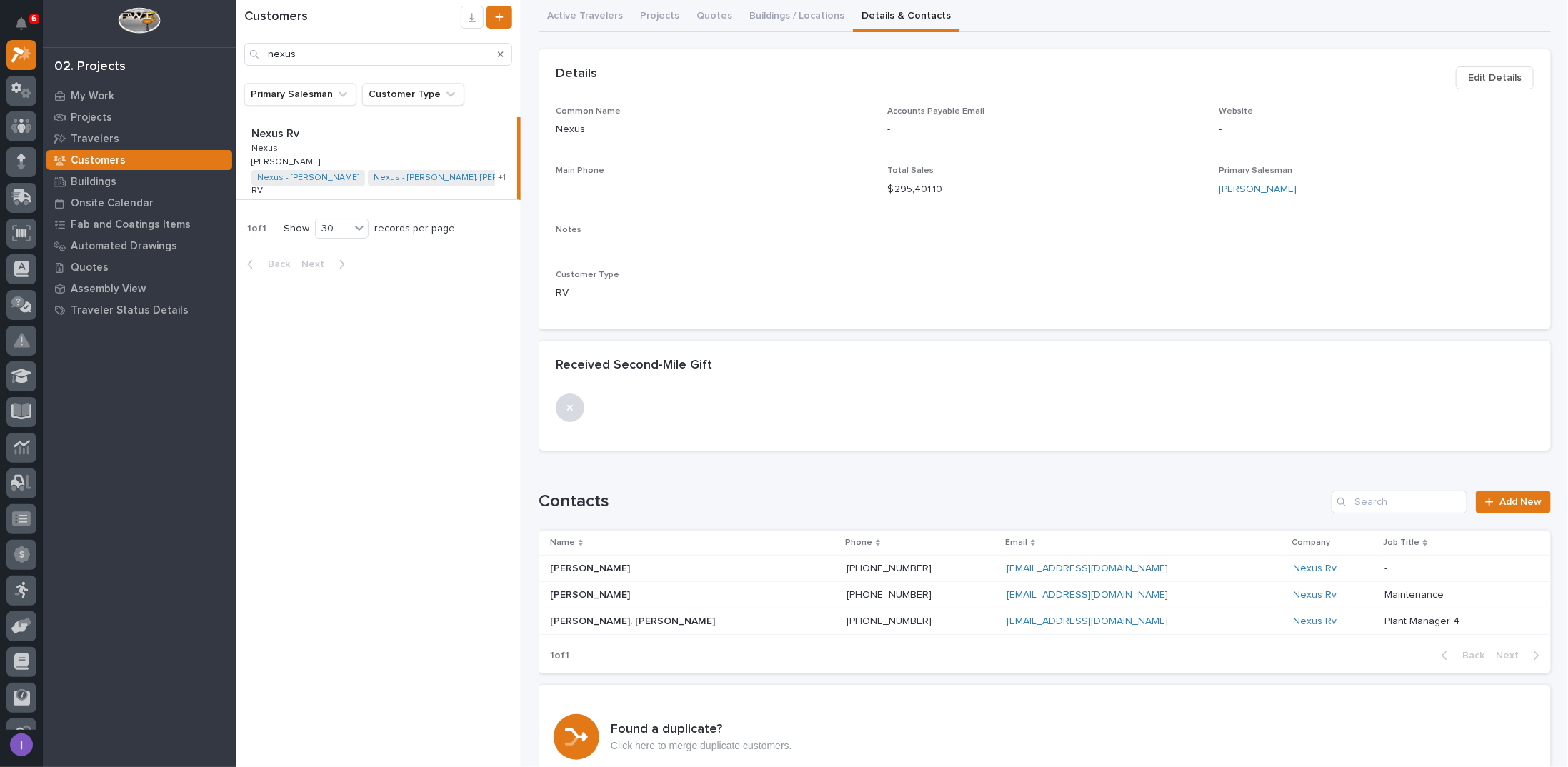
click at [289, 133] on p "Nexus Rv" at bounding box center [276, 133] width 50 height 17
click at [1483, 77] on span "Edit Details" at bounding box center [1494, 78] width 54 height 17
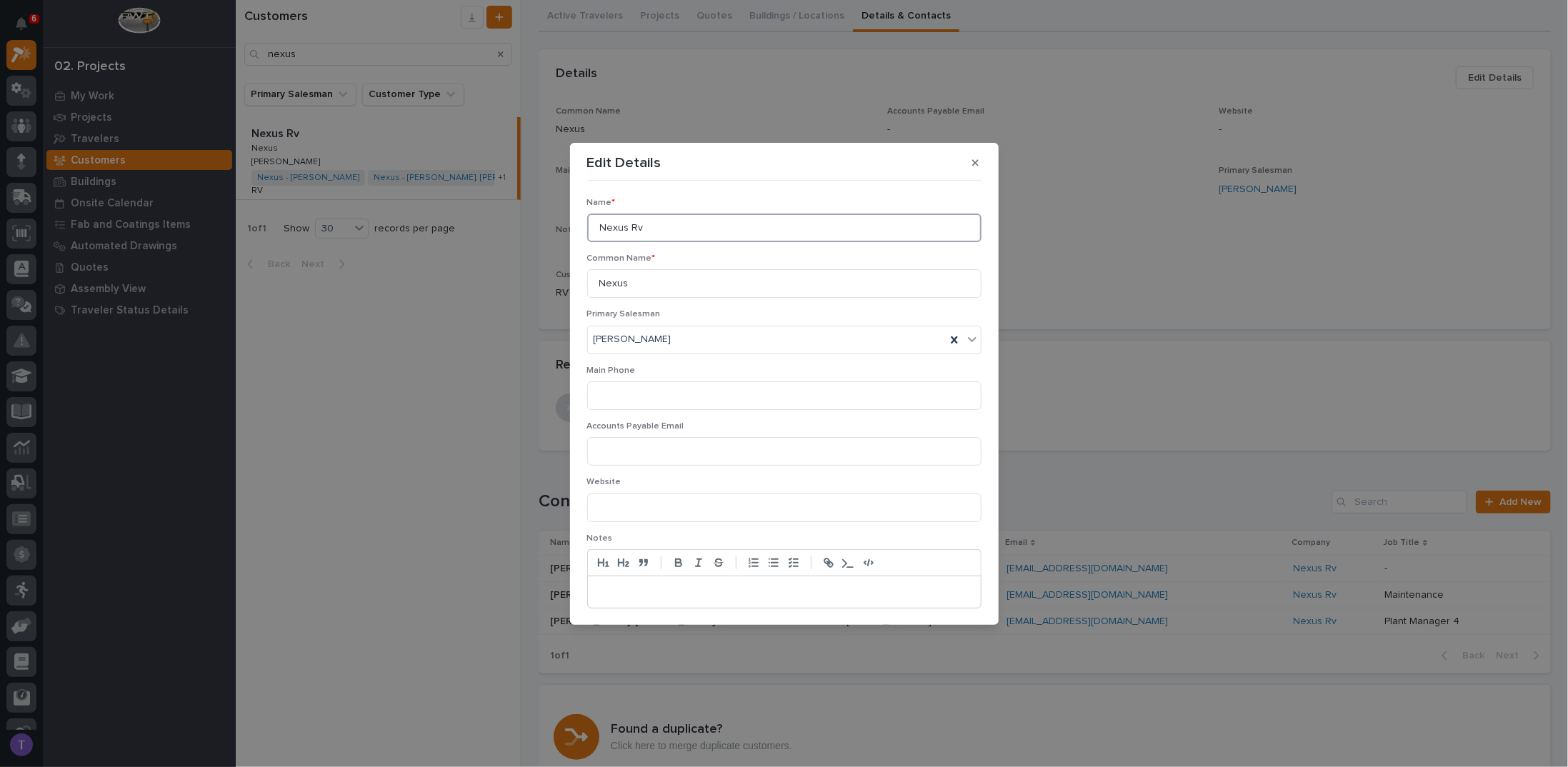
click at [644, 227] on input "Nexus Rv" at bounding box center [784, 228] width 394 height 29
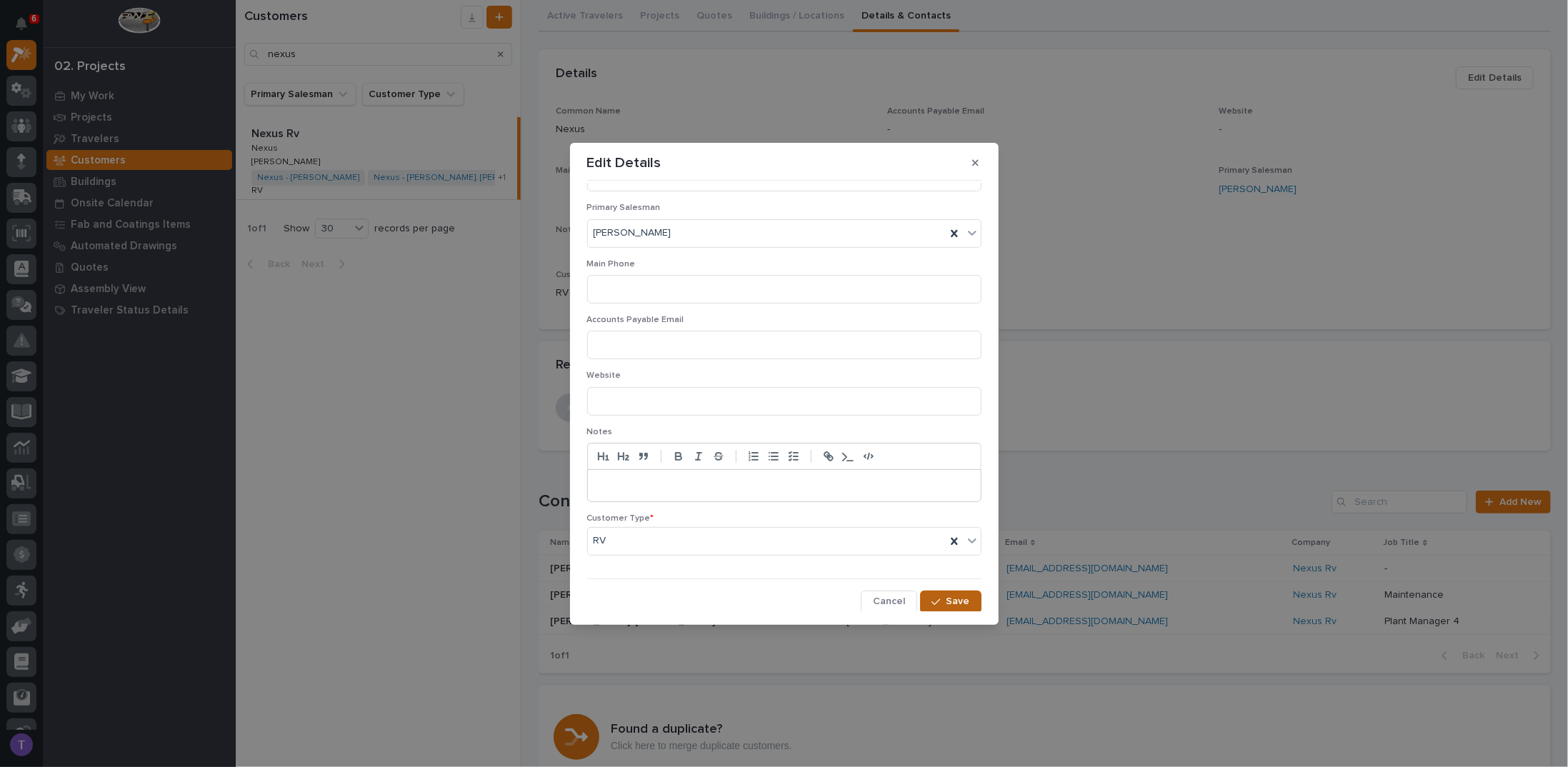
type input "Nexus RV"
click at [949, 596] on span "Save" at bounding box center [958, 601] width 24 height 13
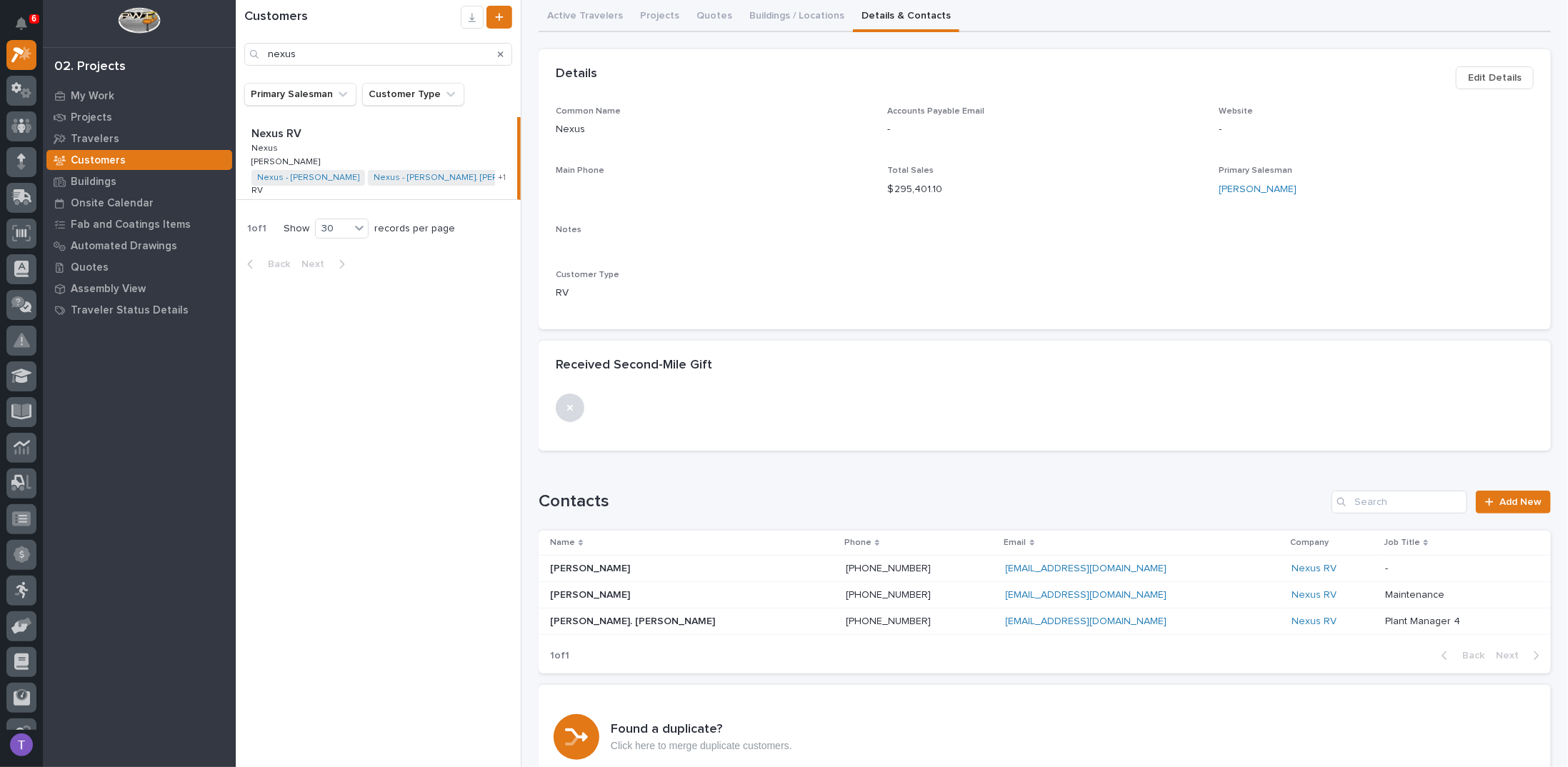
click at [801, 270] on p "Customer Type" at bounding box center [713, 275] width 315 height 10
click at [499, 53] on icon "Search" at bounding box center [500, 54] width 6 height 8
